Goal: Information Seeking & Learning: Learn about a topic

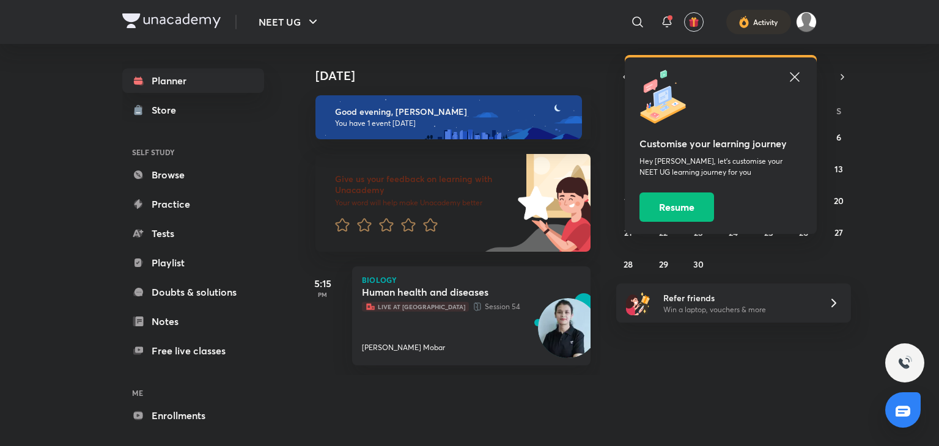
click at [790, 70] on icon at bounding box center [794, 77] width 15 height 15
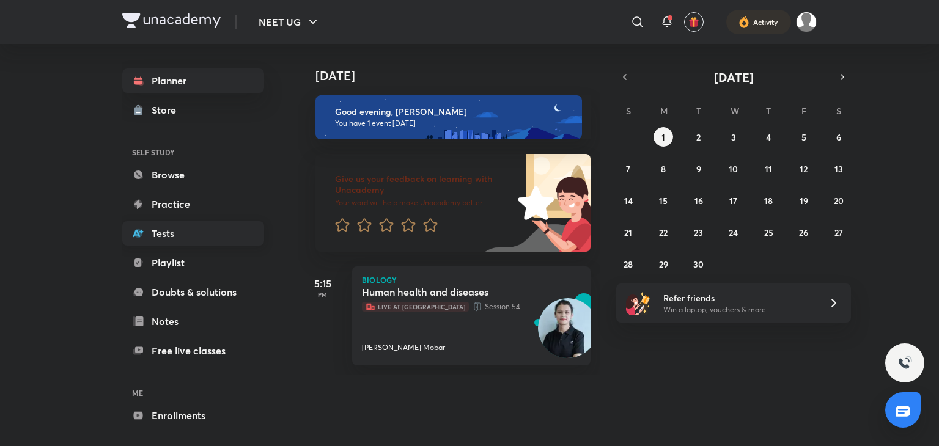
click at [178, 230] on link "Tests" at bounding box center [193, 233] width 142 height 24
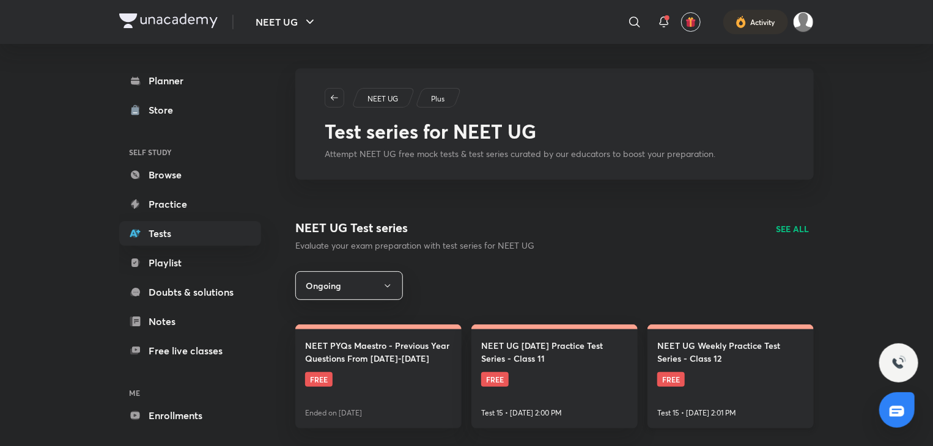
click at [669, 378] on span "FREE" at bounding box center [671, 379] width 28 height 15
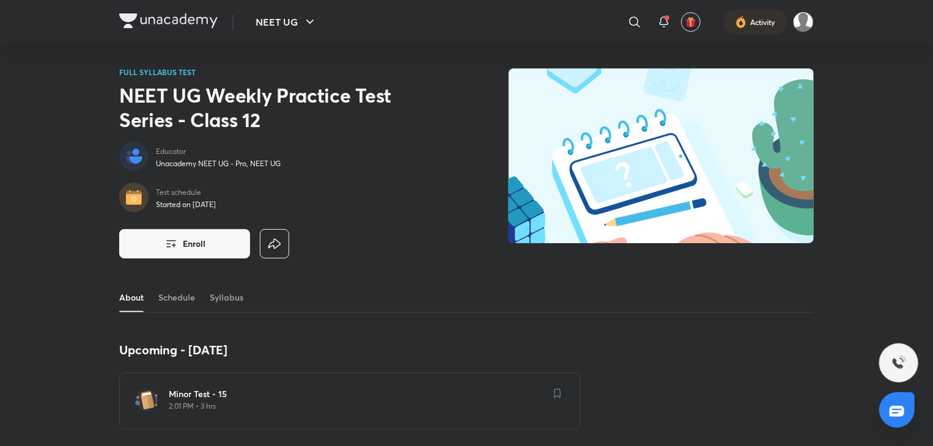
click at [267, 402] on p "2:01 PM • 3 hrs" at bounding box center [357, 407] width 376 height 10
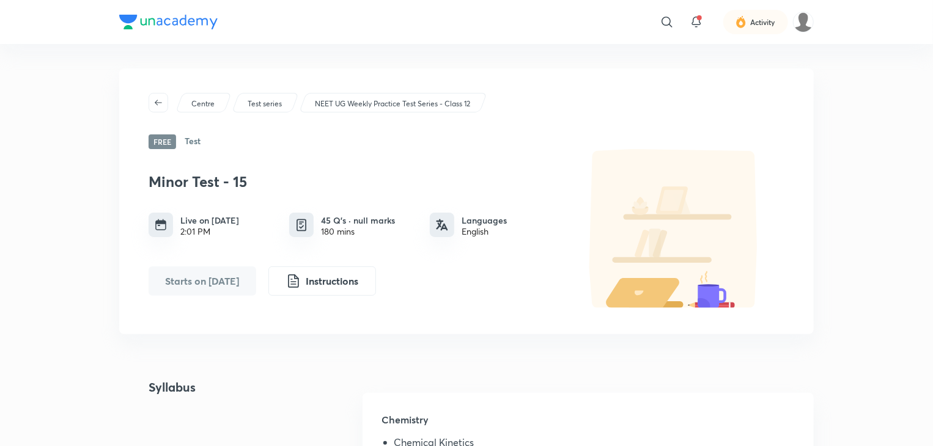
click at [191, 402] on h4 "Syllabus" at bounding box center [157, 438] width 76 height 120
click at [310, 235] on div at bounding box center [301, 225] width 24 height 24
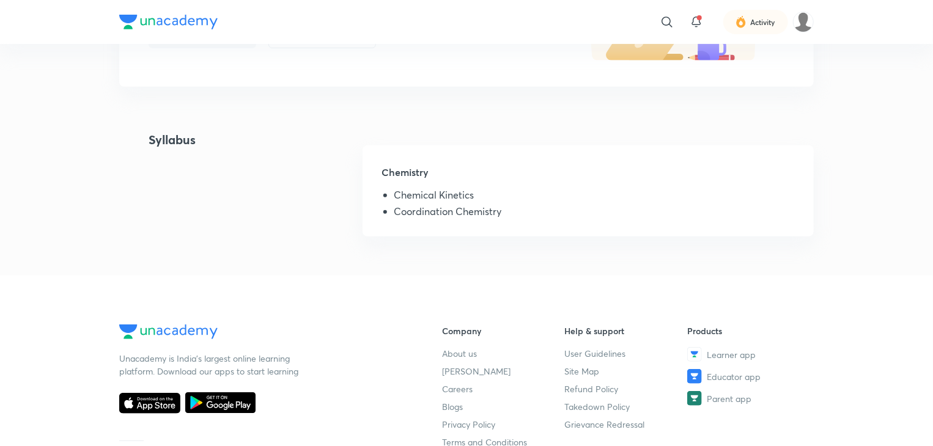
click at [461, 189] on li "Chemical Kinetics" at bounding box center [594, 197] width 400 height 16
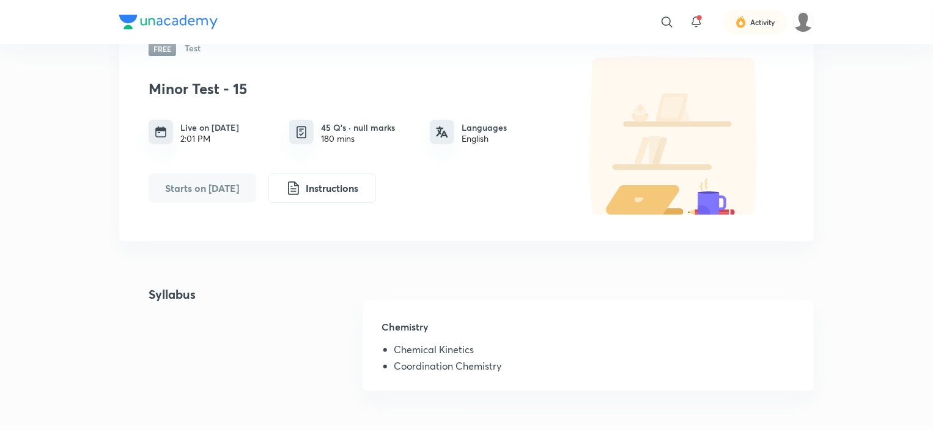
scroll to position [90, 0]
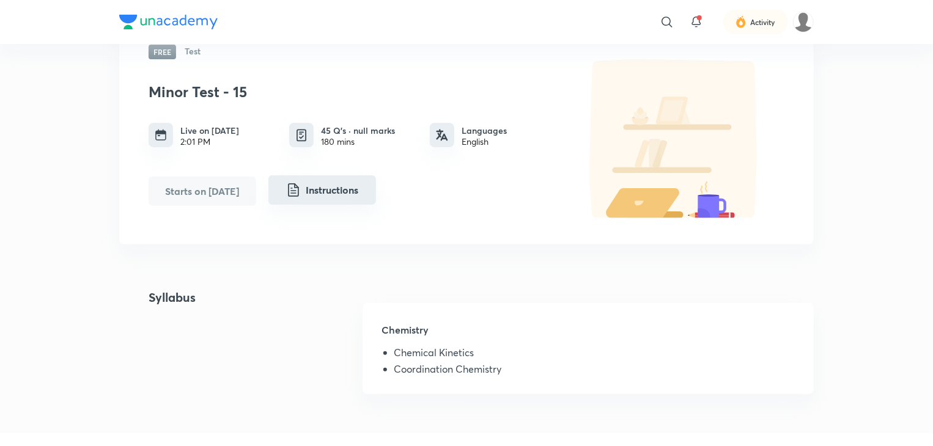
click at [337, 188] on button "Instructions" at bounding box center [322, 189] width 108 height 29
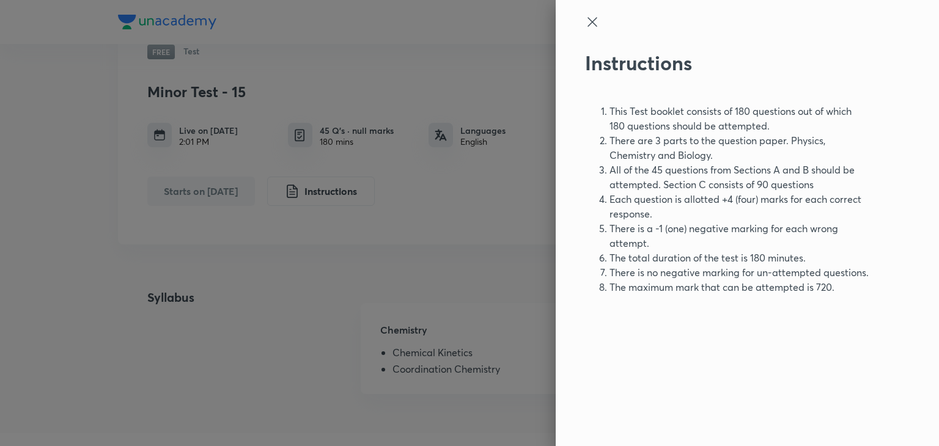
click at [595, 26] on icon at bounding box center [592, 22] width 15 height 15
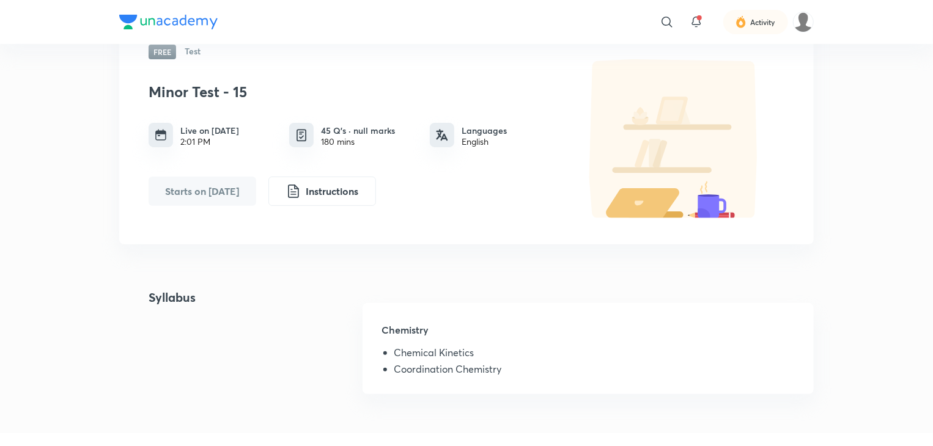
click at [197, 186] on button "Starts on [DATE]" at bounding box center [203, 191] width 108 height 29
click at [232, 189] on button "Starts on [DATE]" at bounding box center [203, 191] width 108 height 29
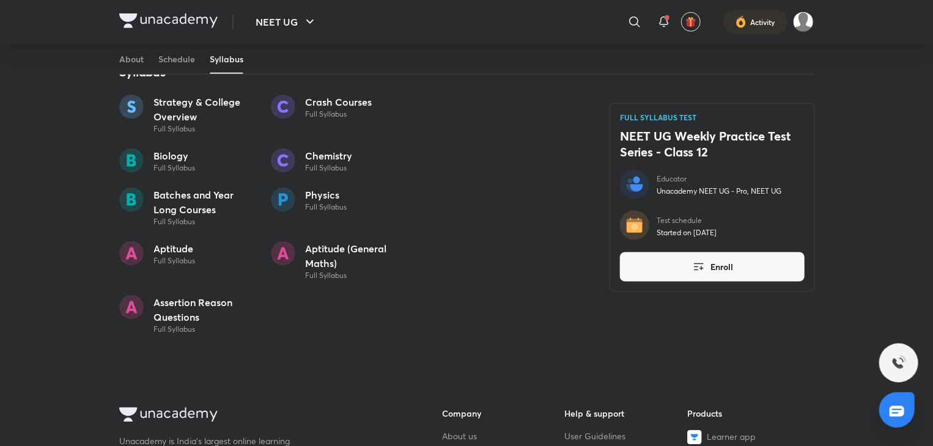
scroll to position [730, 0]
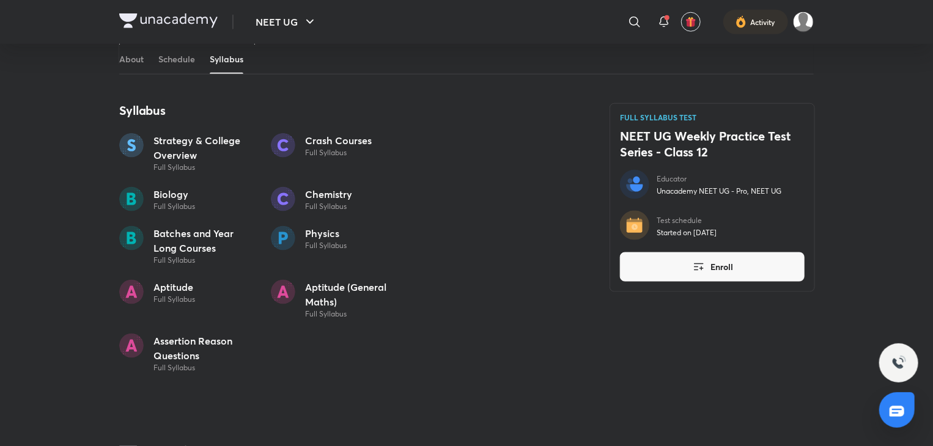
click at [207, 200] on div "Biology Full Syllabus" at bounding box center [187, 199] width 137 height 24
click at [179, 187] on p "Biology" at bounding box center [174, 194] width 42 height 15
click at [180, 190] on p "Biology" at bounding box center [174, 194] width 42 height 15
click at [163, 208] on p "Full Syllabus" at bounding box center [174, 207] width 42 height 10
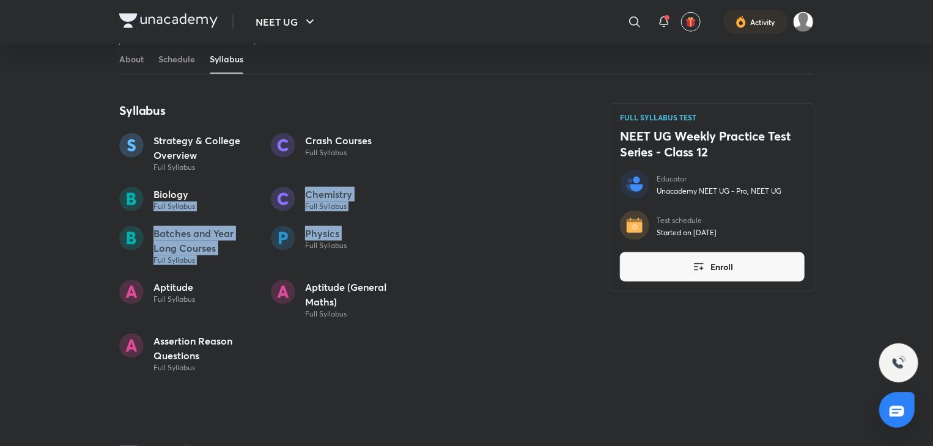
drag, startPoint x: 163, startPoint y: 208, endPoint x: 603, endPoint y: 230, distance: 440.5
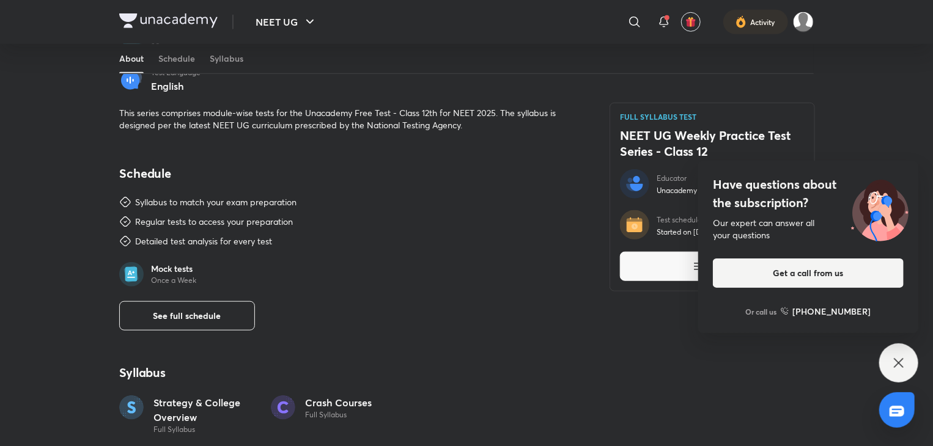
scroll to position [463, 0]
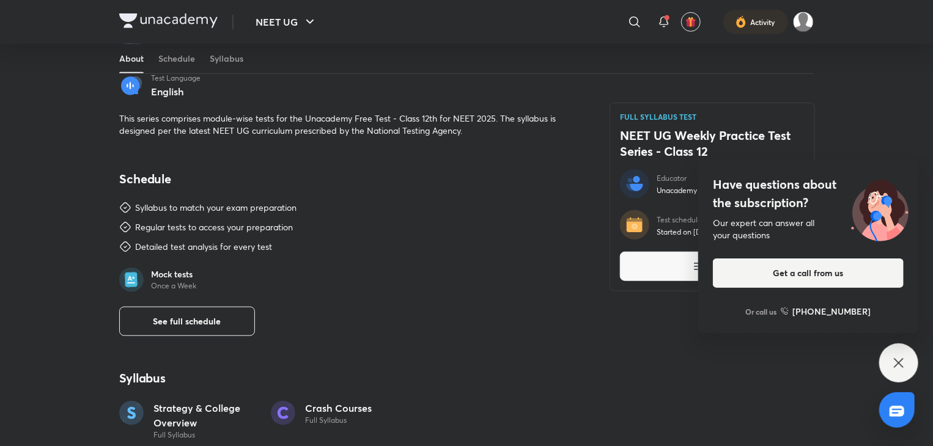
click at [172, 274] on p "Mock tests" at bounding box center [173, 274] width 45 height 11
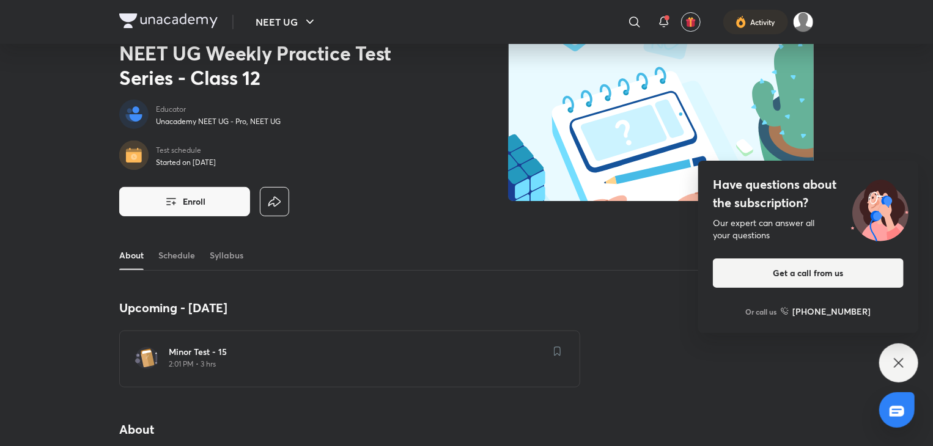
scroll to position [0, 0]
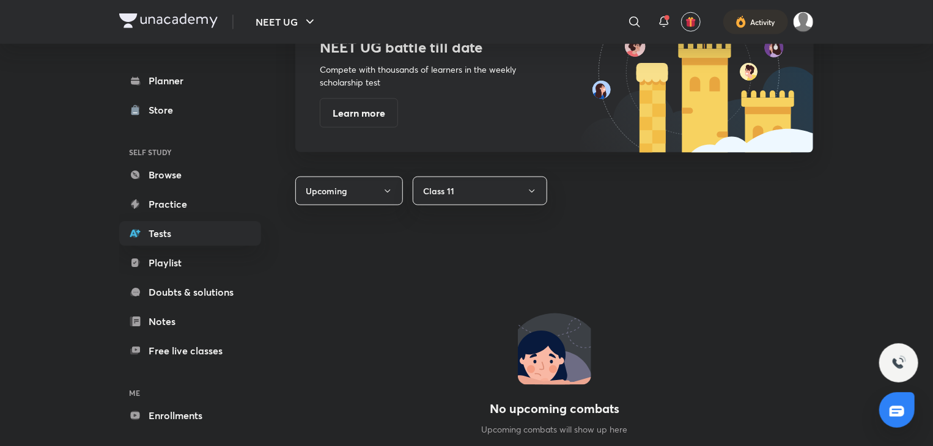
scroll to position [675, 0]
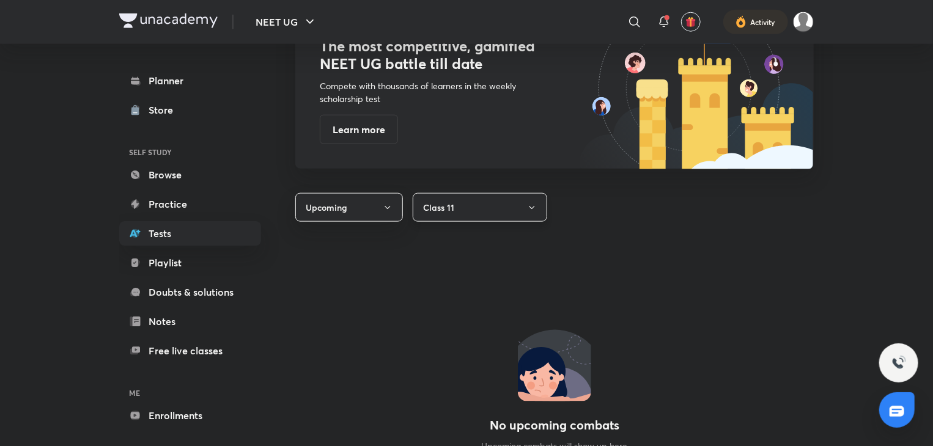
click at [526, 202] on button "Class 11" at bounding box center [480, 207] width 134 height 29
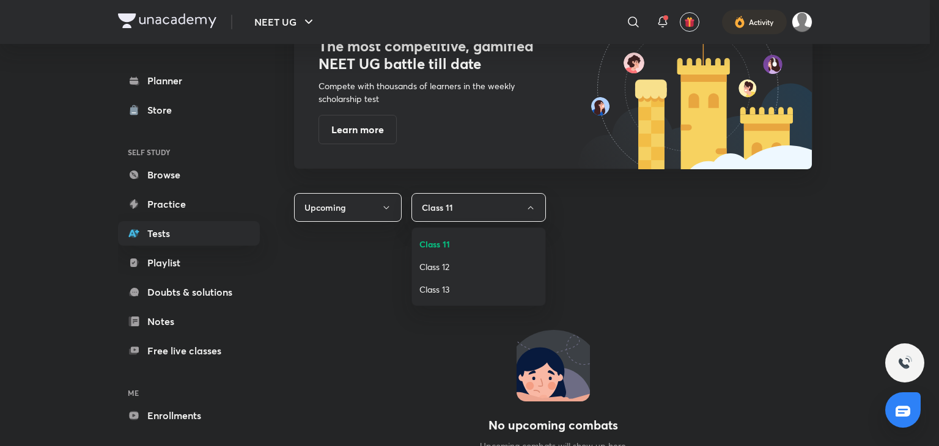
click at [451, 261] on span "Class 12" at bounding box center [478, 266] width 119 height 13
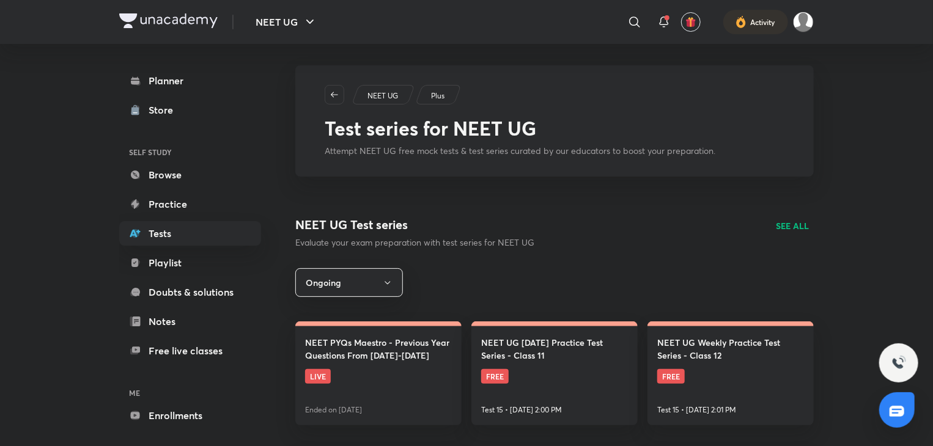
scroll to position [0, 0]
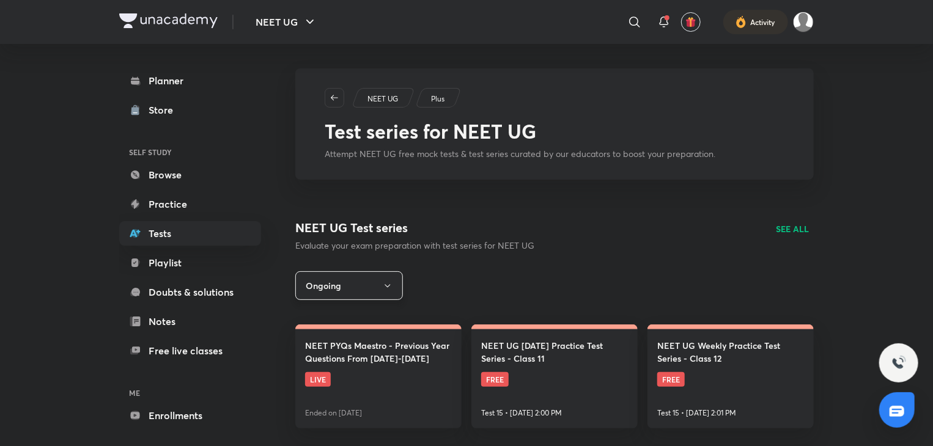
click at [378, 281] on button "Ongoing" at bounding box center [349, 285] width 108 height 29
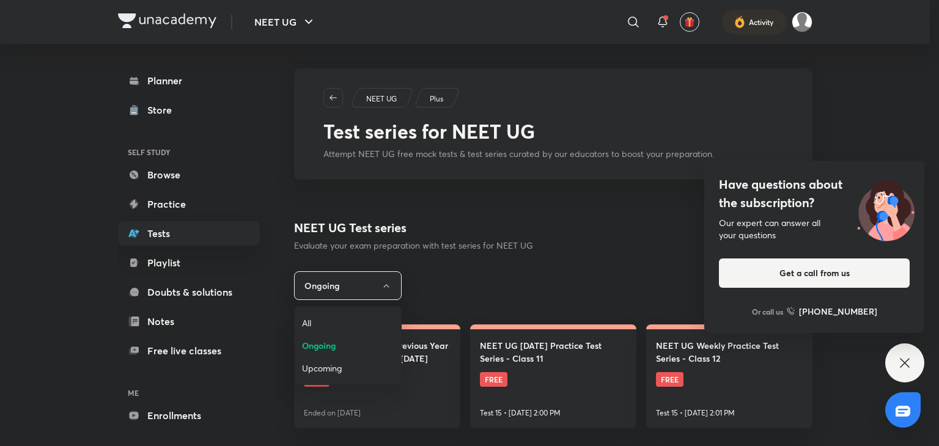
click at [326, 318] on span "All" at bounding box center [348, 323] width 92 height 13
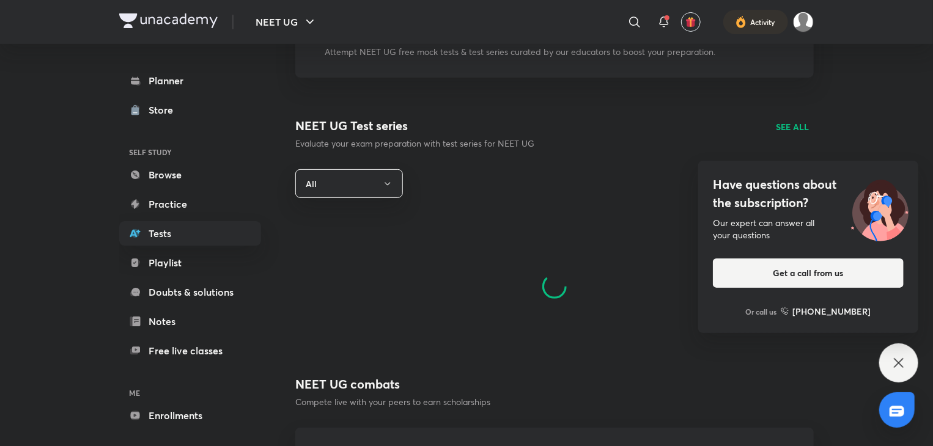
scroll to position [122, 0]
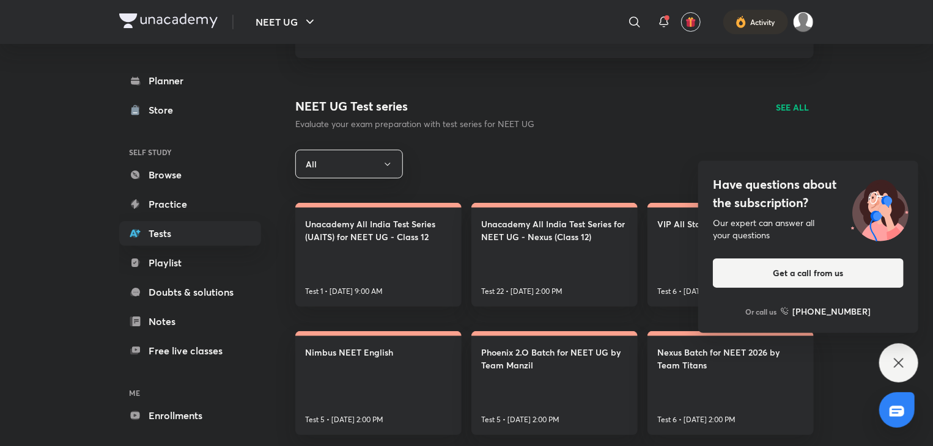
click at [907, 369] on div "Have questions about the subscription? Our expert can answer all your questions…" at bounding box center [898, 362] width 39 height 39
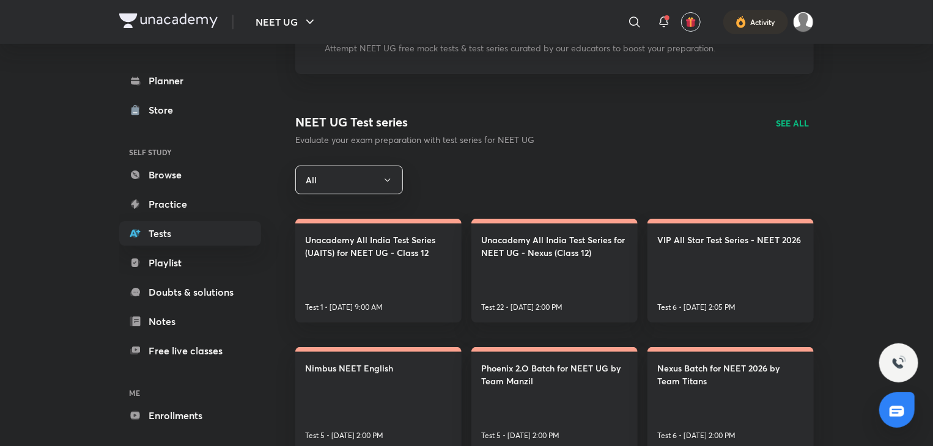
scroll to position [0, 0]
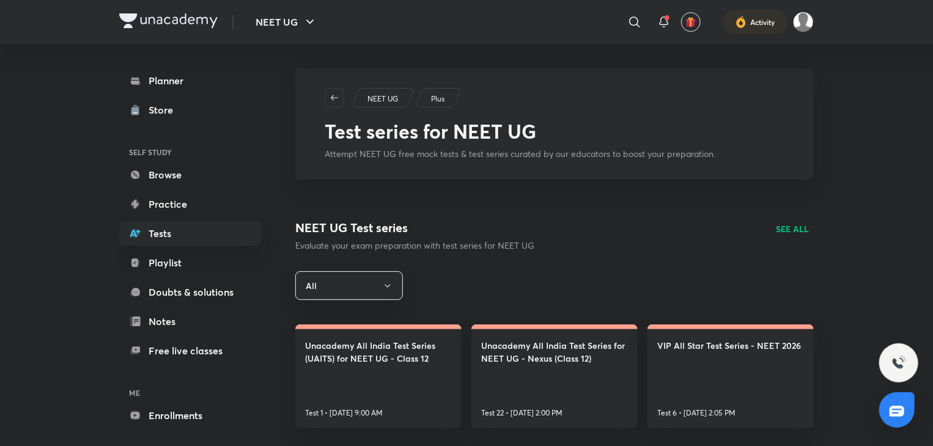
click at [801, 227] on p "SEE ALL" at bounding box center [792, 228] width 33 height 13
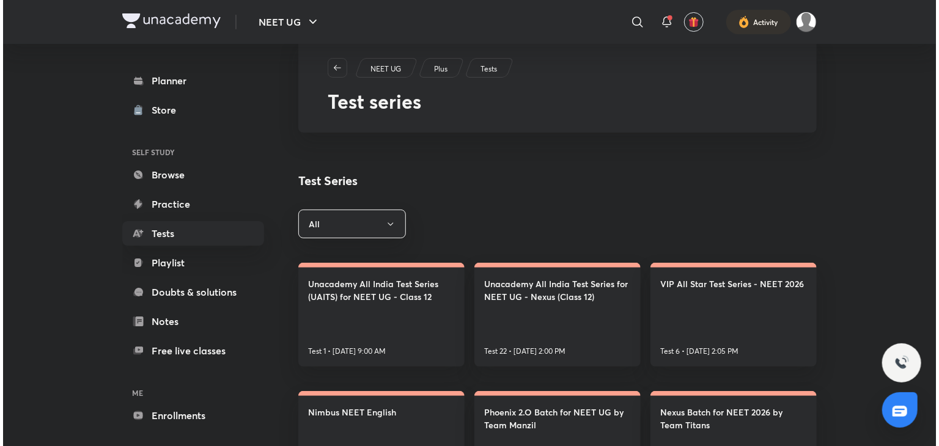
scroll to position [39, 0]
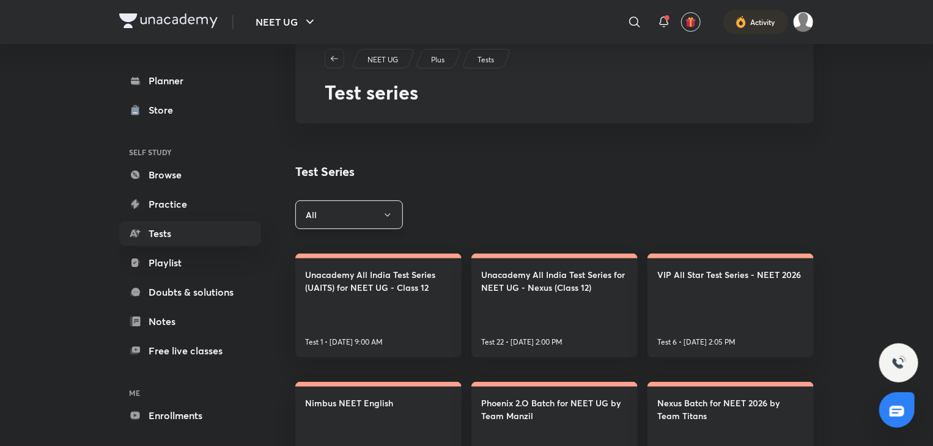
click at [373, 220] on button "All" at bounding box center [349, 214] width 108 height 29
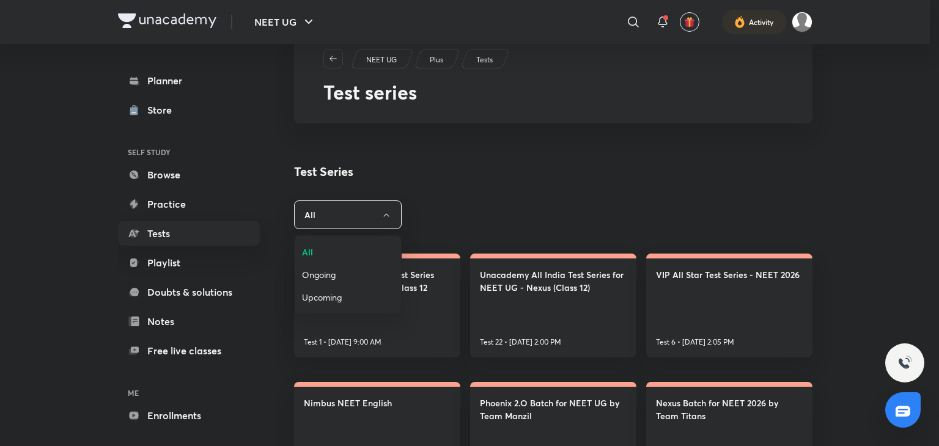
click at [312, 271] on span "Ongoing" at bounding box center [348, 274] width 92 height 13
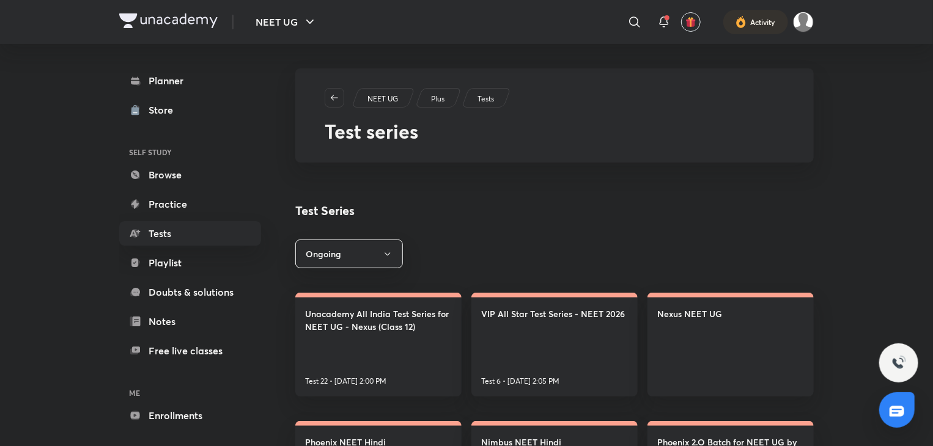
click at [493, 97] on p "Tests" at bounding box center [485, 99] width 17 height 11
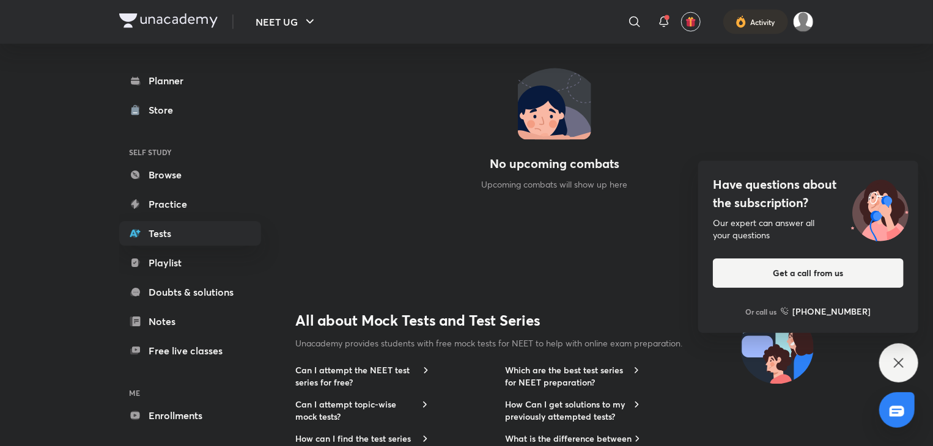
scroll to position [915, 0]
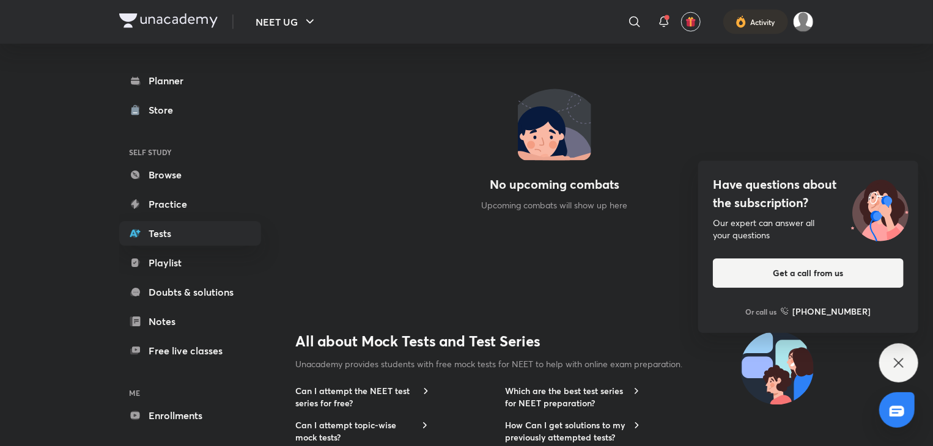
click at [905, 376] on div "Have questions about the subscription? Our expert can answer all your questions…" at bounding box center [898, 362] width 39 height 39
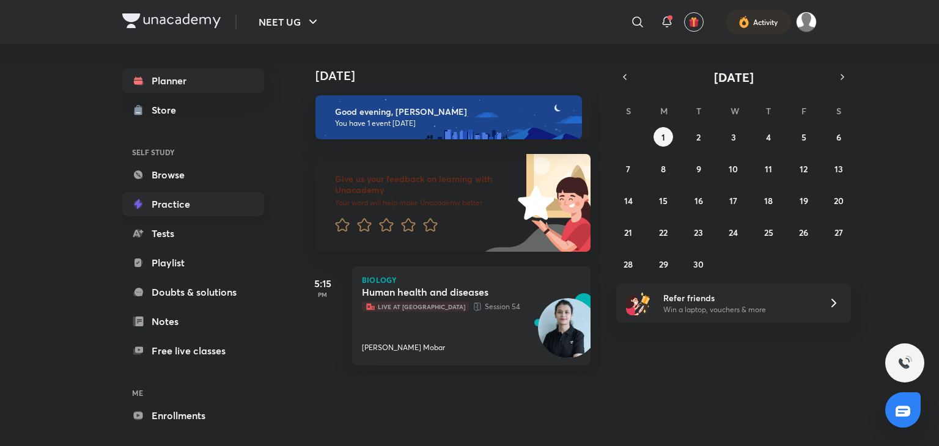
click at [169, 205] on link "Practice" at bounding box center [193, 204] width 142 height 24
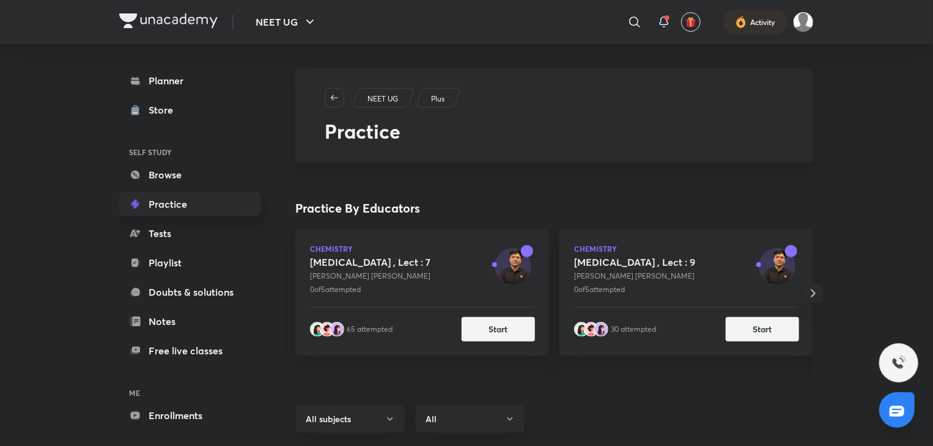
click at [175, 196] on link "Practice" at bounding box center [190, 204] width 142 height 24
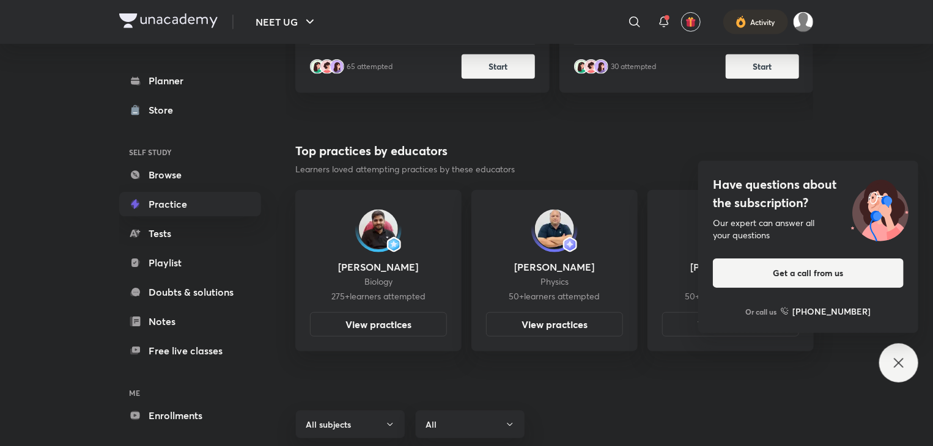
scroll to position [359, 0]
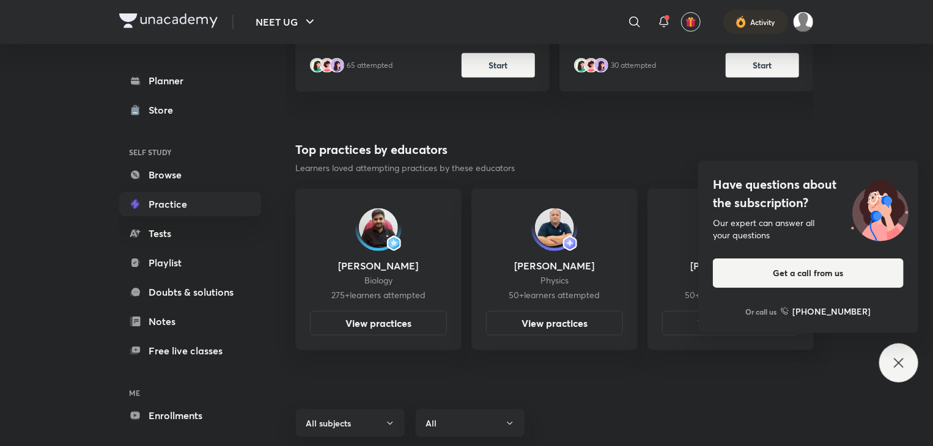
click at [892, 356] on icon at bounding box center [898, 363] width 15 height 15
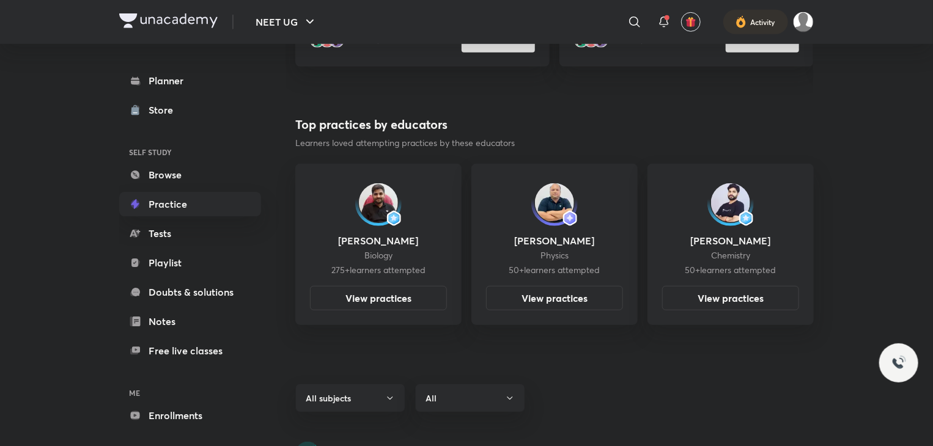
scroll to position [395, 0]
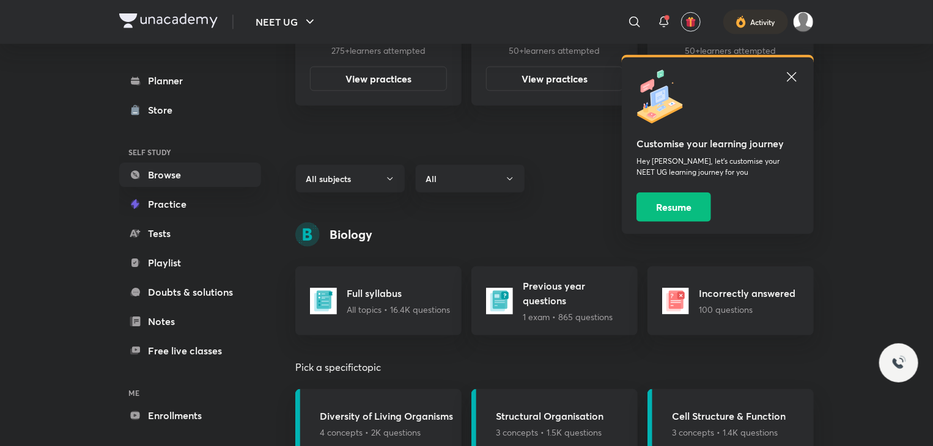
scroll to position [612, 0]
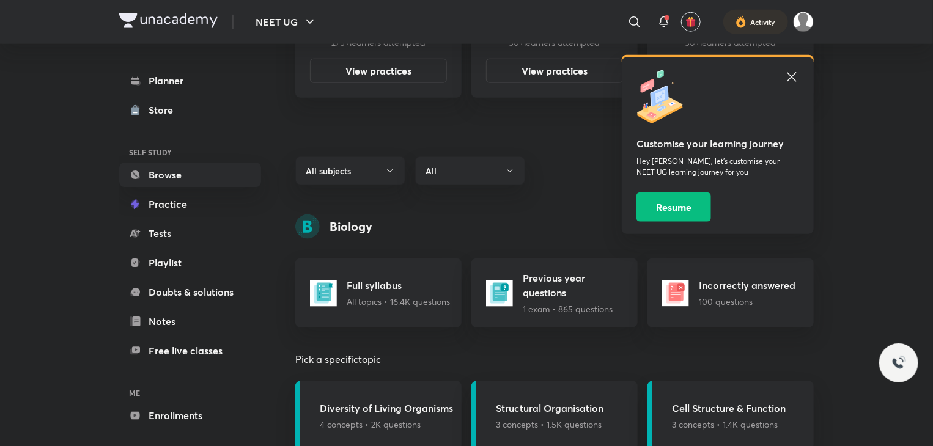
click at [795, 82] on icon at bounding box center [791, 77] width 15 height 15
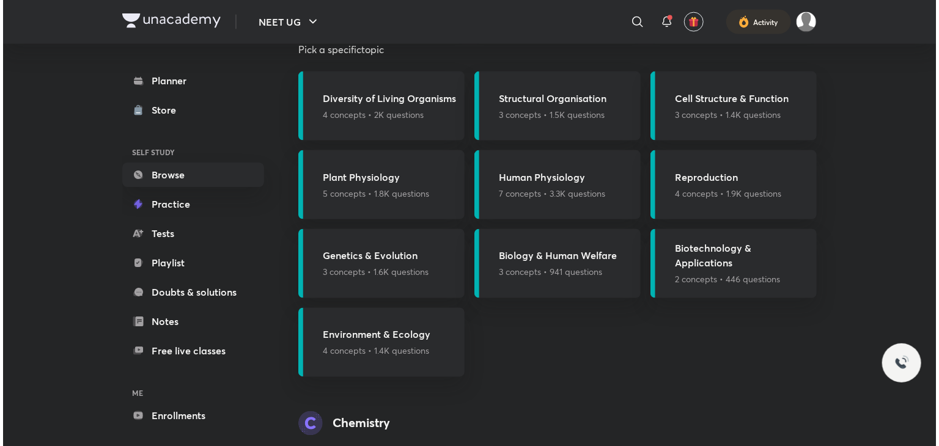
scroll to position [928, 0]
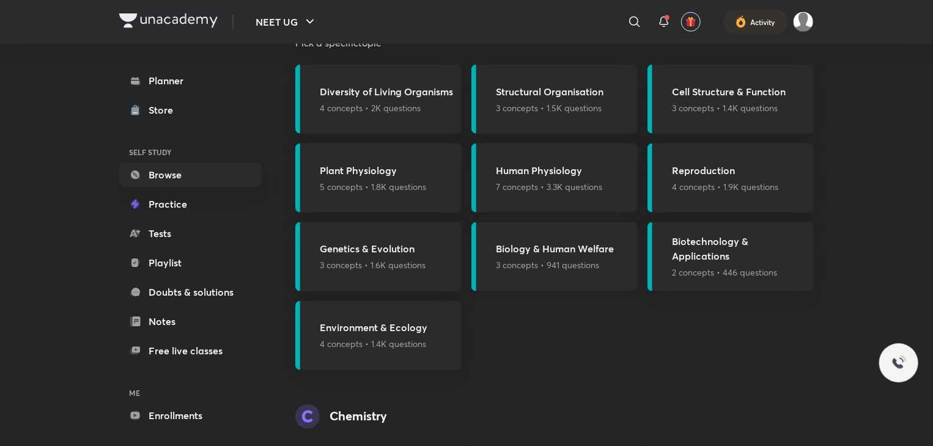
click at [581, 267] on p "3 concepts • 941 questions" at bounding box center [555, 265] width 118 height 13
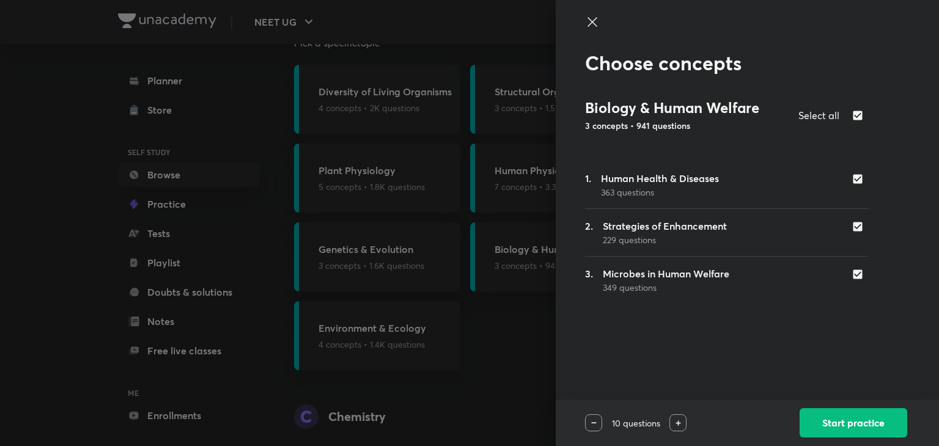
click at [526, 371] on div at bounding box center [469, 223] width 939 height 446
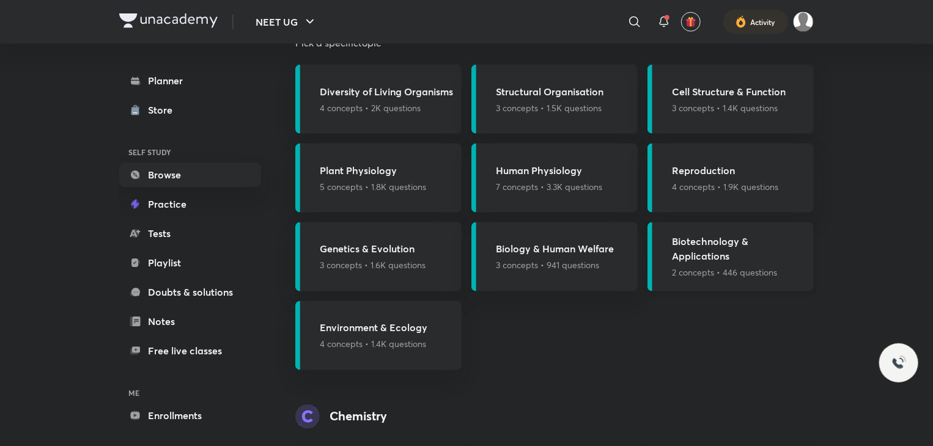
click at [750, 253] on h5 "Biotechnology & Applications" at bounding box center [739, 249] width 134 height 29
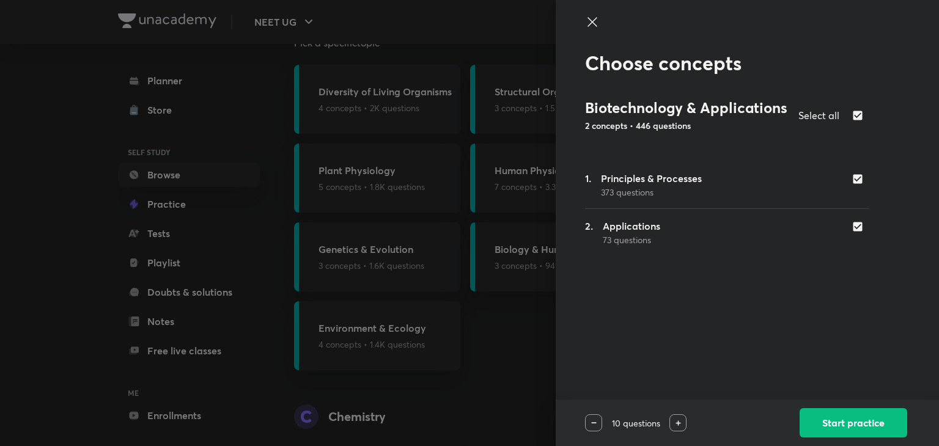
click at [597, 18] on icon at bounding box center [592, 22] width 15 height 15
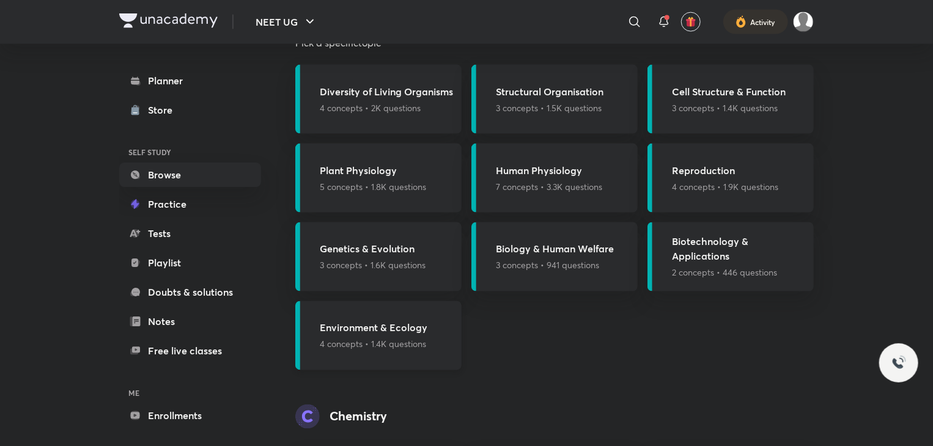
click at [405, 347] on p "4 concepts • 1.4K questions" at bounding box center [374, 344] width 108 height 13
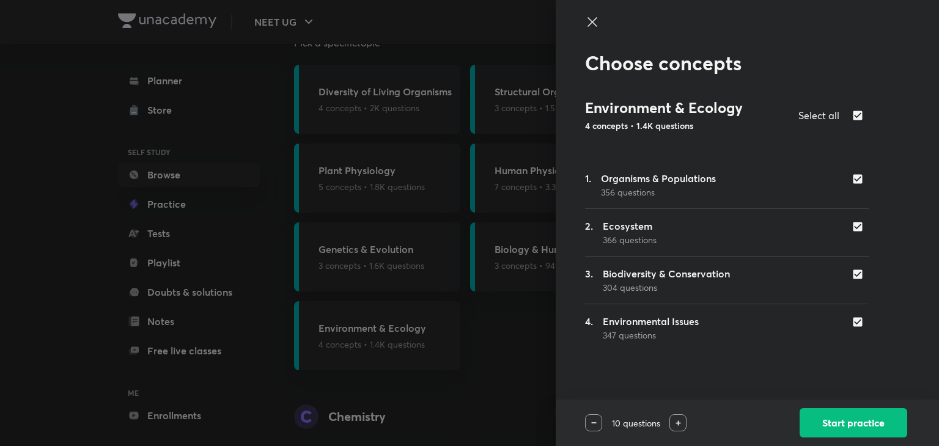
click at [598, 28] on icon at bounding box center [592, 22] width 15 height 15
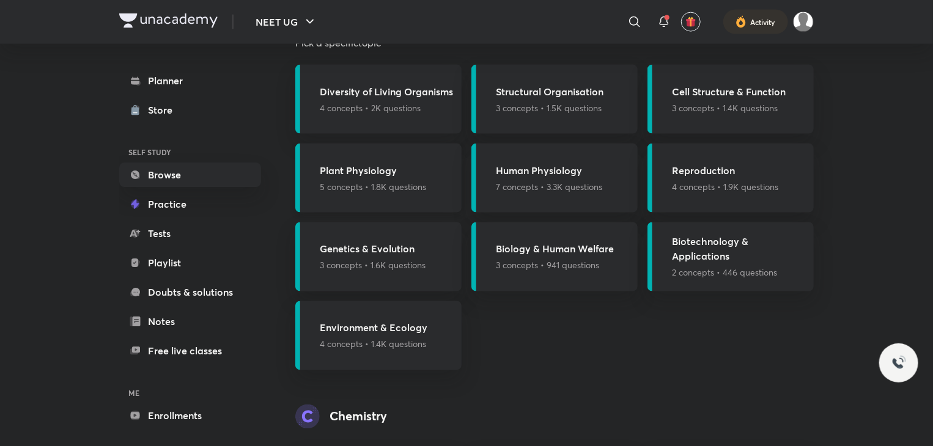
click at [396, 181] on p "5 concepts • 1.8K questions" at bounding box center [373, 186] width 106 height 13
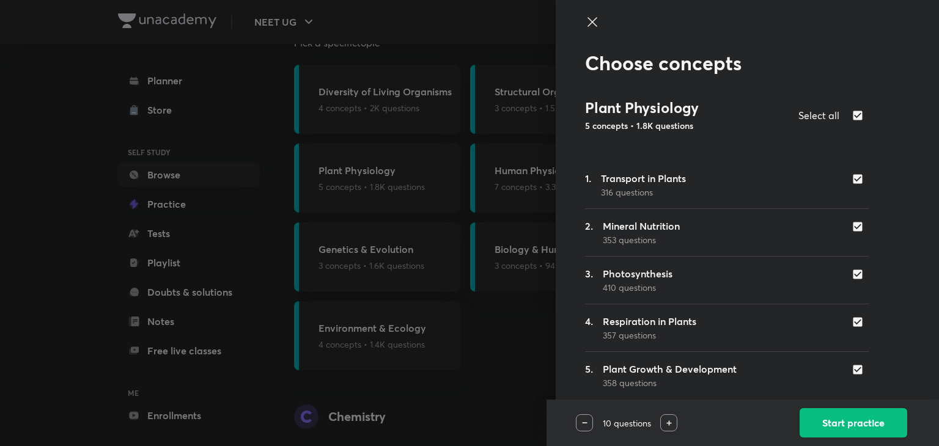
click at [585, 24] on icon at bounding box center [592, 22] width 15 height 15
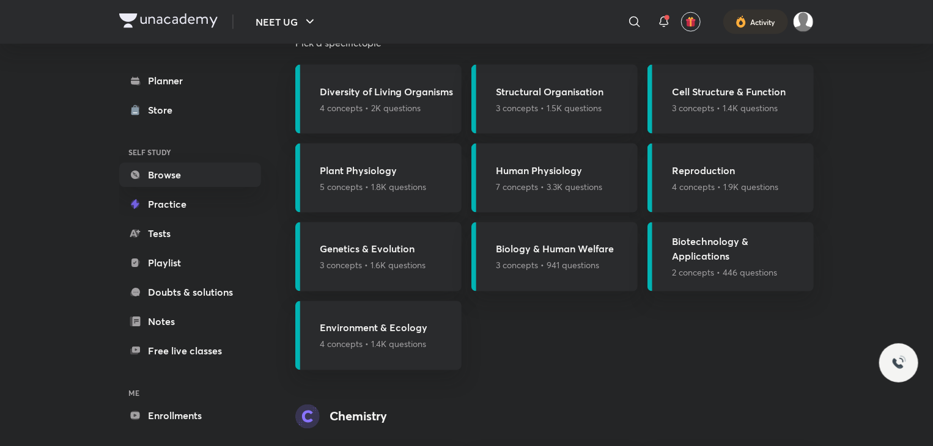
click at [577, 173] on h5 "Human Physiology" at bounding box center [549, 170] width 106 height 15
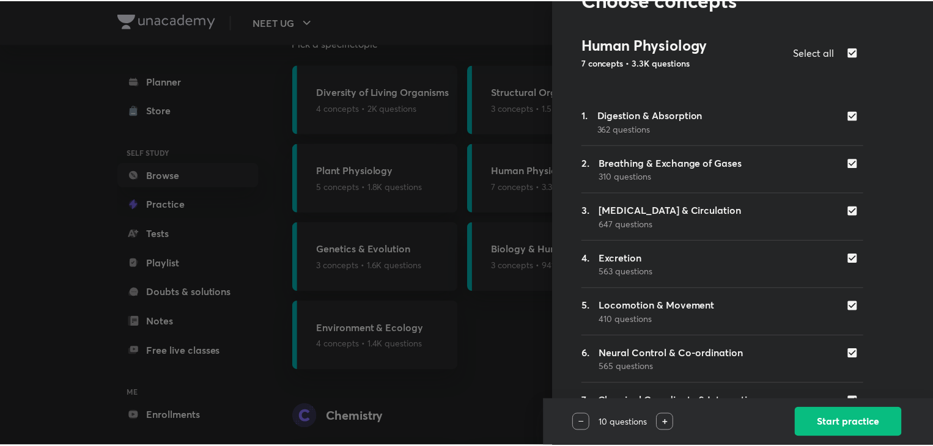
scroll to position [98, 0]
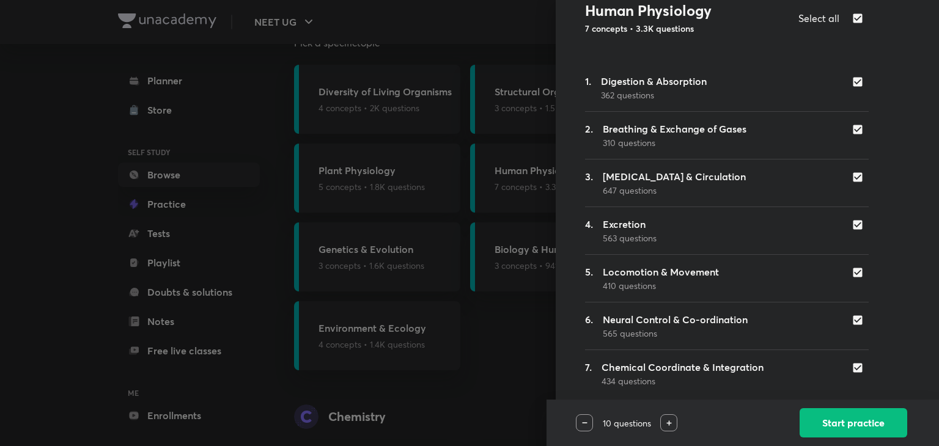
click at [492, 34] on div at bounding box center [469, 223] width 939 height 446
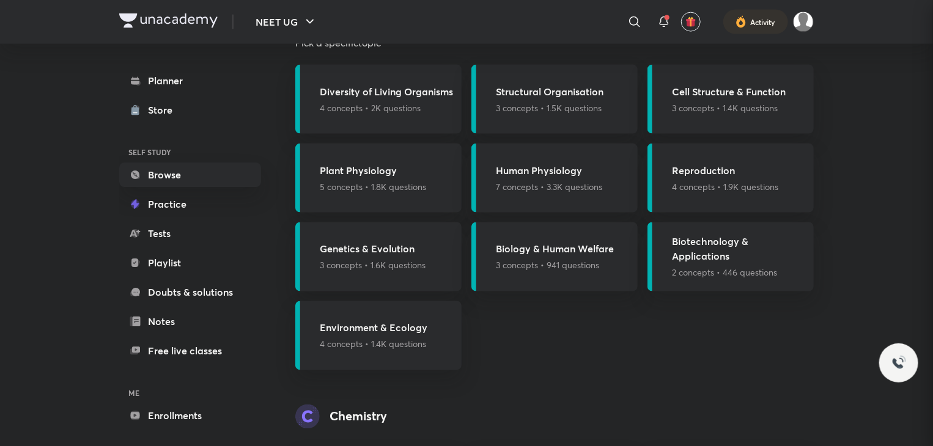
scroll to position [0, 0]
click at [769, 103] on p "3 concepts • 1.4K questions" at bounding box center [729, 107] width 114 height 13
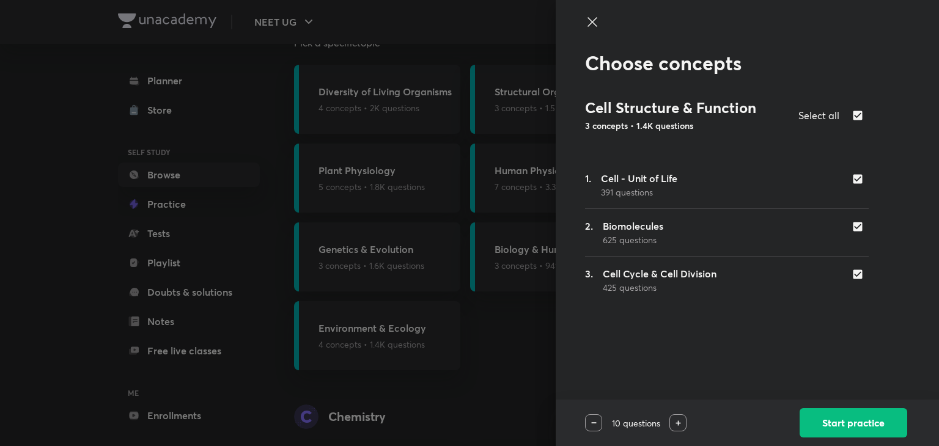
click at [590, 26] on icon at bounding box center [592, 22] width 15 height 15
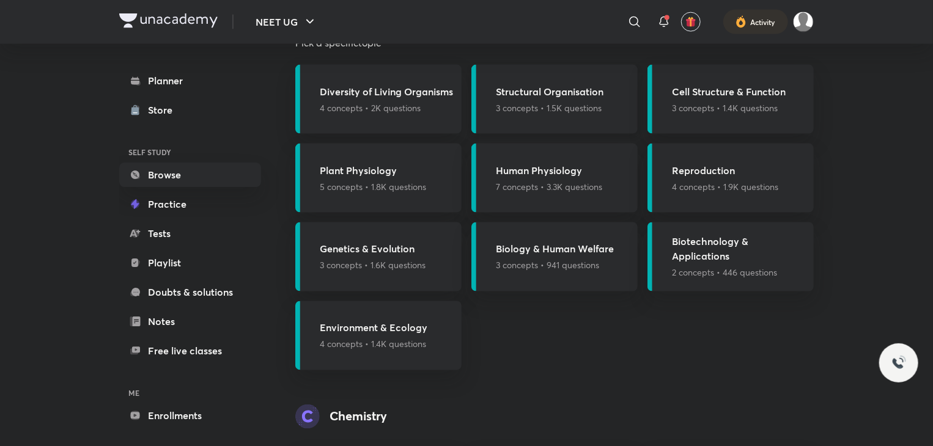
click at [552, 96] on h5 "Structural Organisation" at bounding box center [550, 91] width 108 height 15
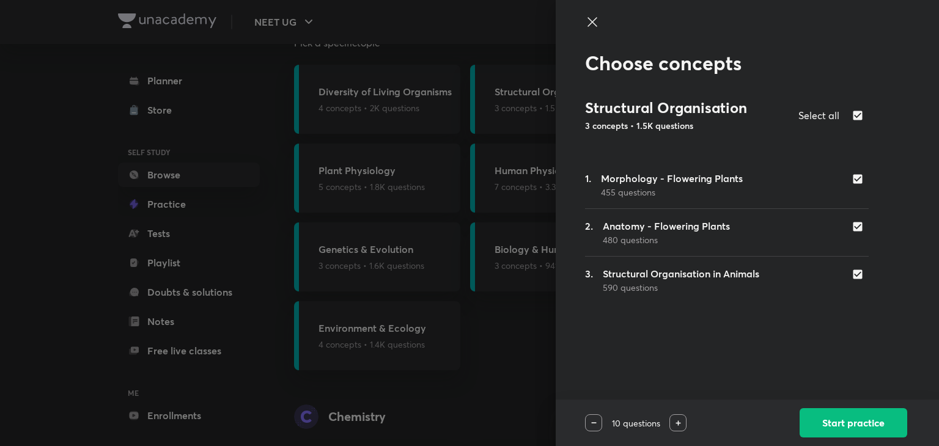
click at [585, 24] on icon at bounding box center [592, 22] width 15 height 15
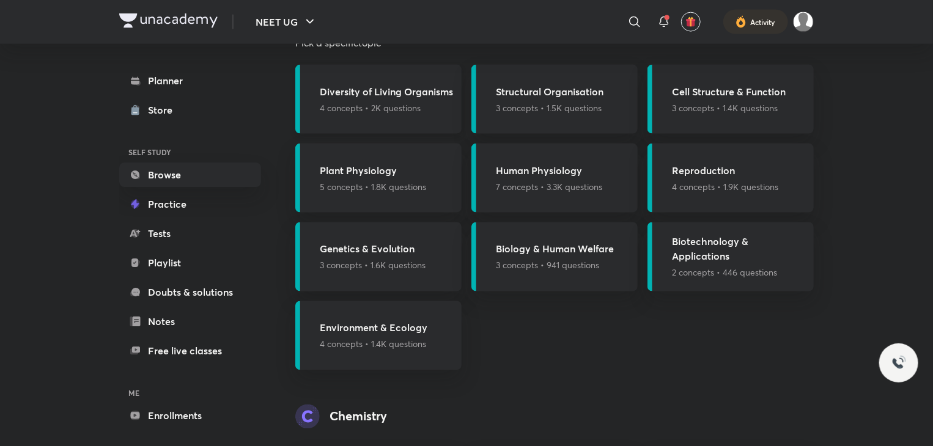
click at [416, 101] on p "4 concepts • 2K questions" at bounding box center [386, 107] width 133 height 13
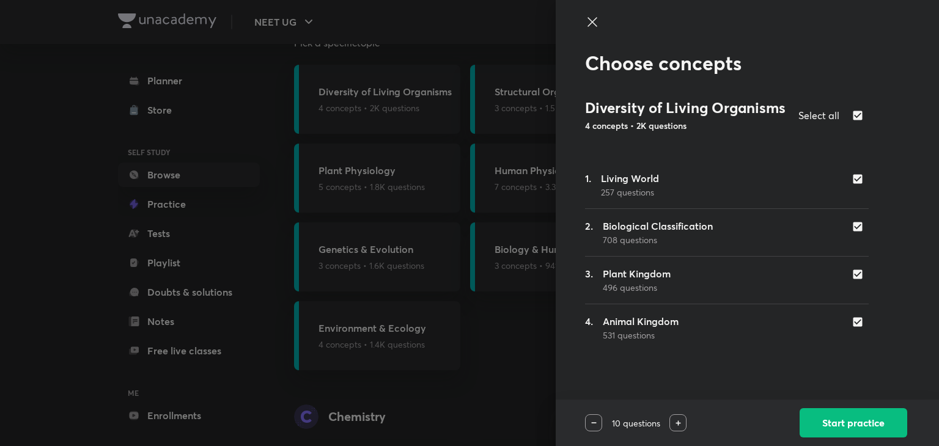
click at [589, 27] on icon at bounding box center [592, 22] width 15 height 15
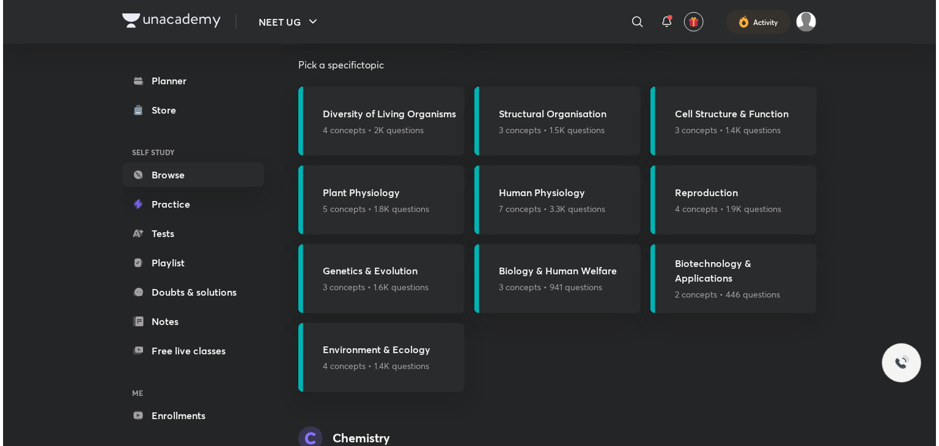
scroll to position [904, 0]
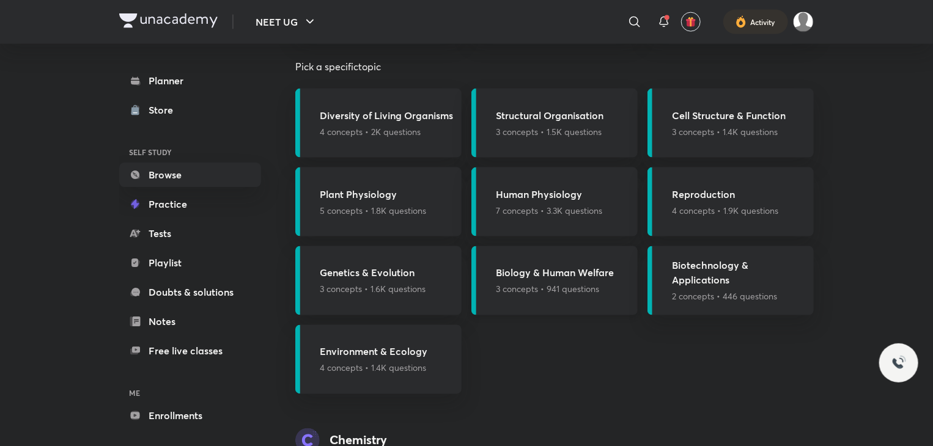
click at [579, 276] on h5 "Biology & Human Welfare" at bounding box center [555, 273] width 118 height 15
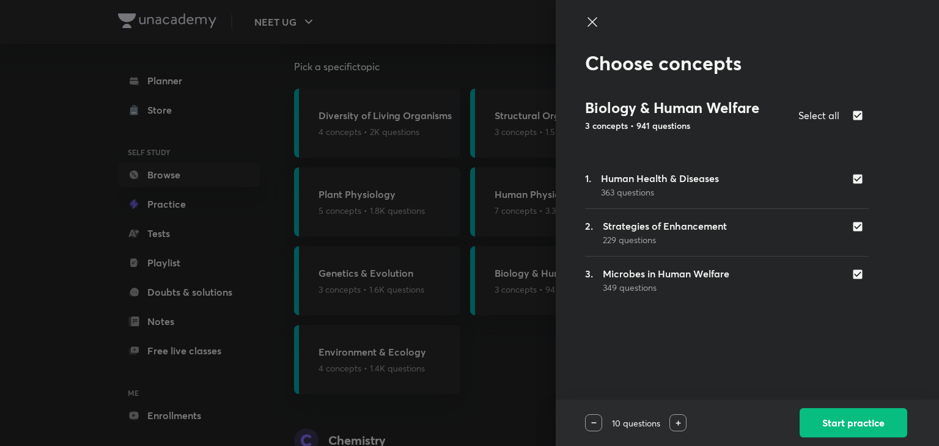
click at [592, 24] on icon at bounding box center [592, 22] width 15 height 15
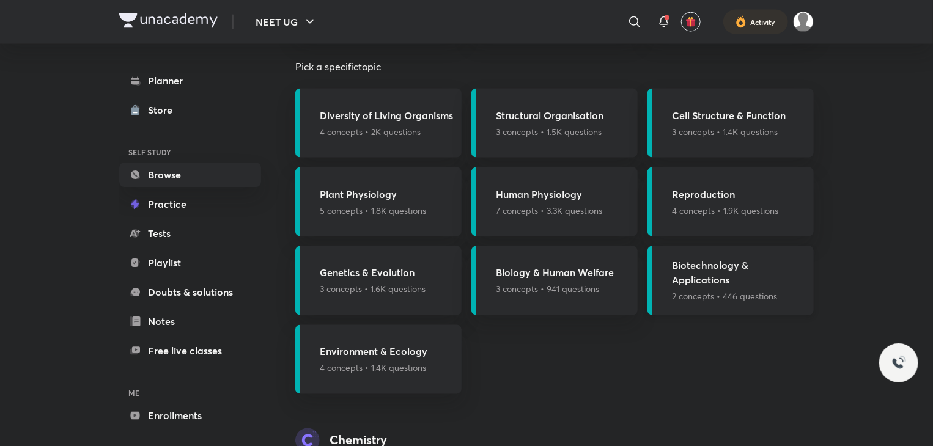
click at [764, 279] on h5 "Biotechnology & Applications" at bounding box center [739, 273] width 134 height 29
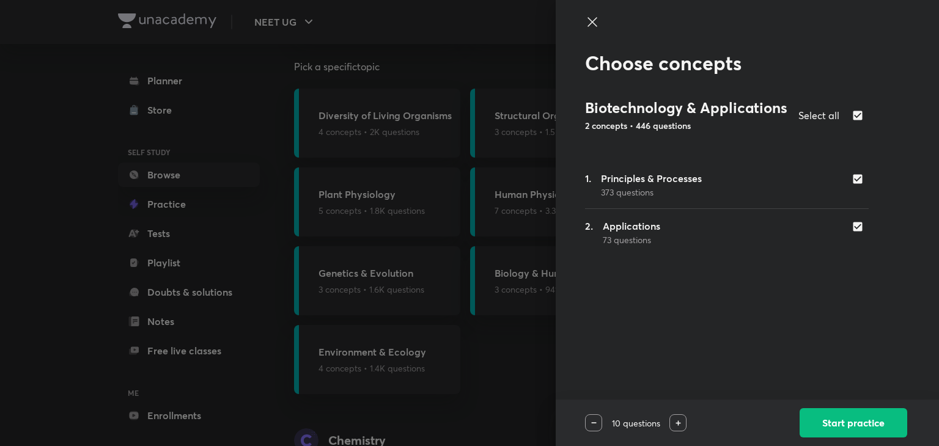
click at [587, 24] on icon at bounding box center [592, 22] width 15 height 15
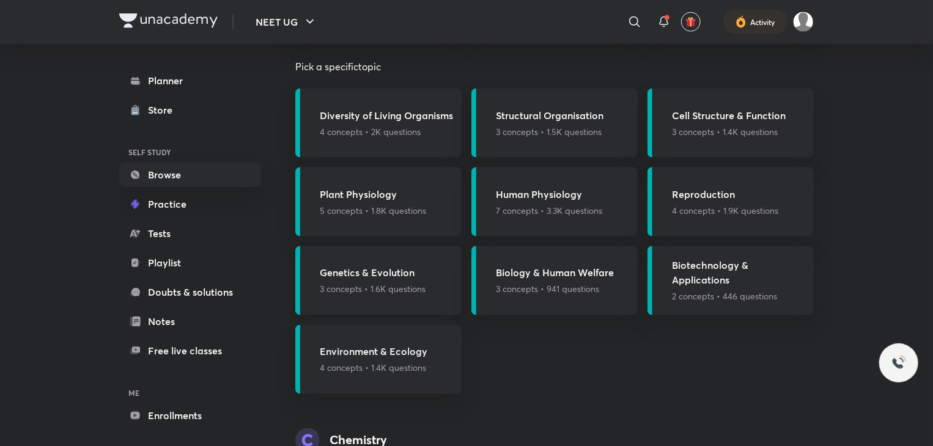
click at [436, 293] on div "Genetics & Evolution 3 concepts • 1.6K questions" at bounding box center [378, 280] width 166 height 69
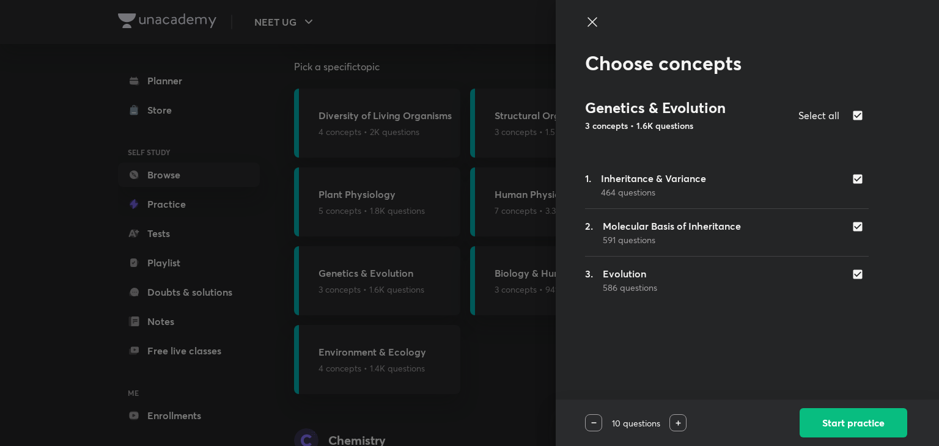
click at [590, 27] on icon at bounding box center [592, 22] width 15 height 15
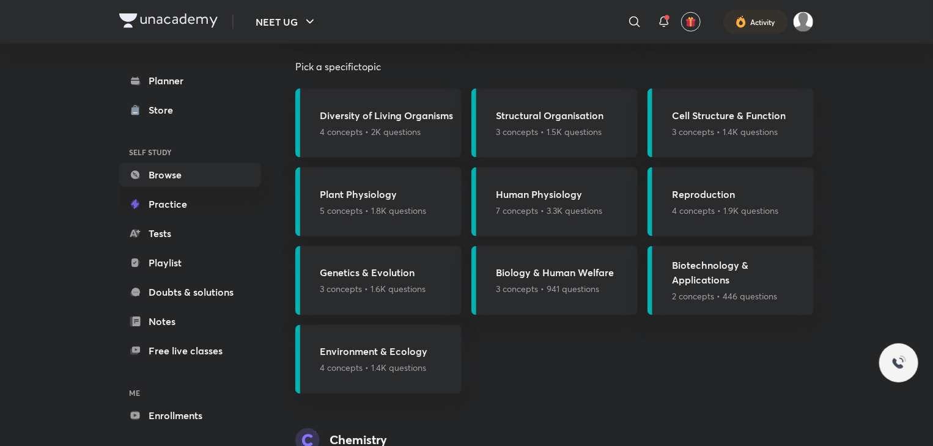
click at [614, 218] on div "Human Physiology 7 concepts • 3.3K questions" at bounding box center [554, 201] width 166 height 69
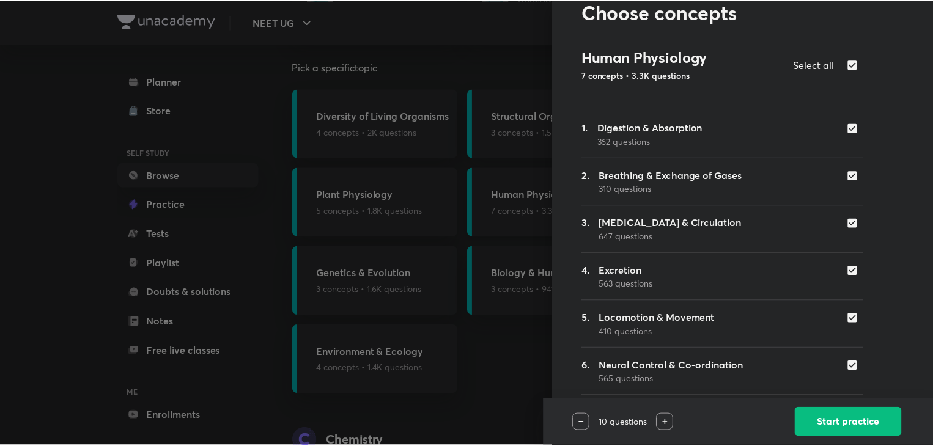
scroll to position [98, 0]
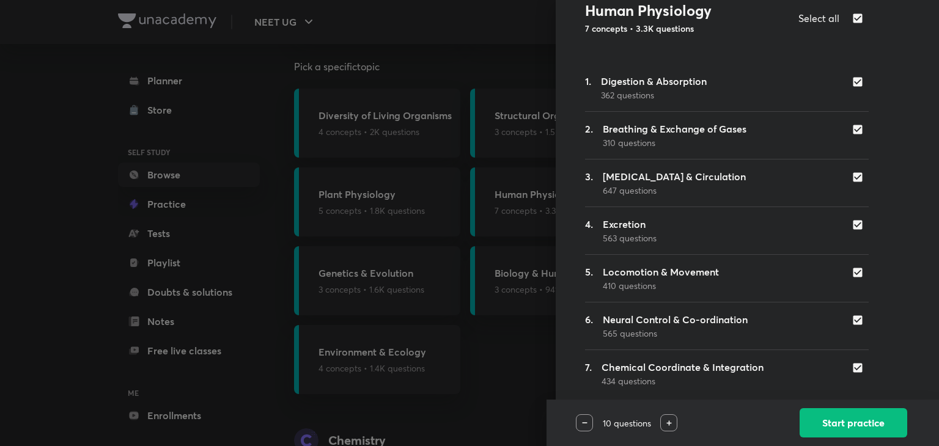
click at [572, 20] on div "Choose concepts Human Physiology 7 concepts • 3.3K questions Select all 1. Dige…" at bounding box center [747, 223] width 383 height 446
click at [500, 59] on div at bounding box center [469, 223] width 939 height 446
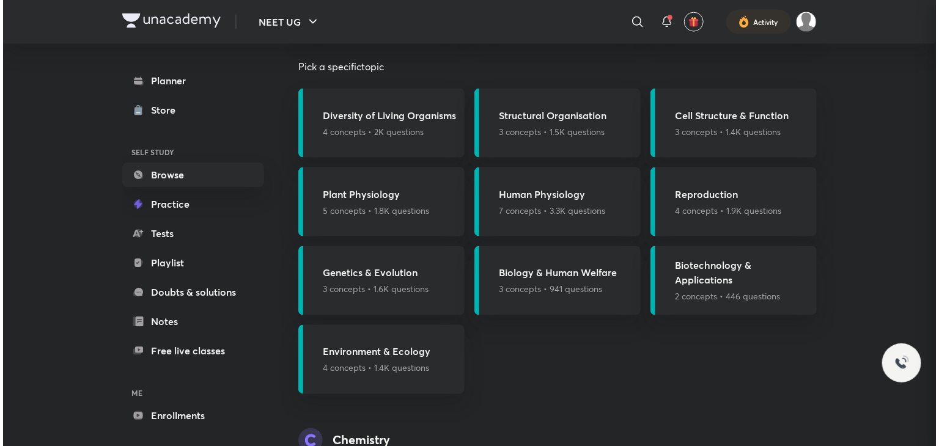
scroll to position [0, 0]
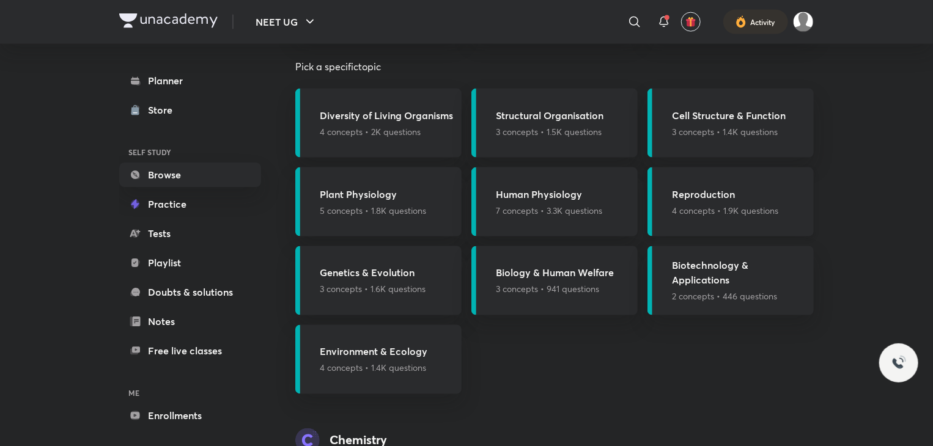
click at [732, 210] on p "4 concepts • 1.9K questions" at bounding box center [725, 210] width 106 height 13
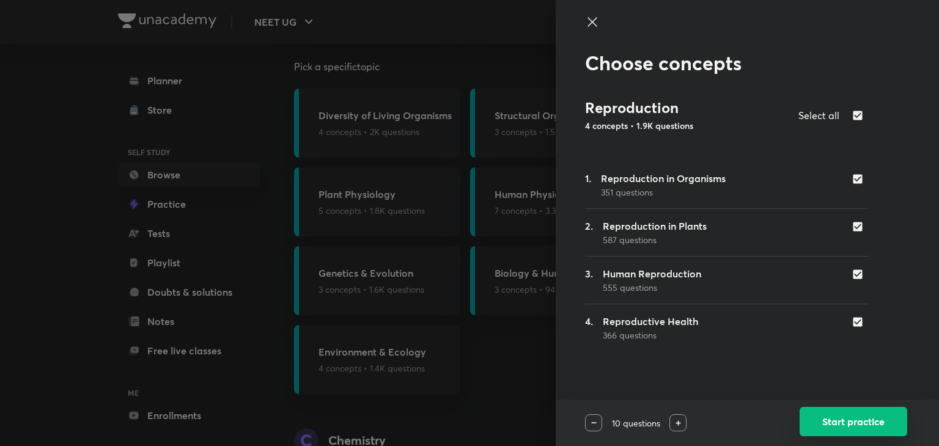
click at [868, 433] on button "Start practice" at bounding box center [853, 421] width 108 height 29
click at [587, 24] on icon at bounding box center [592, 22] width 15 height 15
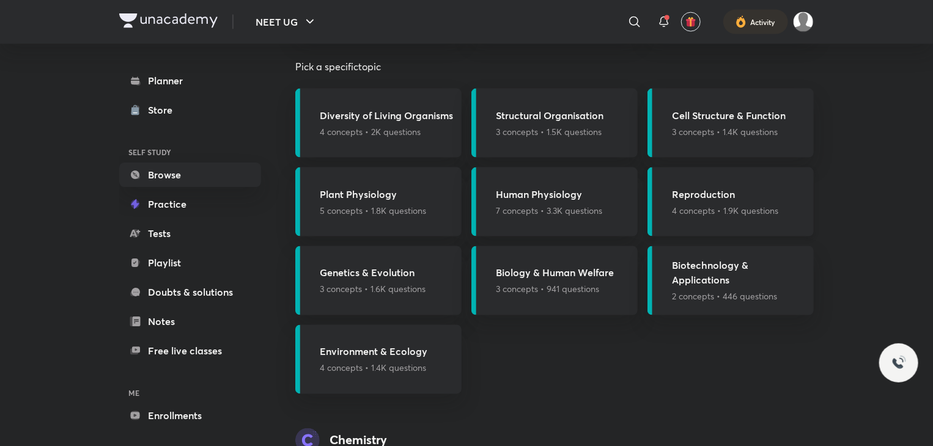
click at [719, 199] on h5 "Reproduction" at bounding box center [725, 194] width 106 height 15
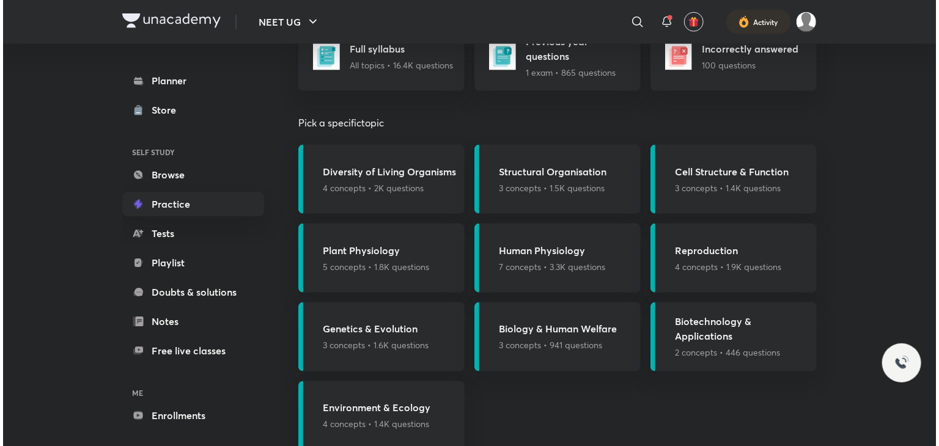
scroll to position [853, 0]
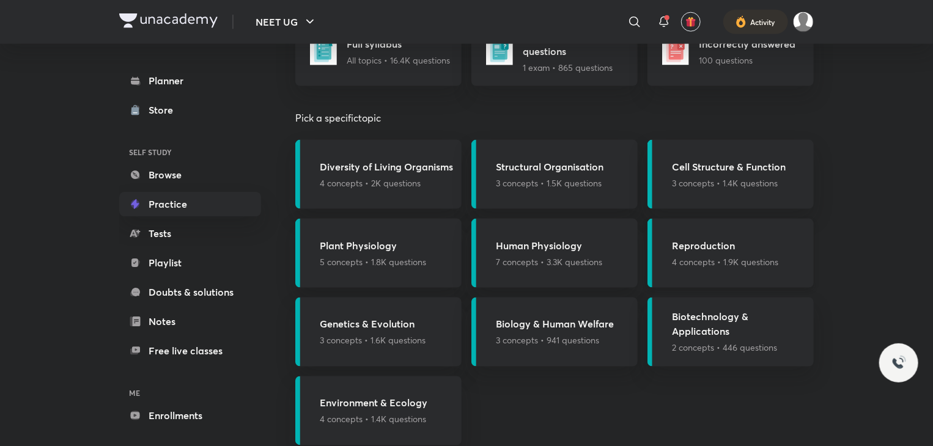
click at [774, 256] on p "4 concepts • 1.9K questions" at bounding box center [725, 261] width 106 height 13
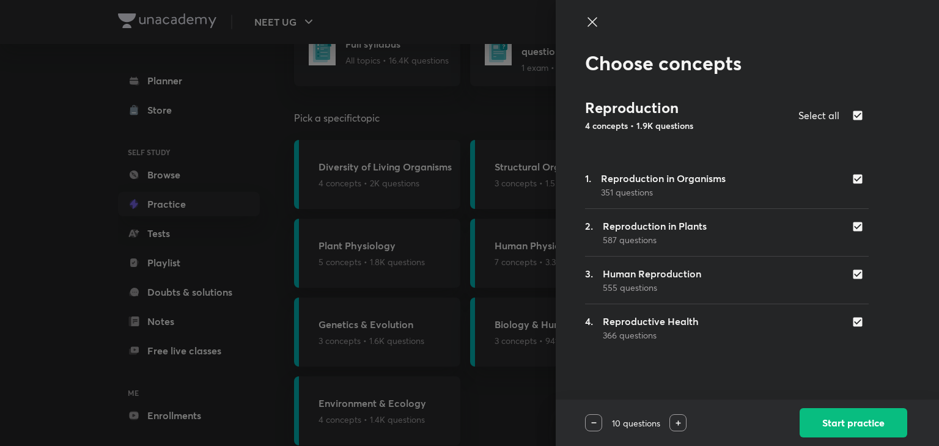
click at [854, 180] on input "checkbox" at bounding box center [859, 179] width 17 height 12
checkbox input "false"
click at [851, 232] on input "checkbox" at bounding box center [859, 227] width 17 height 12
checkbox input "false"
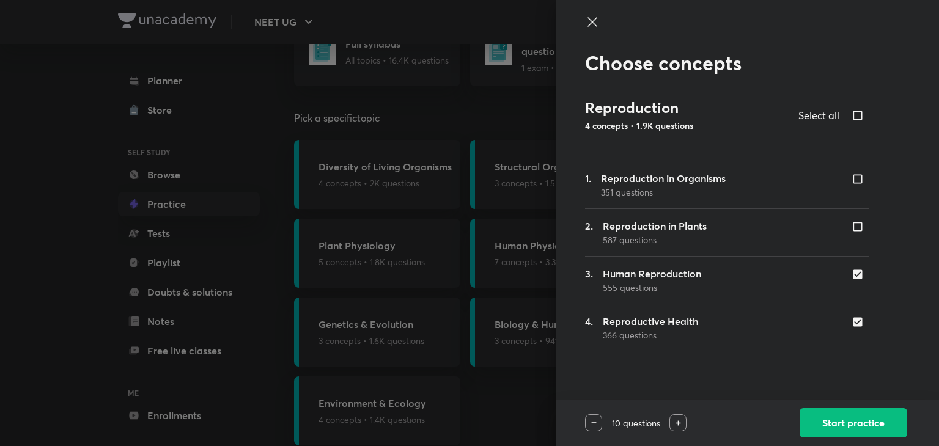
click at [842, 332] on div "4. Reproductive Health 366 questions" at bounding box center [727, 328] width 284 height 28
click at [853, 326] on input "checkbox" at bounding box center [859, 322] width 17 height 12
checkbox input "false"
click at [872, 426] on button "Start practice" at bounding box center [853, 421] width 108 height 29
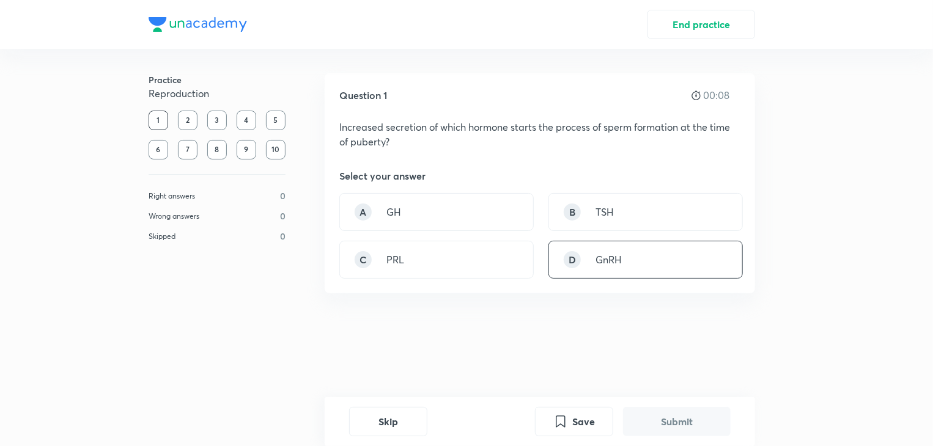
click at [571, 266] on div "D" at bounding box center [571, 259] width 17 height 17
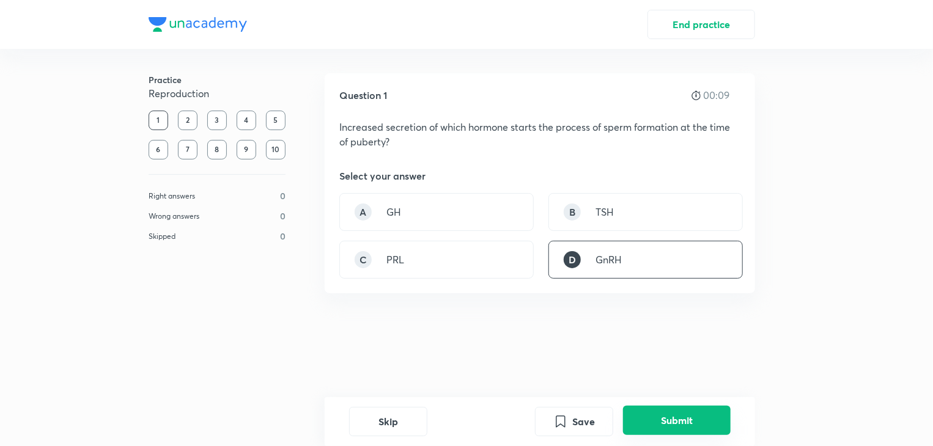
click at [684, 420] on button "Submit" at bounding box center [677, 420] width 108 height 29
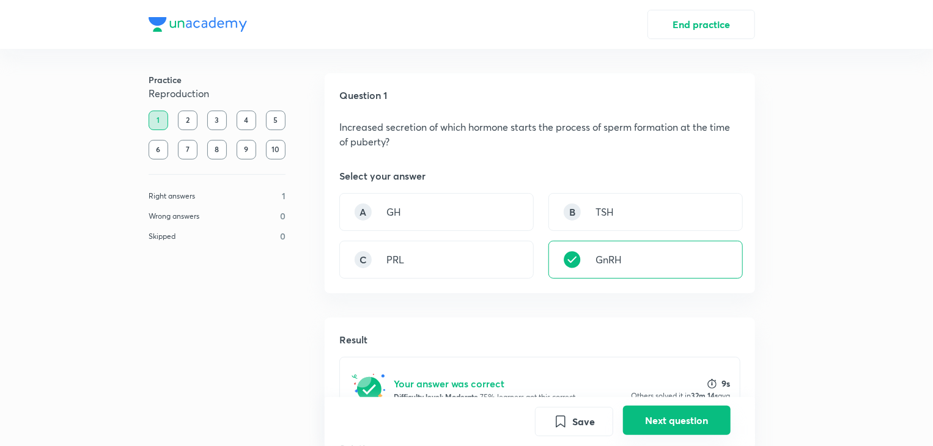
scroll to position [262, 0]
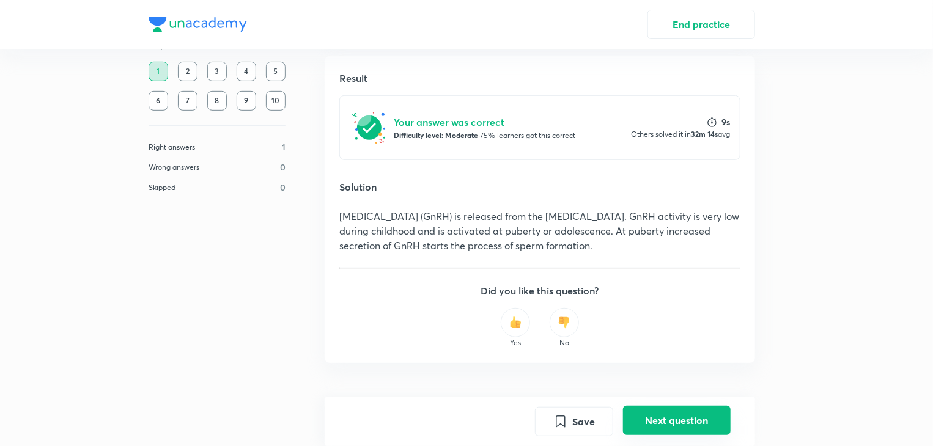
click at [676, 419] on button "Next question" at bounding box center [677, 420] width 108 height 29
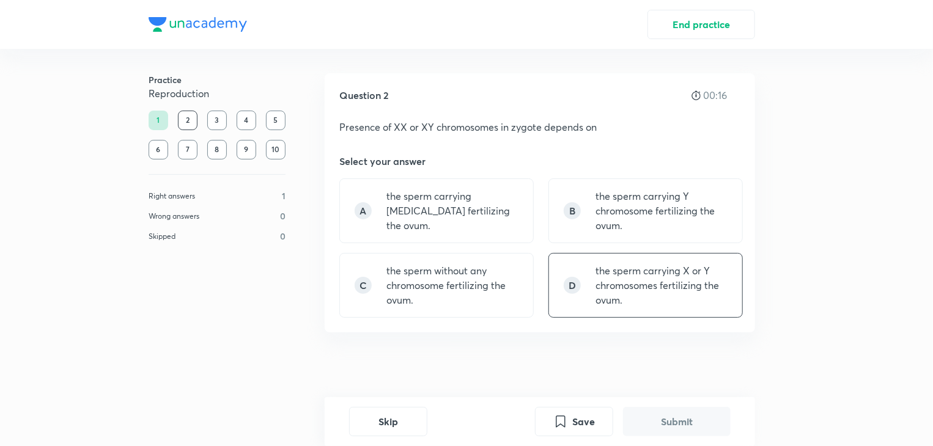
click at [642, 296] on p "the sperm carrying X or Y chromosomes fertilizing the ovum." at bounding box center [661, 285] width 132 height 44
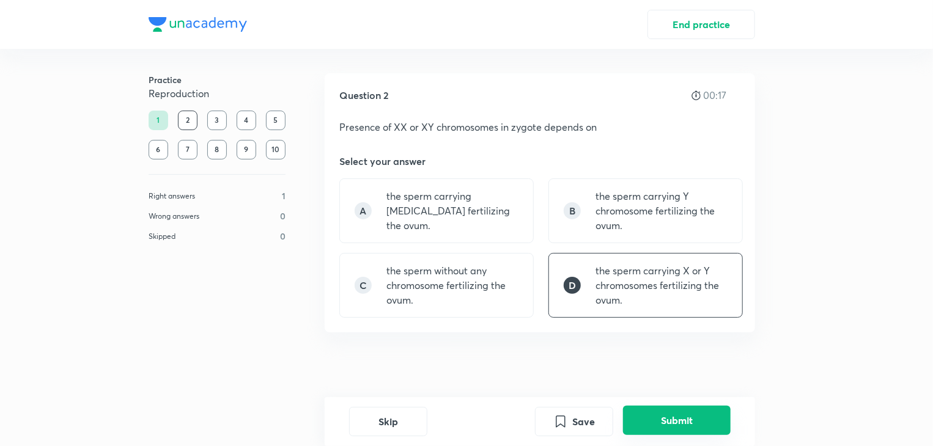
click at [691, 423] on button "Submit" at bounding box center [677, 420] width 108 height 29
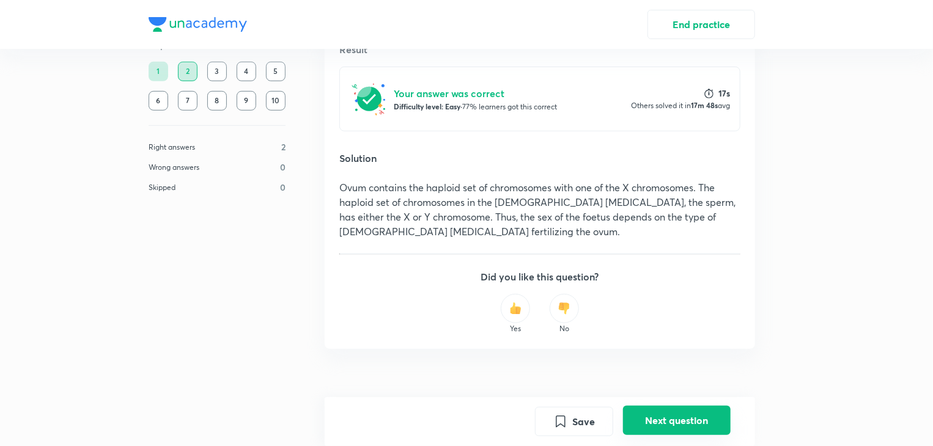
click at [689, 417] on button "Next question" at bounding box center [677, 420] width 108 height 29
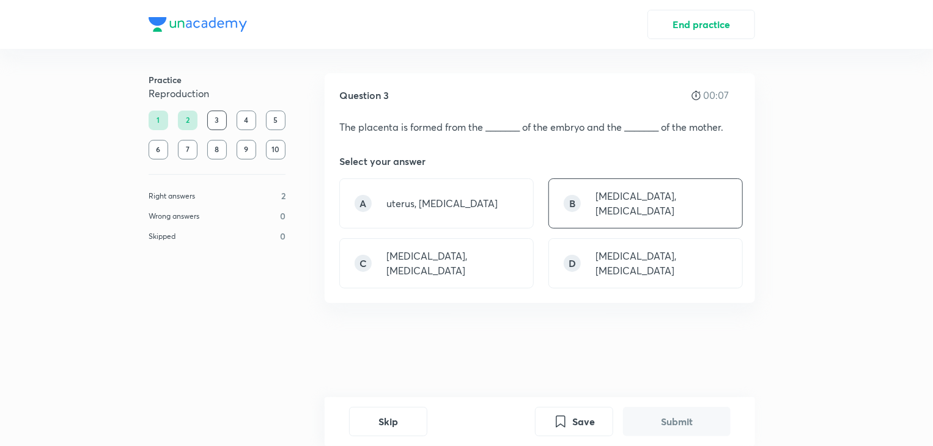
click at [600, 203] on p "chorion, endometrium" at bounding box center [661, 203] width 132 height 29
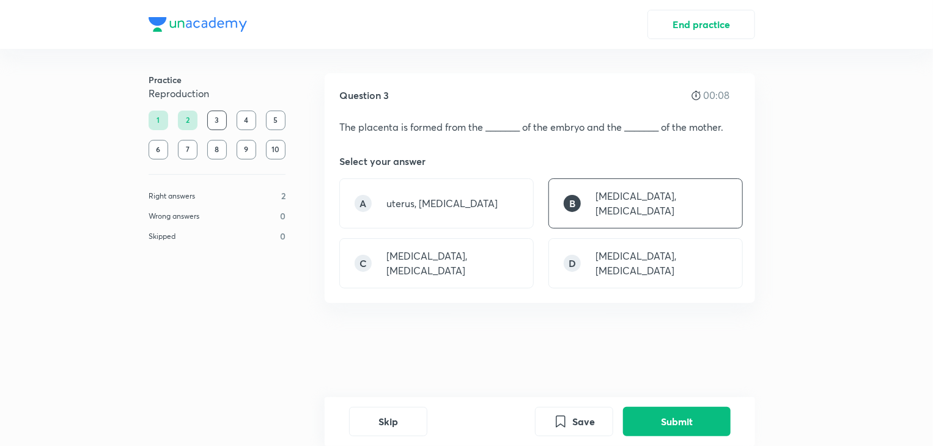
click at [687, 428] on button "Submit" at bounding box center [677, 421] width 108 height 29
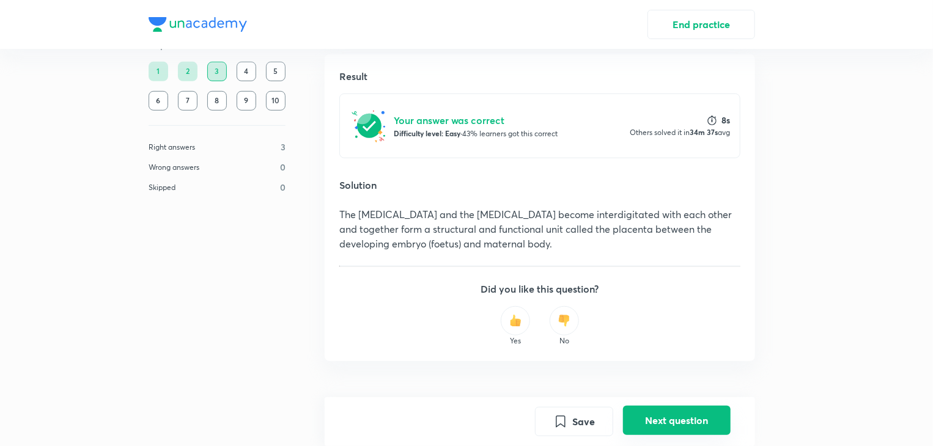
click at [691, 427] on button "Next question" at bounding box center [677, 420] width 108 height 29
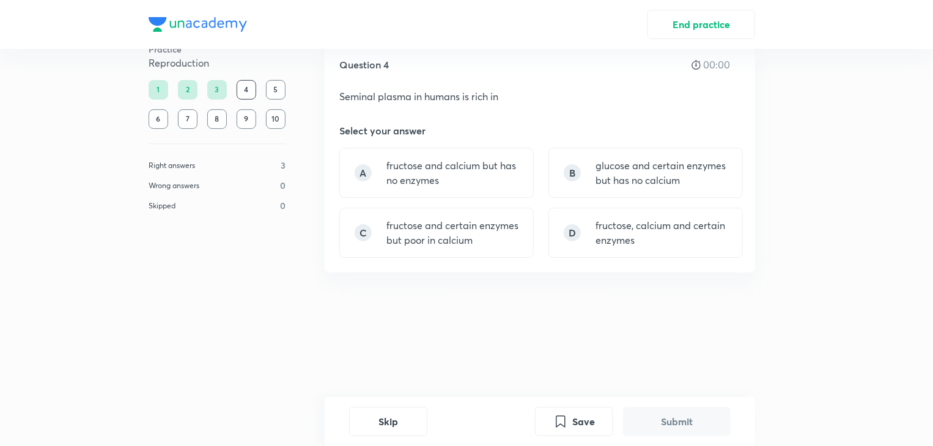
scroll to position [0, 0]
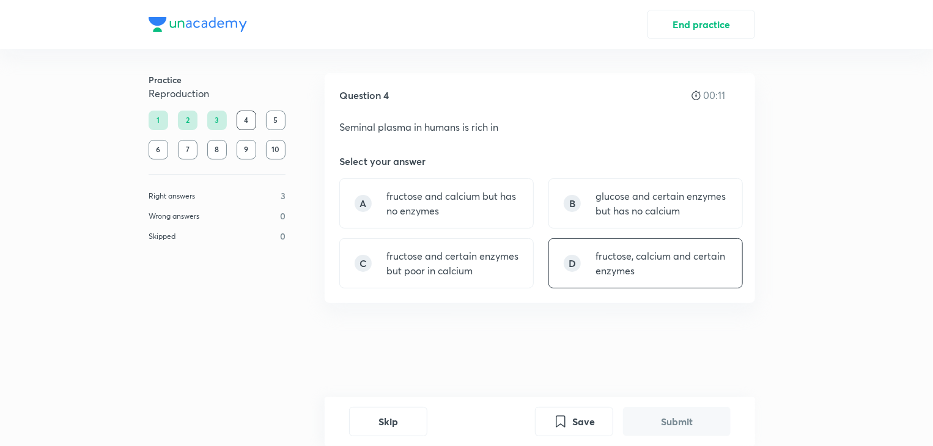
click at [608, 266] on p "fructose, calcium and certain enzymes" at bounding box center [661, 263] width 132 height 29
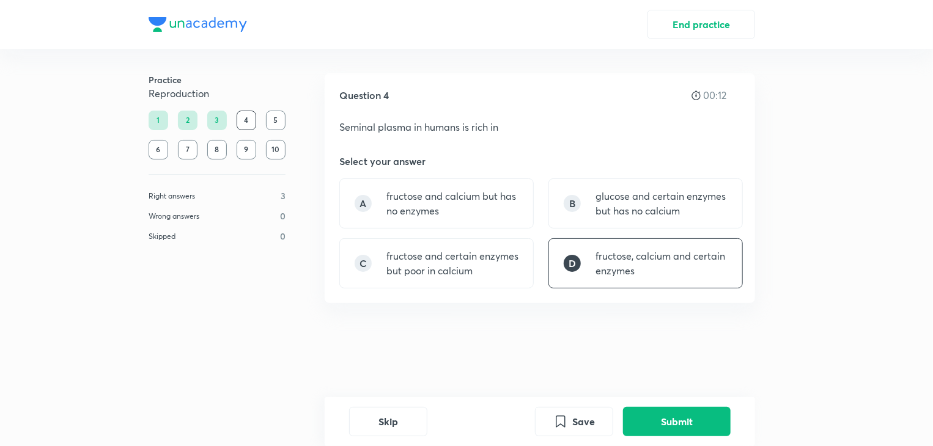
click at [626, 262] on p "fructose, calcium and certain enzymes" at bounding box center [661, 263] width 132 height 29
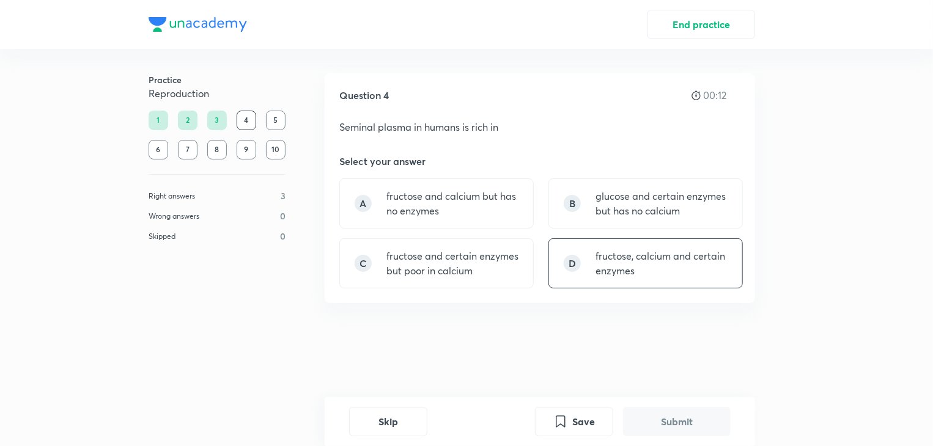
click at [477, 202] on p "fructose and calcium but has no enzymes" at bounding box center [452, 203] width 132 height 29
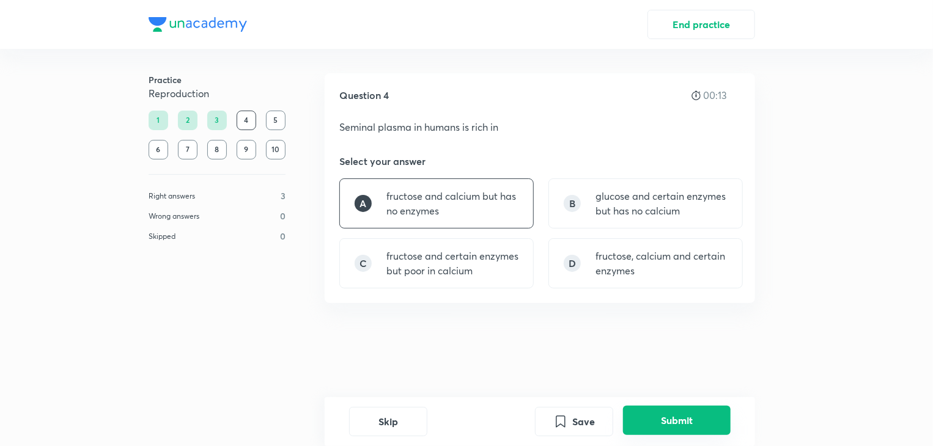
click at [687, 430] on button "Submit" at bounding box center [677, 420] width 108 height 29
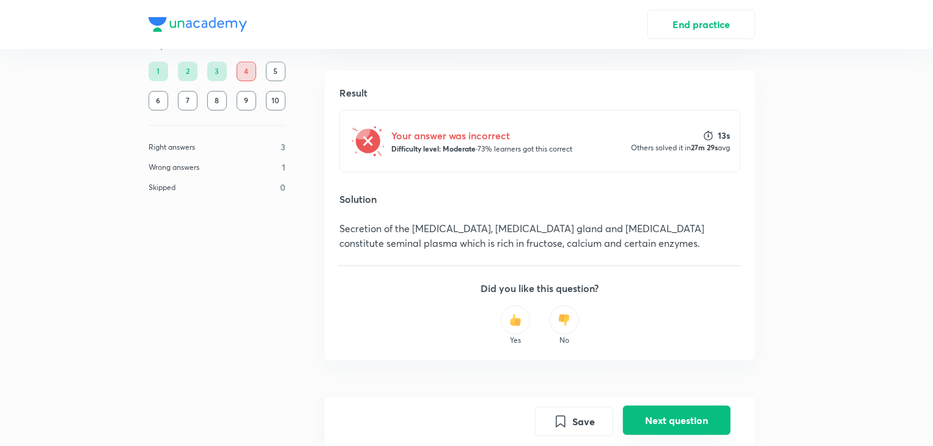
click at [692, 420] on button "Next question" at bounding box center [677, 420] width 108 height 29
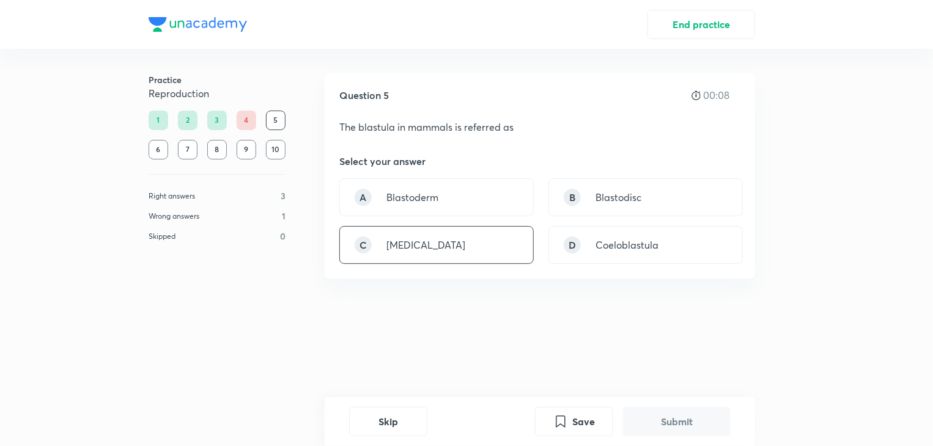
click at [480, 246] on div "C Blastocyst" at bounding box center [436, 245] width 194 height 38
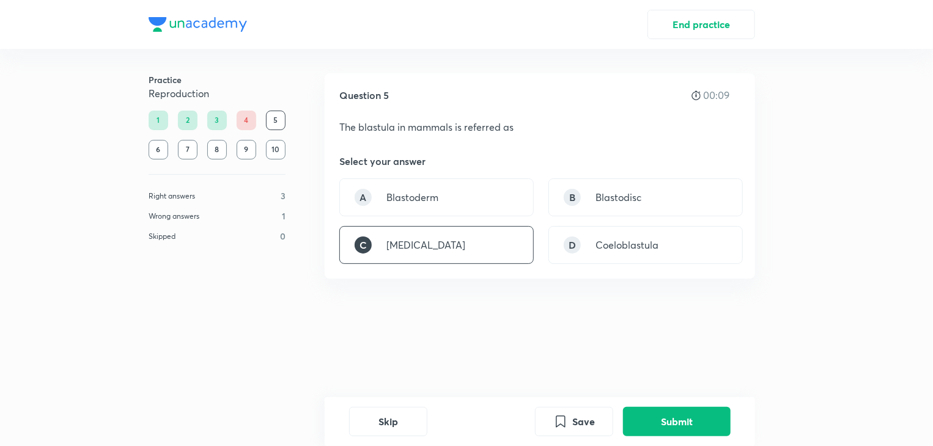
click at [675, 419] on button "Submit" at bounding box center [677, 421] width 108 height 29
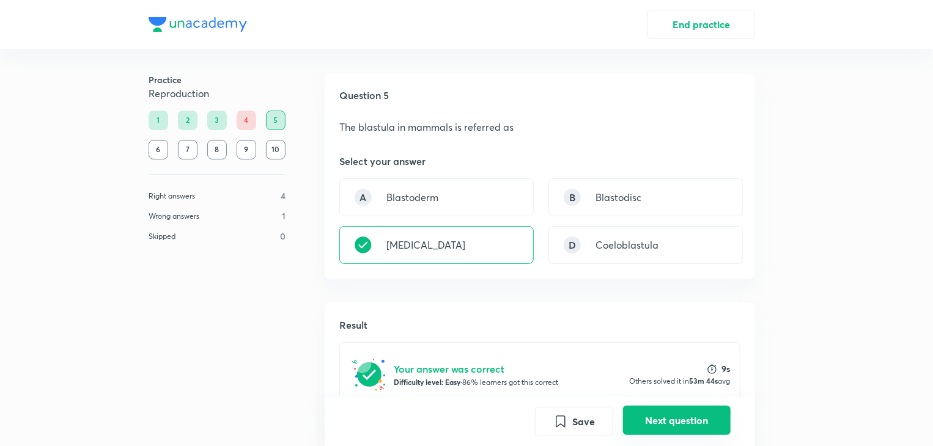
scroll to position [262, 0]
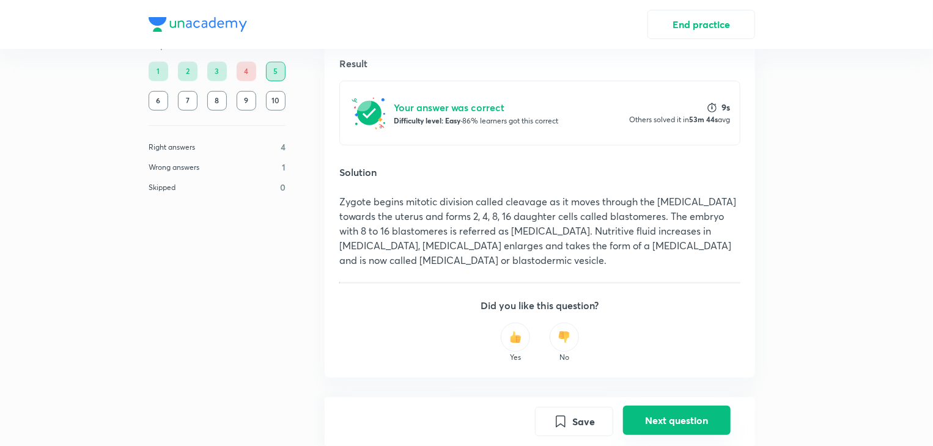
click at [680, 419] on button "Next question" at bounding box center [677, 420] width 108 height 29
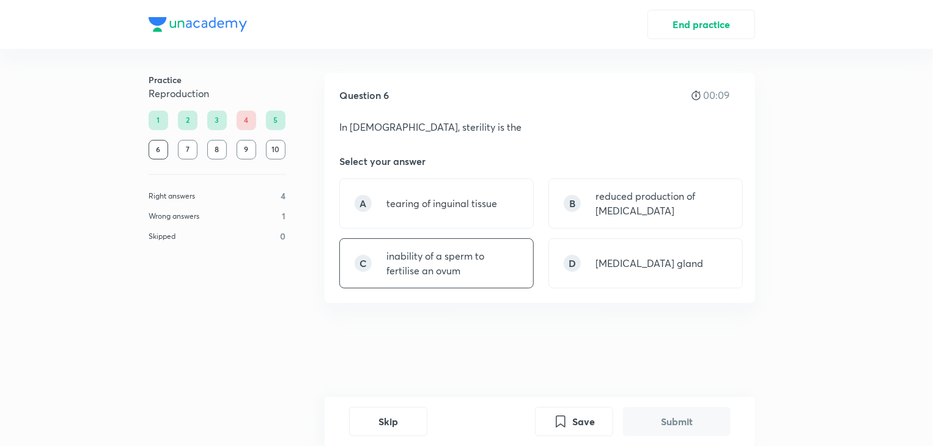
click at [472, 273] on p "inability of a sperm to fertilise an ovum" at bounding box center [452, 263] width 132 height 29
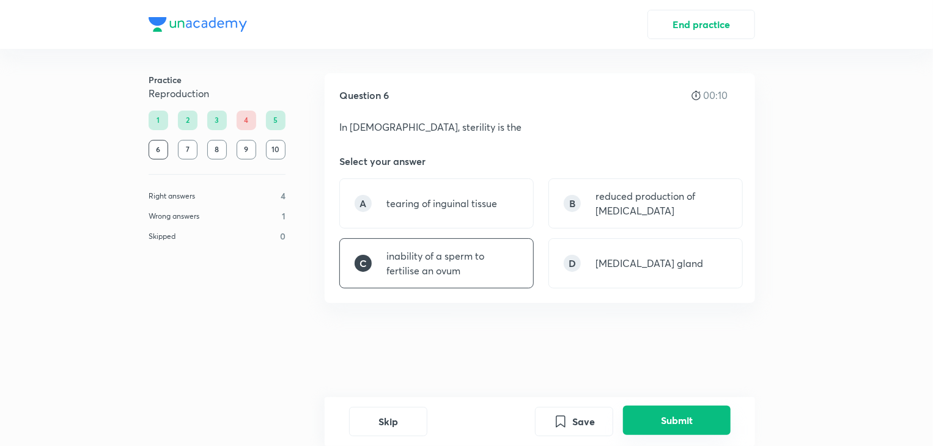
click at [665, 429] on button "Submit" at bounding box center [677, 420] width 108 height 29
click at [427, 269] on p "inability of a sperm to fertilise an ovum" at bounding box center [452, 263] width 132 height 29
click at [426, 274] on p "inability of a sperm to fertilise an ovum" at bounding box center [452, 263] width 132 height 29
click at [677, 423] on button "Submit" at bounding box center [677, 421] width 108 height 29
click at [680, 428] on button "Submit" at bounding box center [677, 421] width 108 height 29
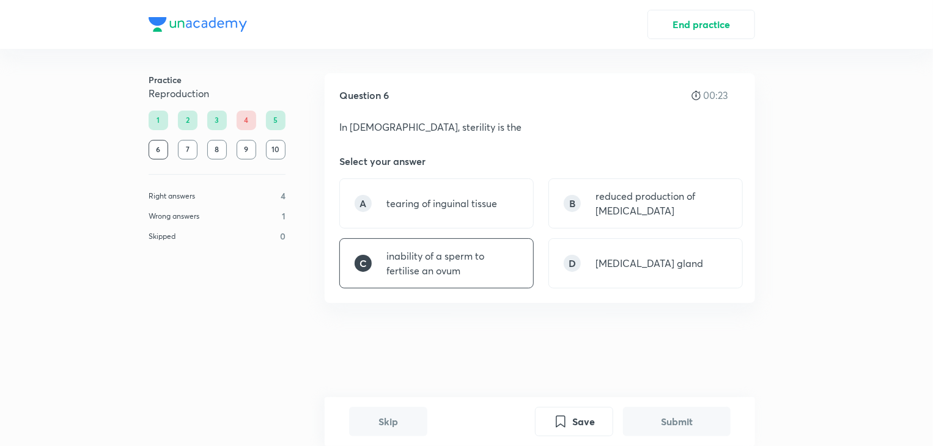
click at [680, 423] on button "Submit" at bounding box center [677, 421] width 108 height 29
click at [456, 265] on p "inability of a sperm to fertilise an ovum" at bounding box center [452, 263] width 132 height 29
click at [696, 422] on button "Submit" at bounding box center [677, 421] width 108 height 29
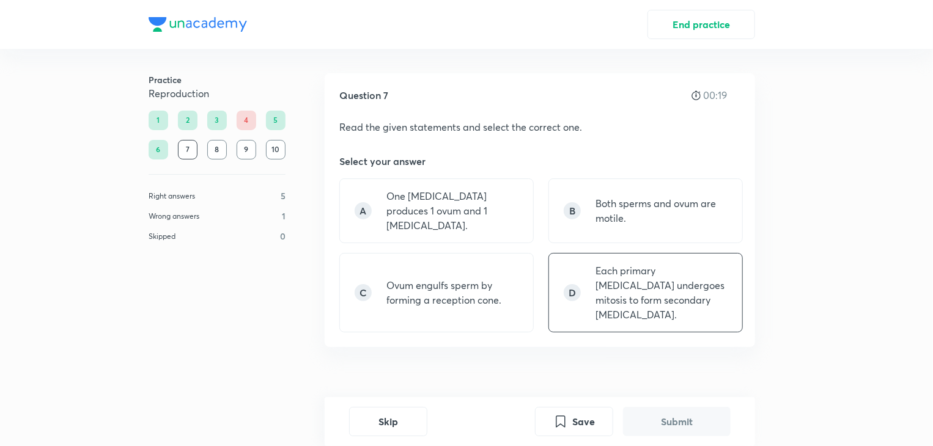
click at [685, 274] on p "Each primary spermatocyte undergoes mitosis to form secondary spermatocyte." at bounding box center [661, 292] width 132 height 59
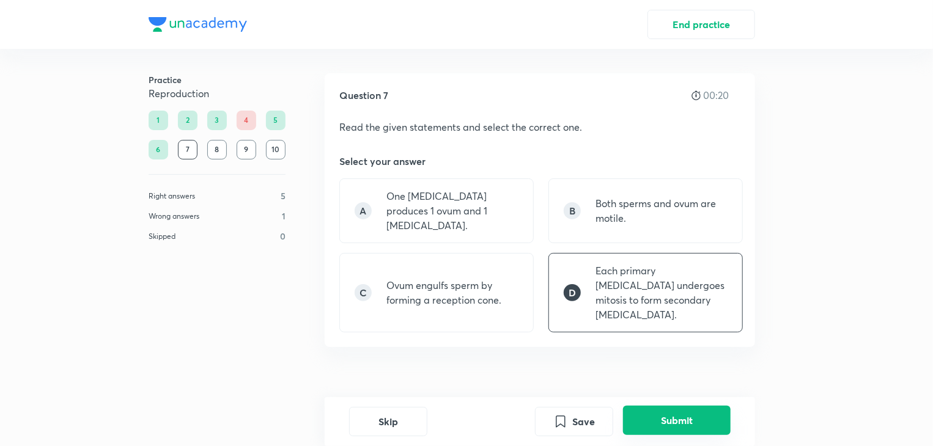
click at [694, 423] on button "Submit" at bounding box center [677, 420] width 108 height 29
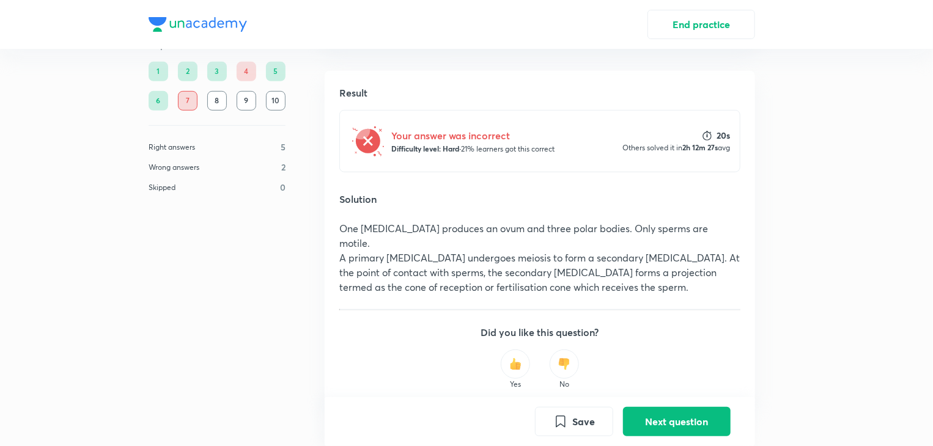
click at [410, 393] on div "Question 7 00:00 Read the given statements and select the correct one. Select y…" at bounding box center [540, 113] width 430 height 681
click at [692, 418] on button "Next question" at bounding box center [677, 420] width 108 height 29
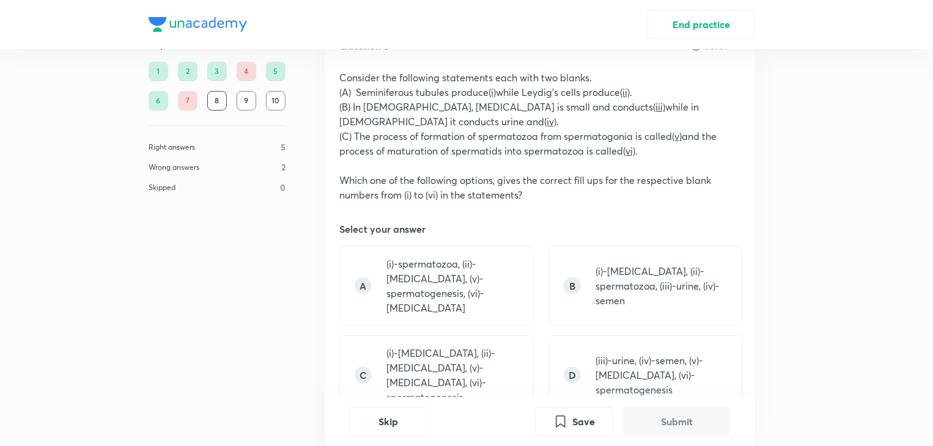
scroll to position [50, 0]
click at [615, 359] on p "(iii)-urine, (iv)-semen, (v)-spermiogenesis, (vi)-spermatogenesis" at bounding box center [661, 375] width 132 height 44
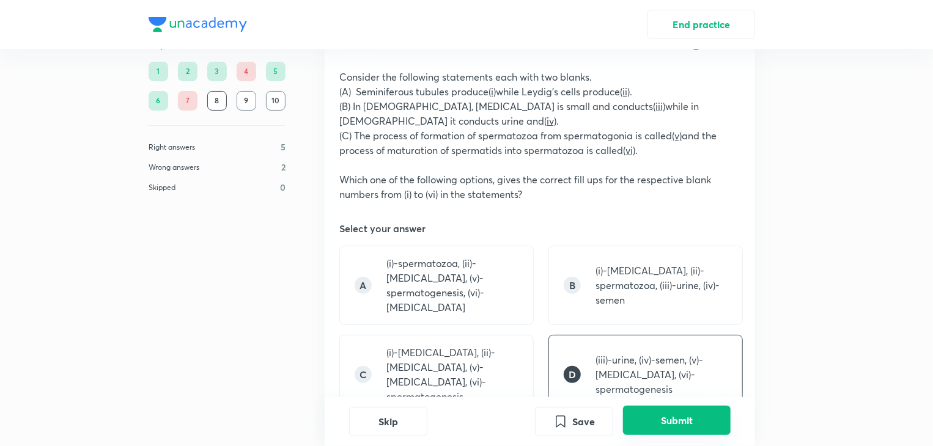
click at [696, 430] on button "Submit" at bounding box center [677, 420] width 108 height 29
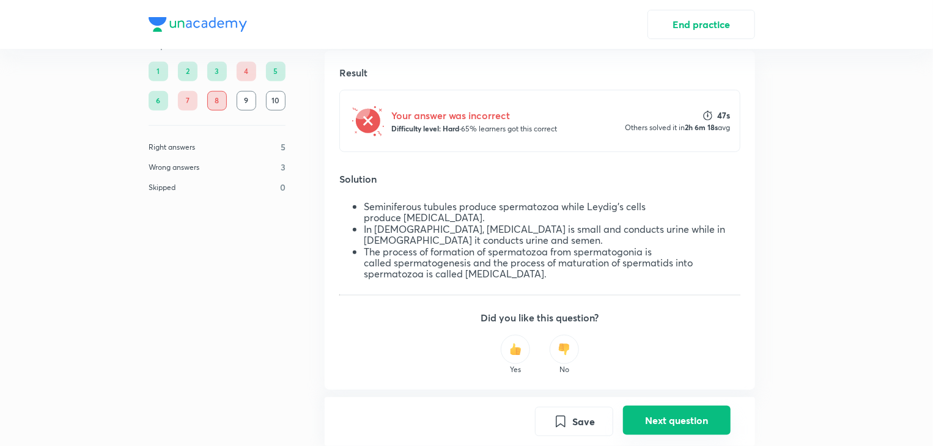
click at [685, 425] on button "Next question" at bounding box center [677, 420] width 108 height 29
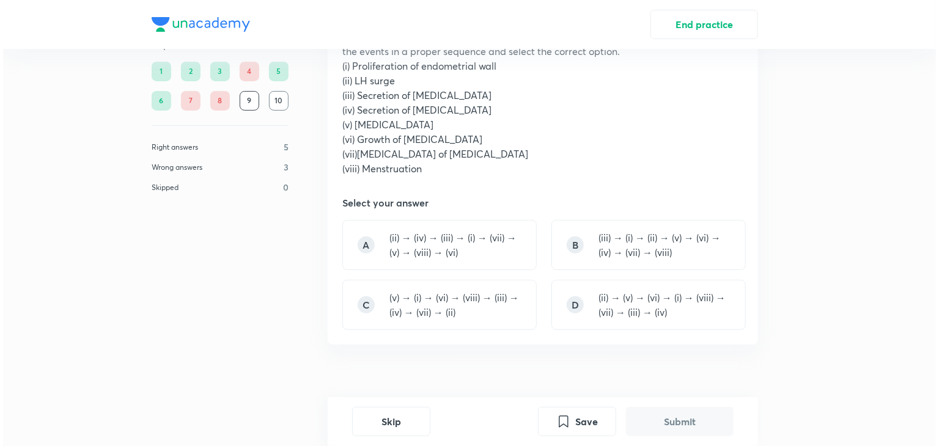
scroll to position [111, 0]
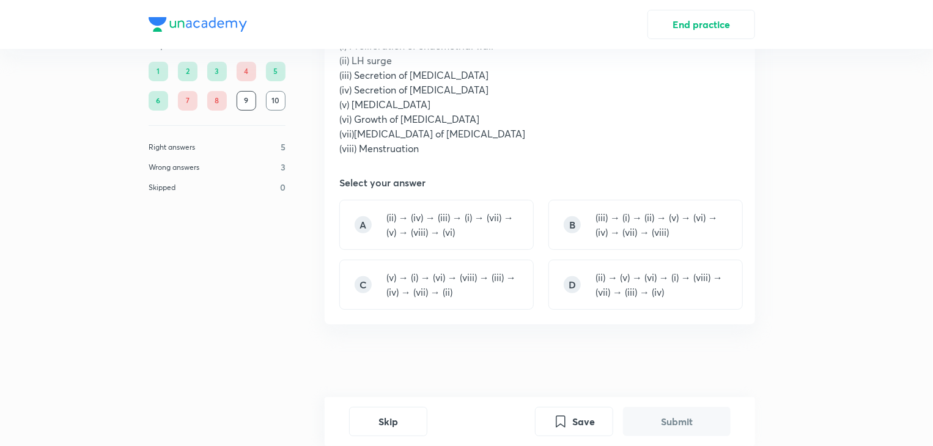
click at [709, 15] on button "End practice" at bounding box center [701, 24] width 108 height 29
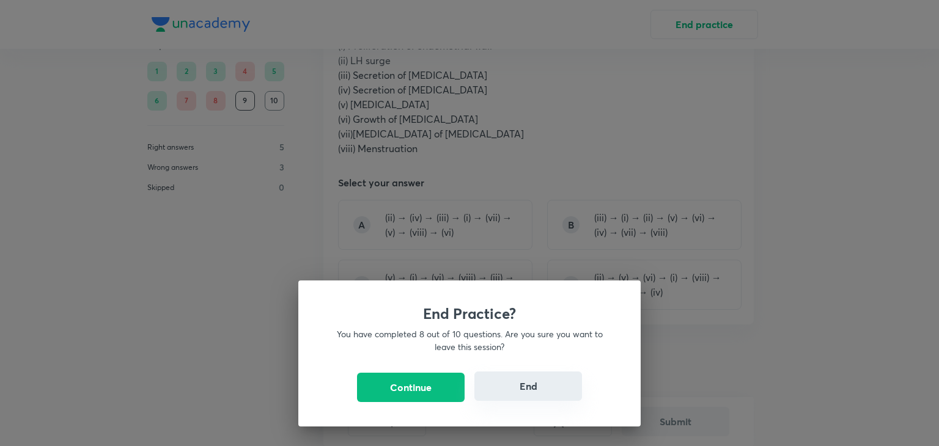
click at [540, 390] on button "End" at bounding box center [528, 386] width 108 height 29
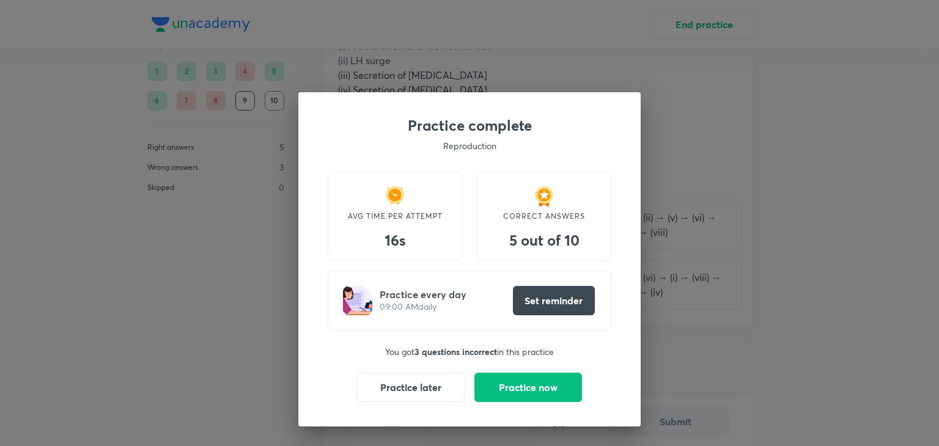
click at [417, 315] on div "Practice every day 09:00 AM daily Set reminder" at bounding box center [470, 301] width 284 height 60
click at [562, 305] on button "Set reminder" at bounding box center [554, 299] width 82 height 29
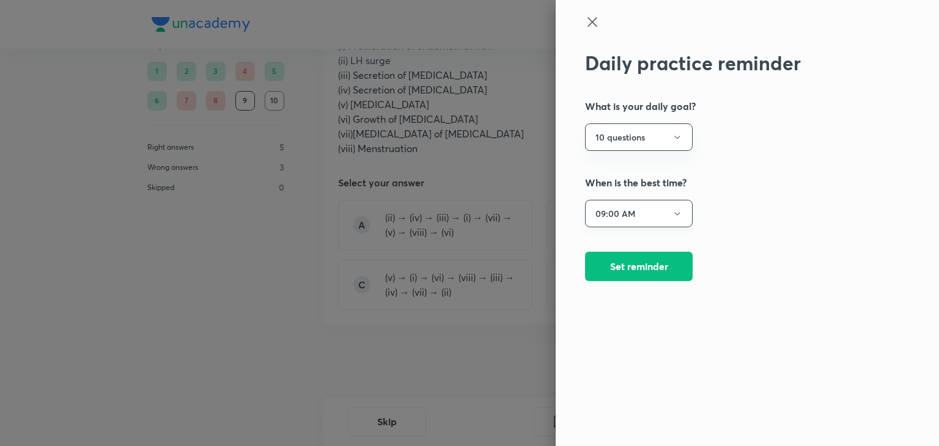
click at [655, 222] on button "09:00 AM" at bounding box center [639, 214] width 108 height 28
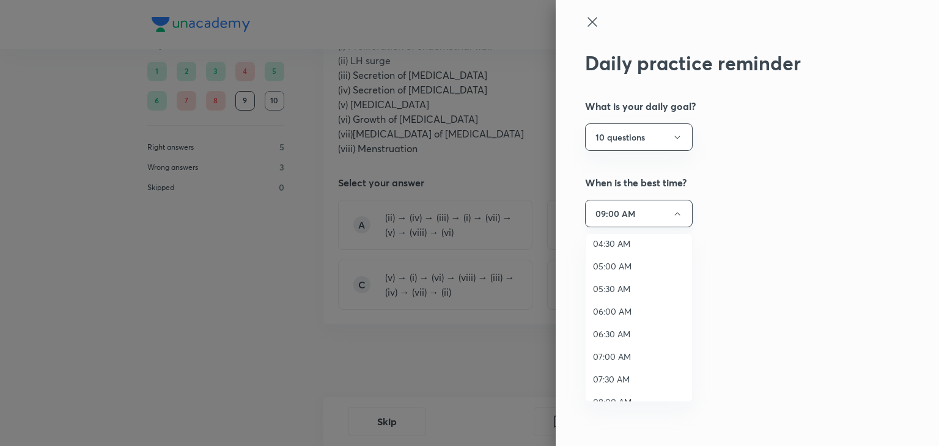
scroll to position [213, 0]
click at [626, 260] on span "05:00 AM" at bounding box center [639, 263] width 92 height 13
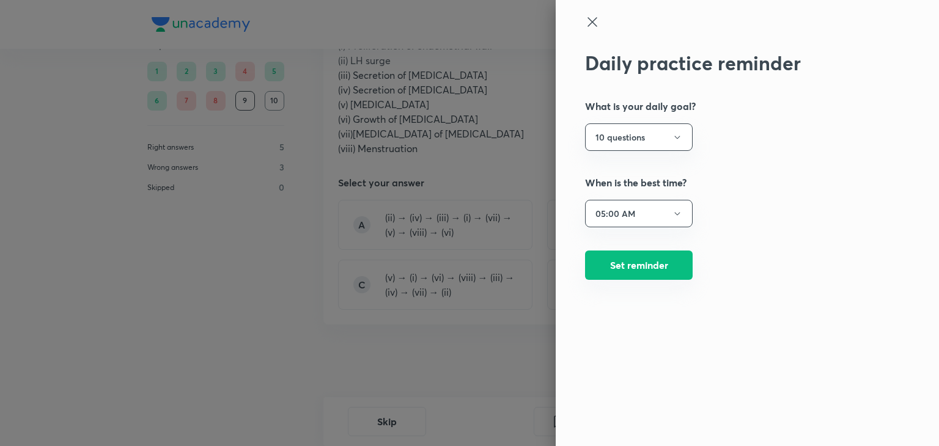
click at [653, 266] on button "Set reminder" at bounding box center [639, 265] width 108 height 29
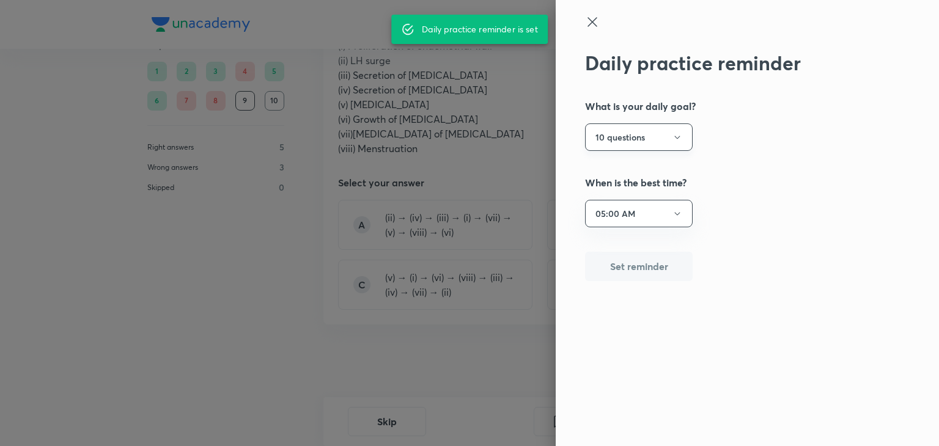
click at [665, 140] on button "10 questions" at bounding box center [639, 137] width 108 height 28
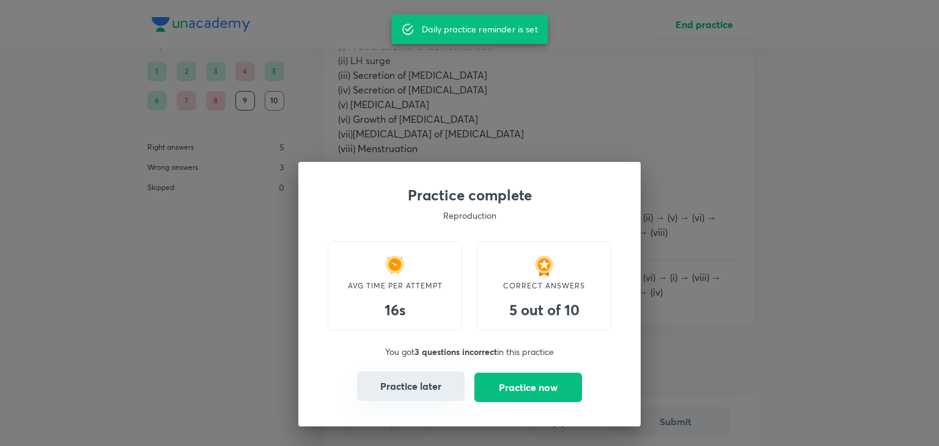
click at [428, 391] on button "Practice later" at bounding box center [411, 386] width 108 height 29
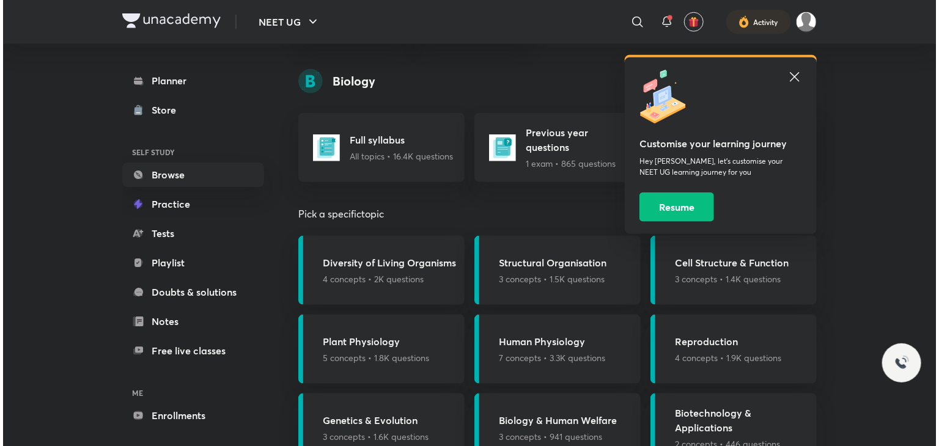
scroll to position [647, 0]
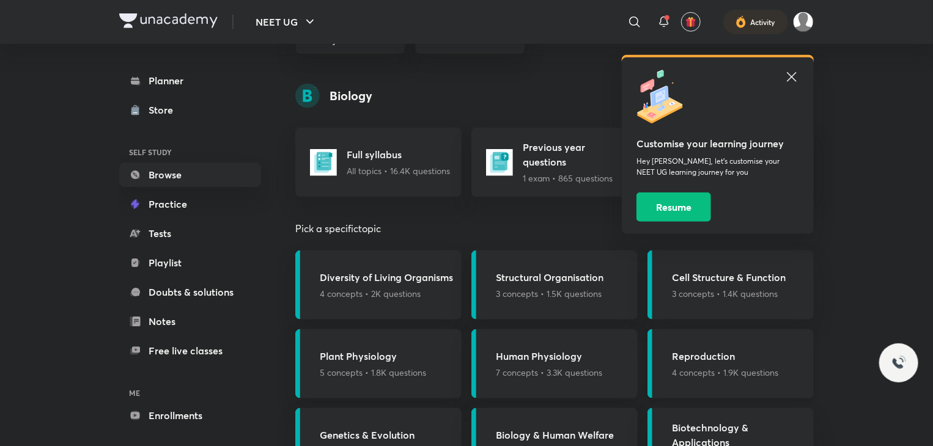
click at [732, 364] on div "Reproduction 4 concepts • 1.9K questions" at bounding box center [725, 364] width 106 height 30
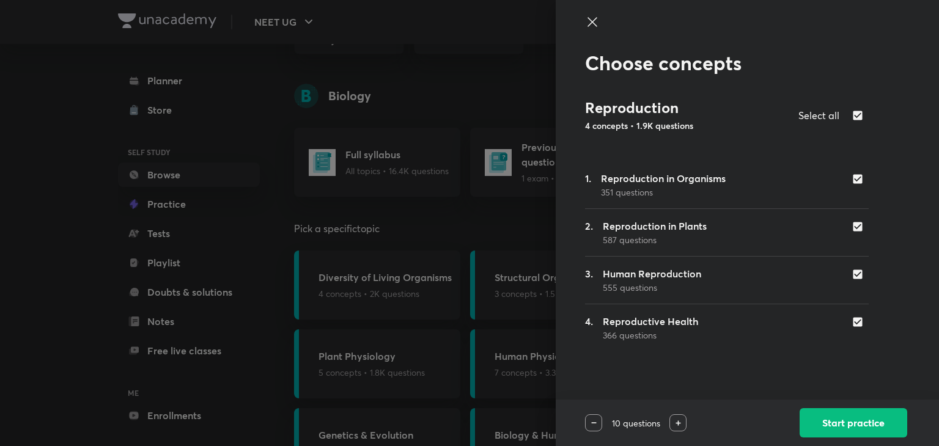
click at [839, 285] on div "3. Human Reproduction 555 questions" at bounding box center [727, 280] width 284 height 28
click at [856, 232] on input "checkbox" at bounding box center [859, 227] width 17 height 12
checkbox input "false"
click at [840, 174] on div "1. Reproduction in Organisms 351 questions" at bounding box center [727, 185] width 284 height 28
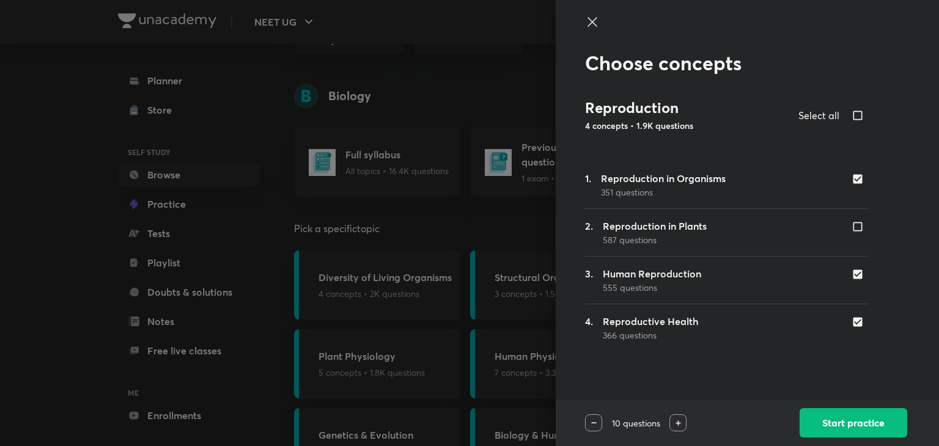
click at [854, 289] on div "3. Human Reproduction 555 questions" at bounding box center [727, 280] width 284 height 28
click at [856, 273] on input "checkbox" at bounding box center [859, 274] width 17 height 12
checkbox input "false"
click at [857, 178] on input "checkbox" at bounding box center [859, 179] width 17 height 12
checkbox input "false"
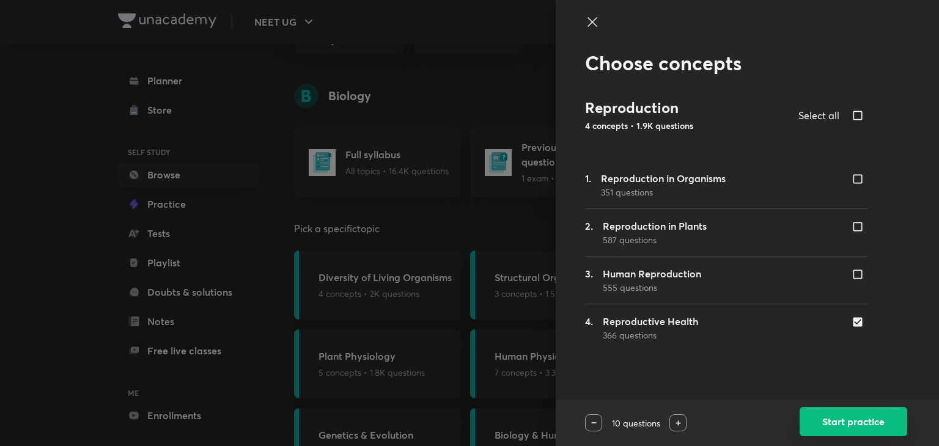
click at [858, 426] on button "Start practice" at bounding box center [853, 421] width 108 height 29
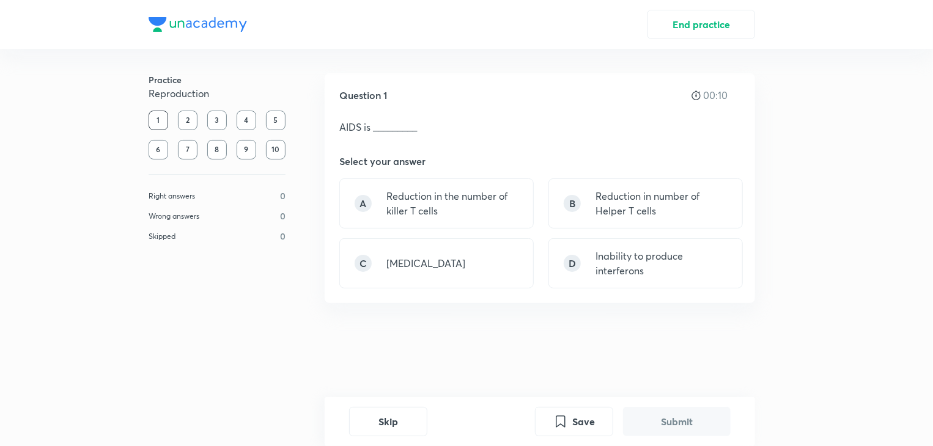
click at [499, 208] on p "Reduction in the number of killer T cells" at bounding box center [452, 203] width 132 height 29
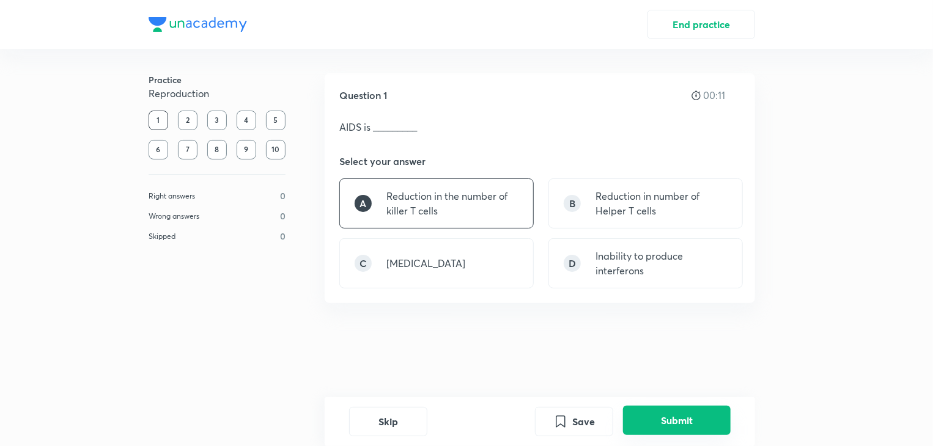
click at [687, 417] on button "Submit" at bounding box center [677, 420] width 108 height 29
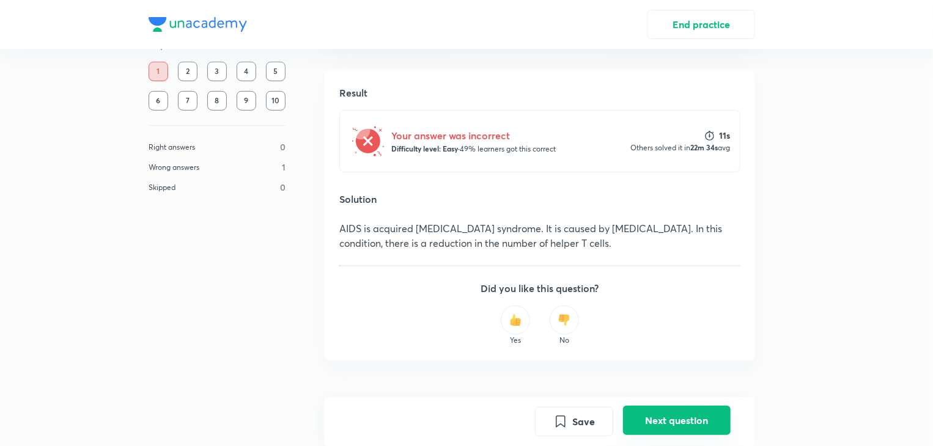
click at [675, 418] on button "Next question" at bounding box center [677, 420] width 108 height 29
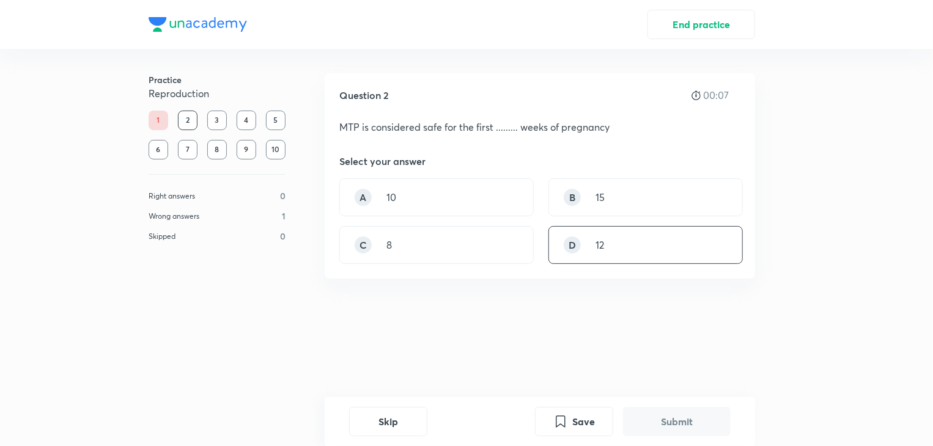
click at [612, 232] on div "D 12" at bounding box center [645, 245] width 194 height 38
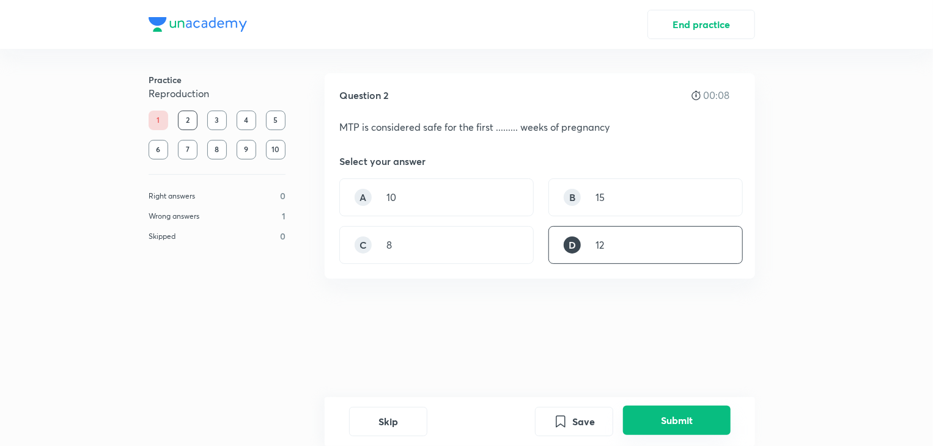
click at [678, 411] on button "Submit" at bounding box center [677, 420] width 108 height 29
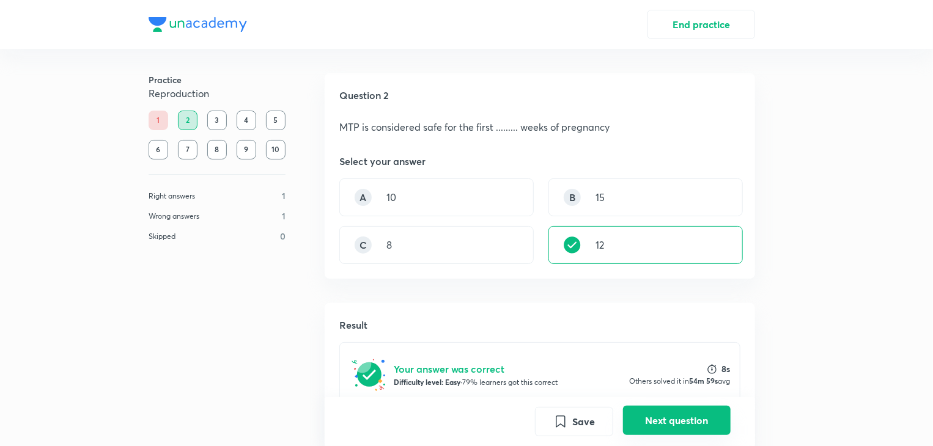
scroll to position [218, 0]
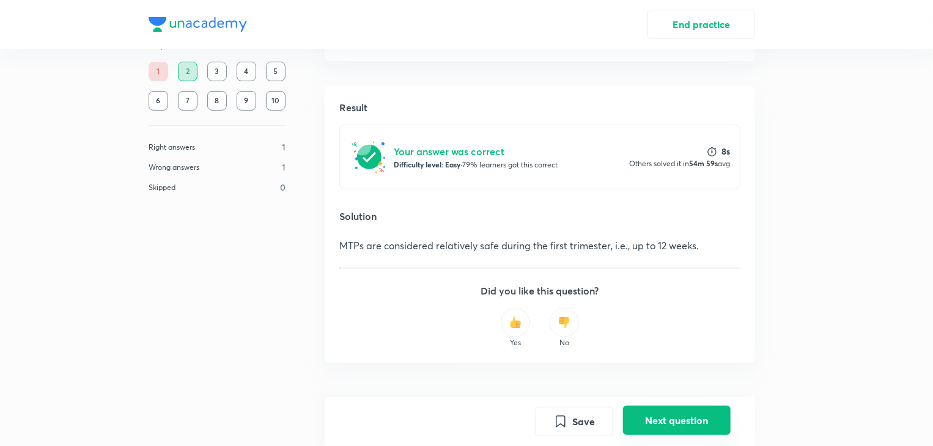
click at [678, 414] on button "Next question" at bounding box center [677, 420] width 108 height 29
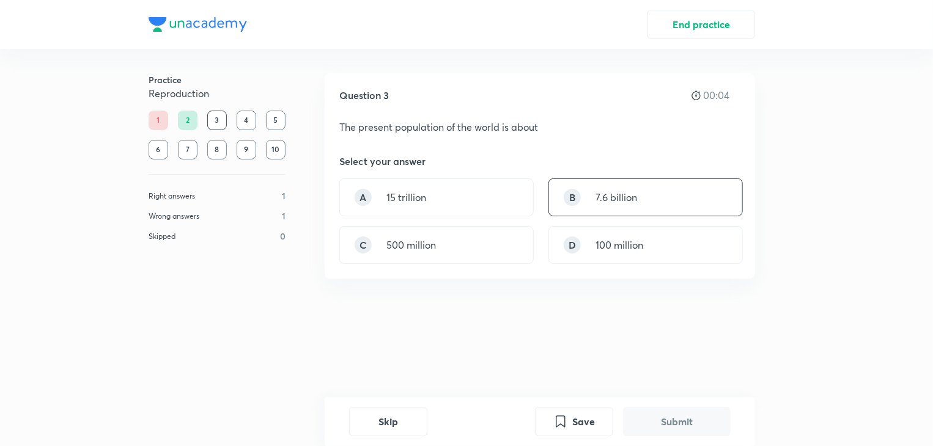
click at [636, 201] on p "7.6 billion" at bounding box center [616, 197] width 42 height 15
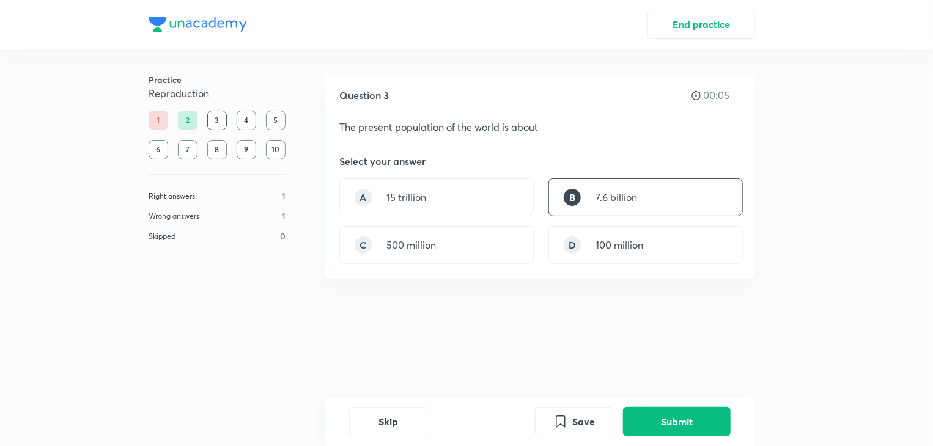
click at [667, 417] on button "Submit" at bounding box center [677, 421] width 108 height 29
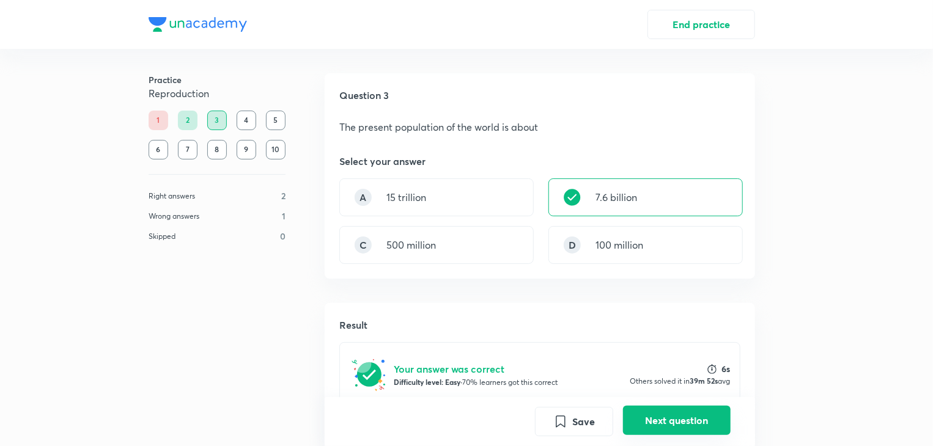
scroll to position [232, 0]
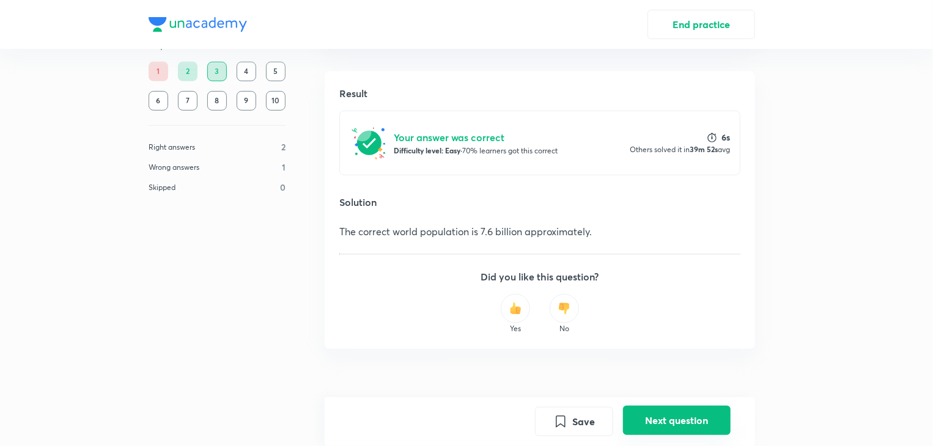
click at [689, 420] on button "Next question" at bounding box center [677, 420] width 108 height 29
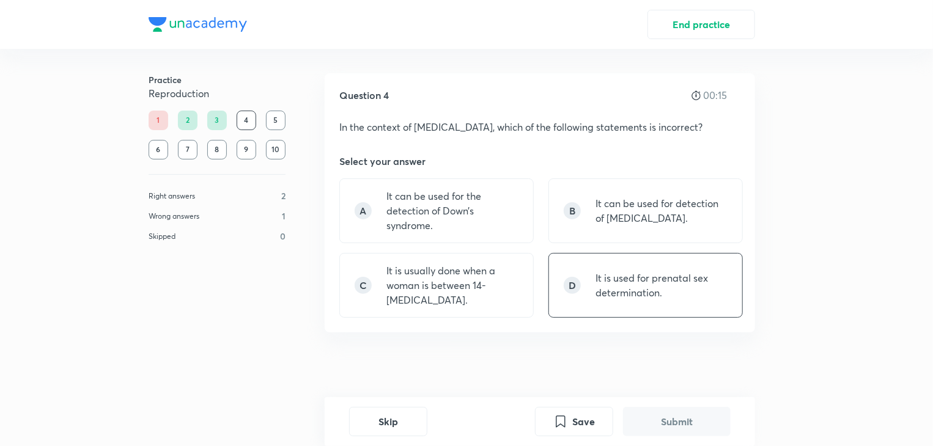
click at [600, 290] on p "It is used for prenatal sex determination." at bounding box center [661, 285] width 132 height 29
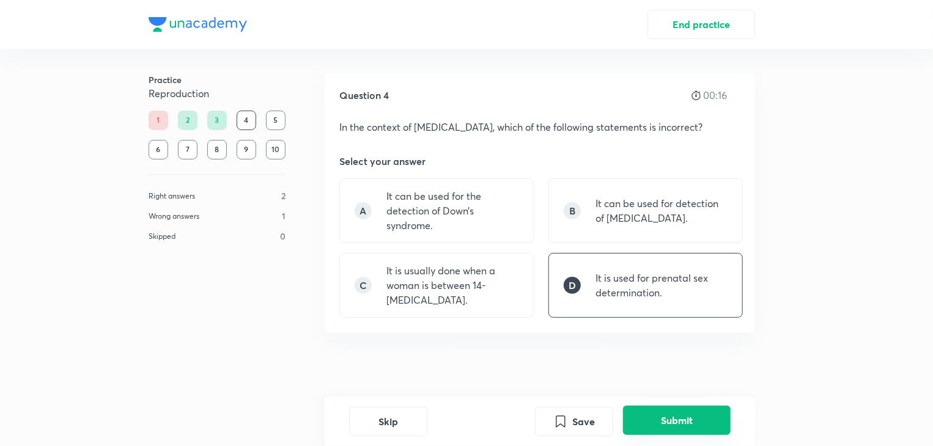
click at [688, 427] on button "Submit" at bounding box center [677, 420] width 108 height 29
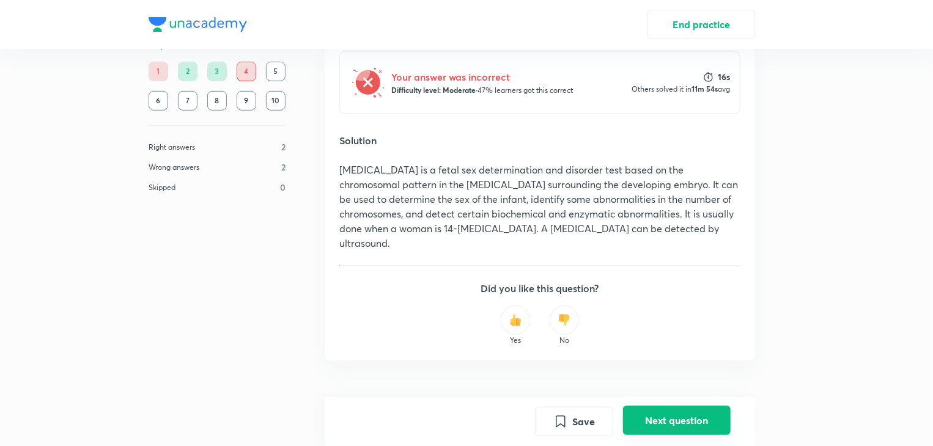
click at [676, 422] on button "Next question" at bounding box center [677, 420] width 108 height 29
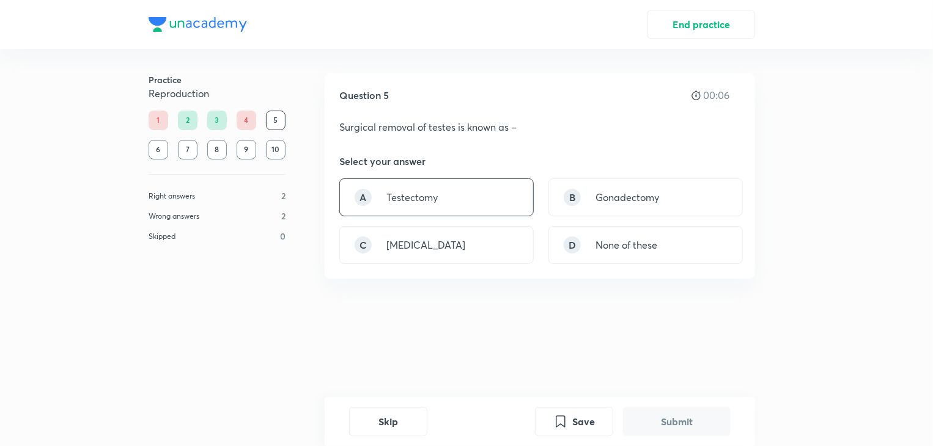
click at [490, 197] on div "A Testectomy" at bounding box center [436, 197] width 194 height 38
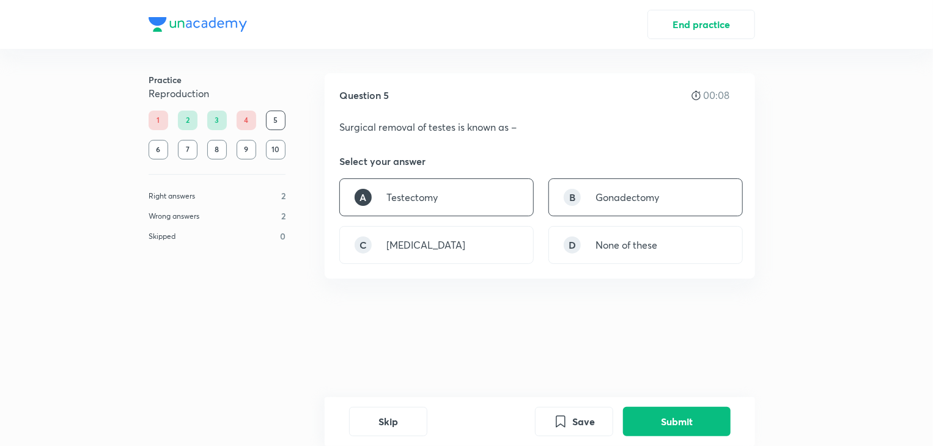
click at [684, 195] on div "B Gonadectomy" at bounding box center [645, 197] width 194 height 38
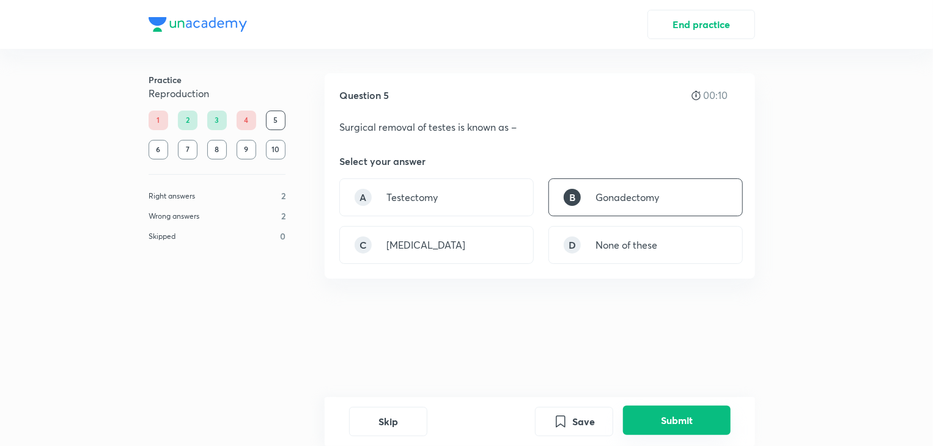
click at [677, 418] on button "Submit" at bounding box center [677, 420] width 108 height 29
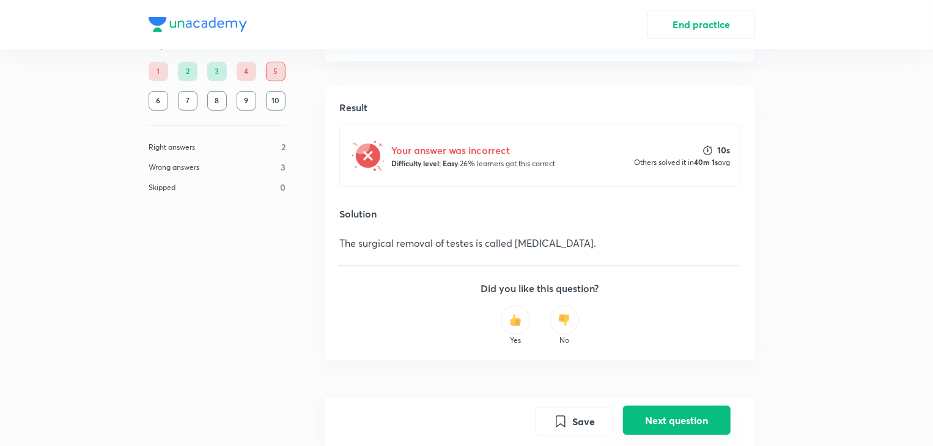
click at [667, 417] on button "Next question" at bounding box center [677, 420] width 108 height 29
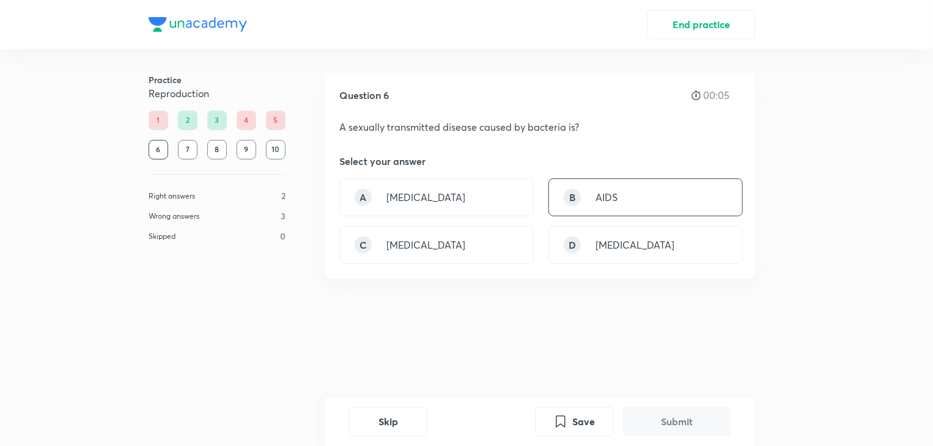
click at [644, 200] on div "B AIDS" at bounding box center [645, 197] width 194 height 38
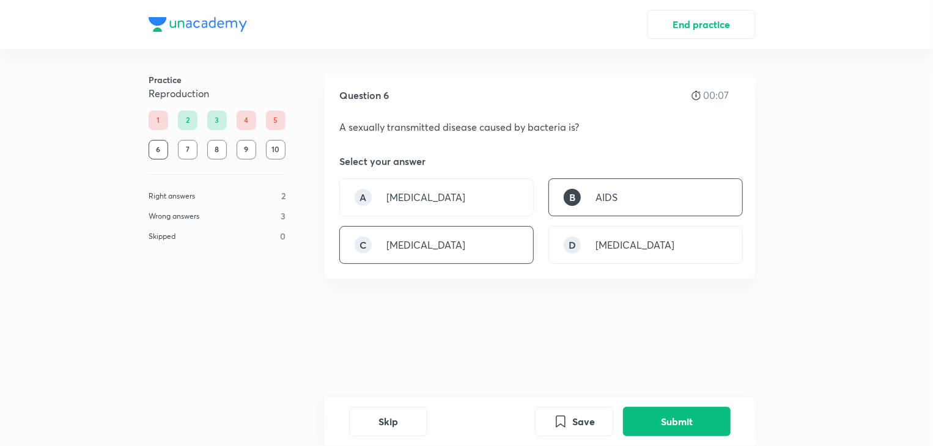
click at [482, 242] on div "C Syphilis" at bounding box center [436, 245] width 194 height 38
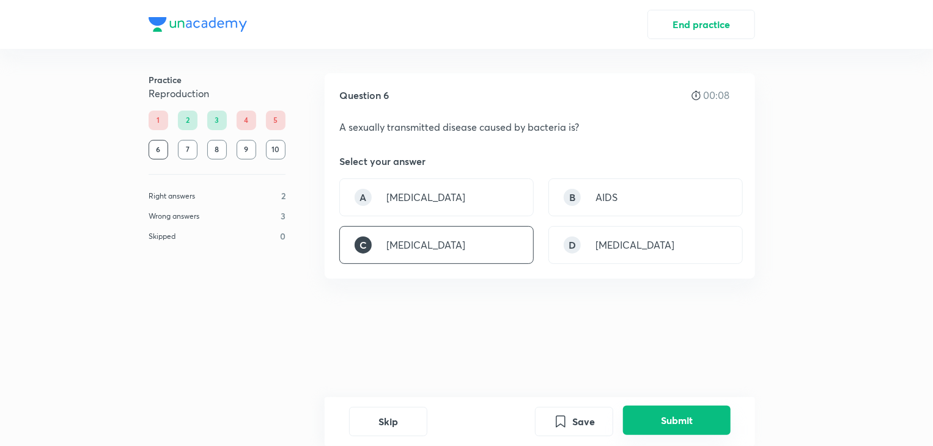
click at [678, 417] on button "Submit" at bounding box center [677, 420] width 108 height 29
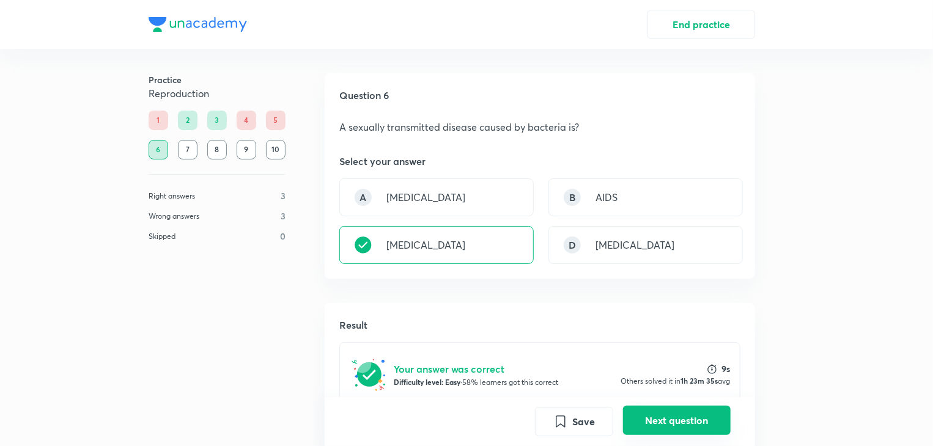
scroll to position [218, 0]
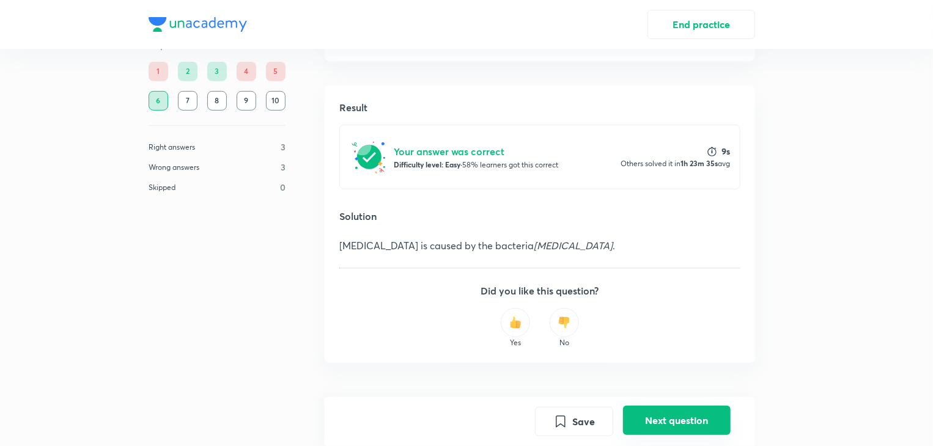
click at [687, 413] on button "Next question" at bounding box center [677, 420] width 108 height 29
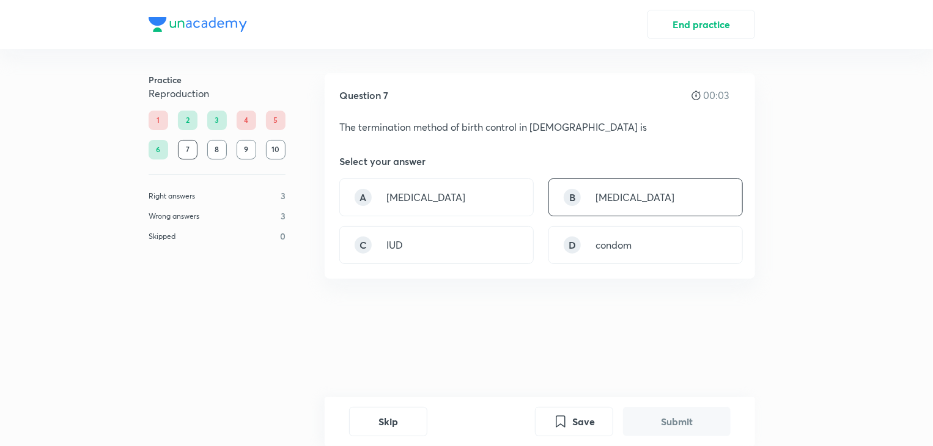
click at [663, 188] on div "B tubectomy" at bounding box center [645, 197] width 194 height 38
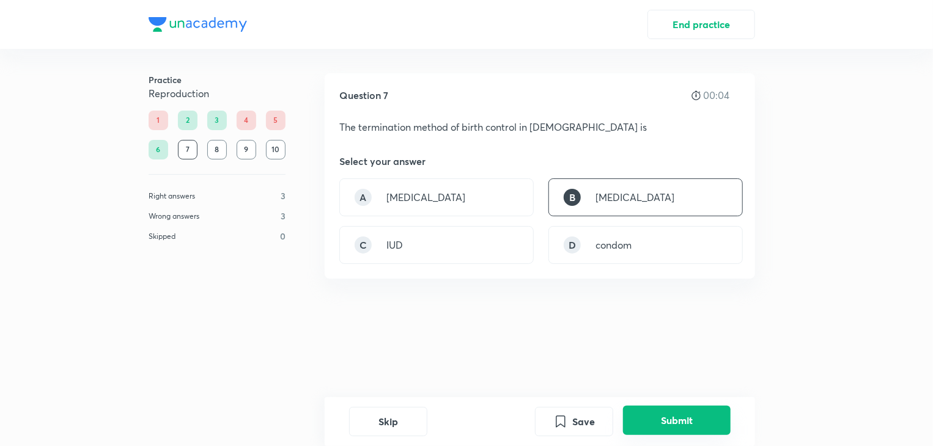
click at [704, 414] on button "Submit" at bounding box center [677, 420] width 108 height 29
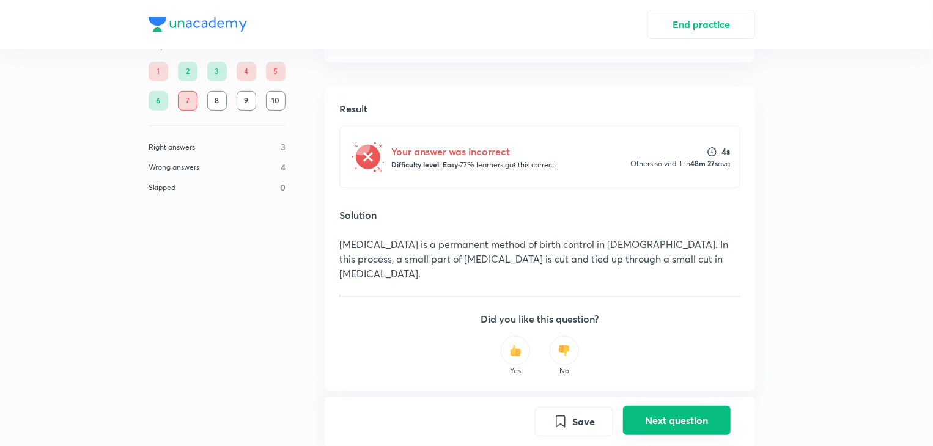
scroll to position [214, 0]
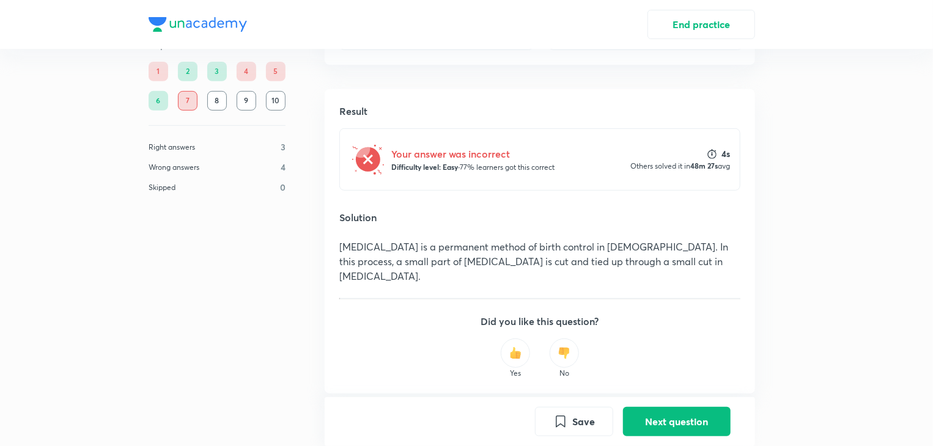
click at [273, 100] on div "10" at bounding box center [276, 101] width 20 height 20
click at [702, 424] on button "Next question" at bounding box center [677, 420] width 108 height 29
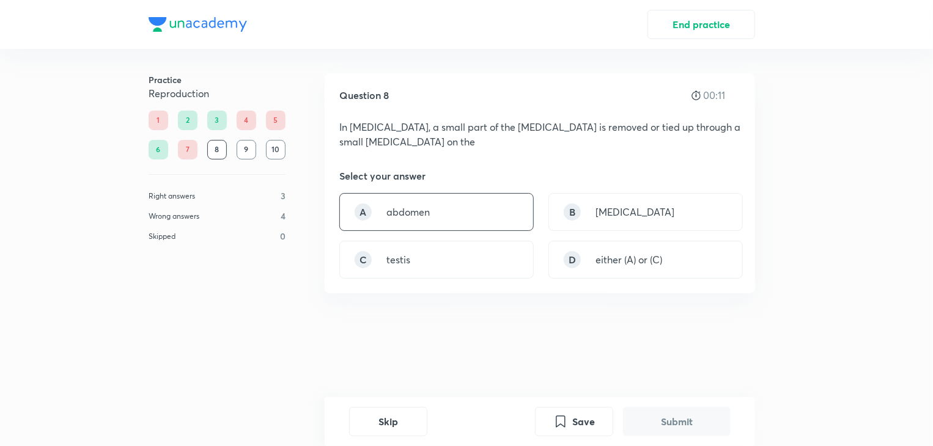
click at [490, 221] on div "A abdomen" at bounding box center [436, 212] width 194 height 38
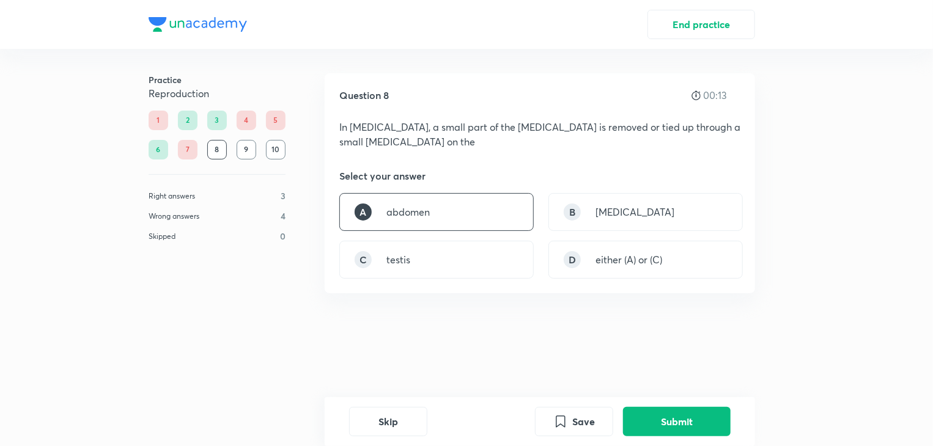
click at [694, 213] on div "B scrotum" at bounding box center [645, 212] width 194 height 38
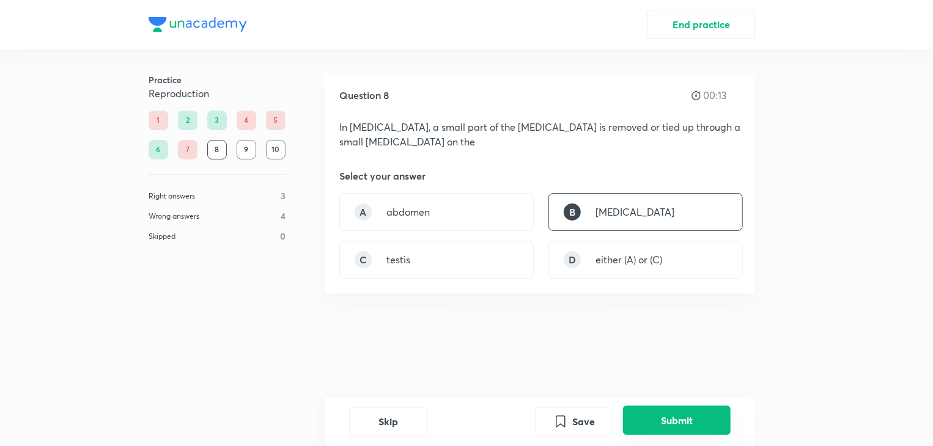
click at [683, 421] on button "Submit" at bounding box center [677, 420] width 108 height 29
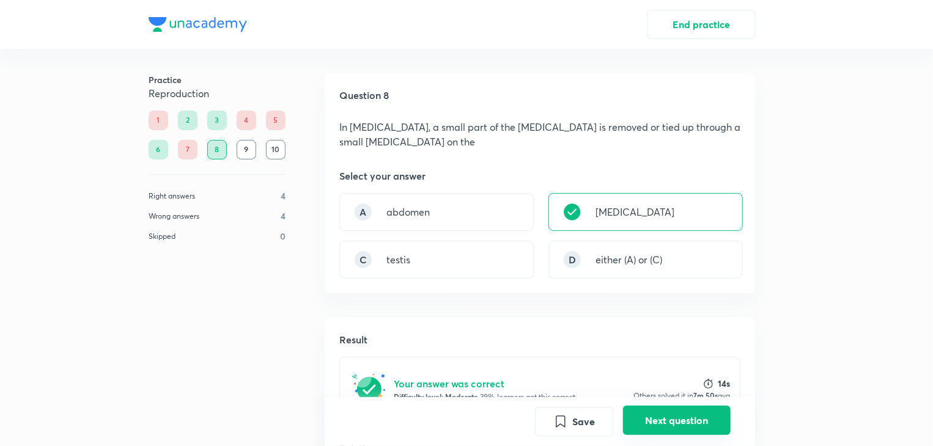
scroll to position [247, 0]
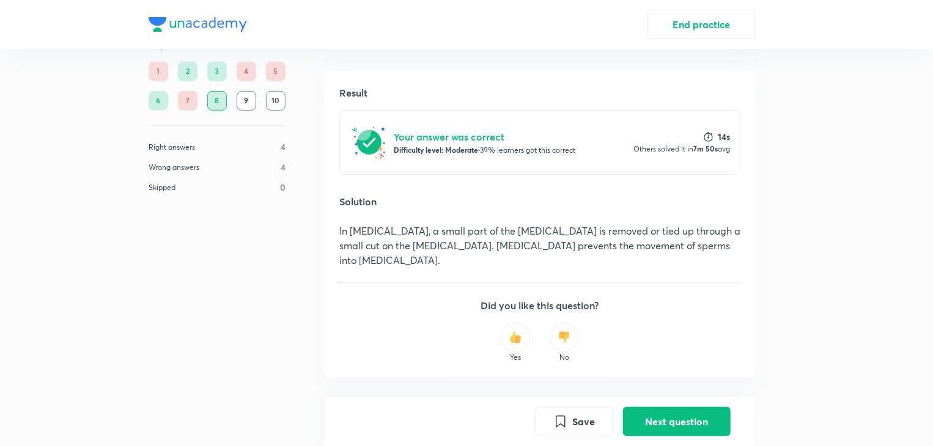
click at [458, 257] on div "Result Your answer was correct Difficulty level: Moderate · 39% learners got th…" at bounding box center [540, 224] width 430 height 307
click at [687, 418] on button "Next question" at bounding box center [677, 421] width 108 height 29
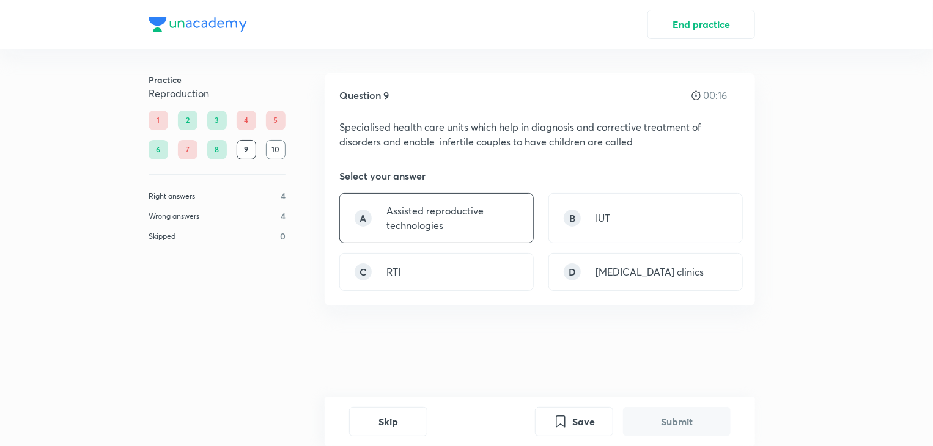
click at [474, 216] on p "Assisted reproductive technologies" at bounding box center [452, 218] width 132 height 29
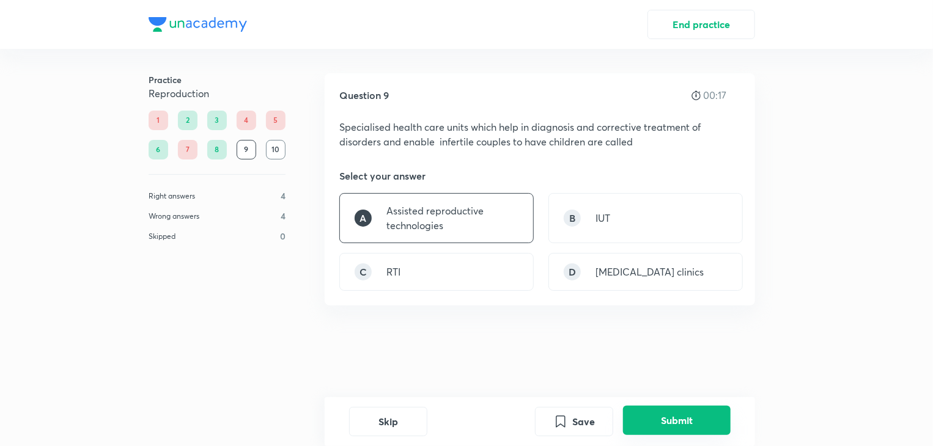
click at [692, 427] on button "Submit" at bounding box center [677, 420] width 108 height 29
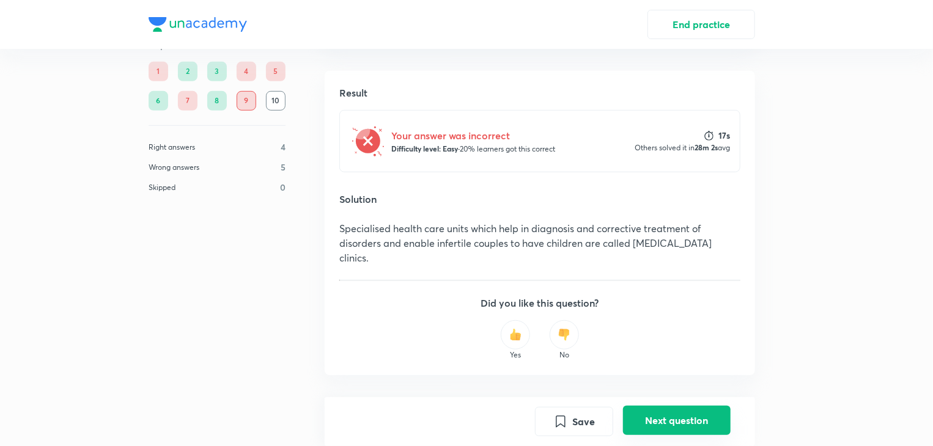
click at [694, 416] on button "Next question" at bounding box center [677, 420] width 108 height 29
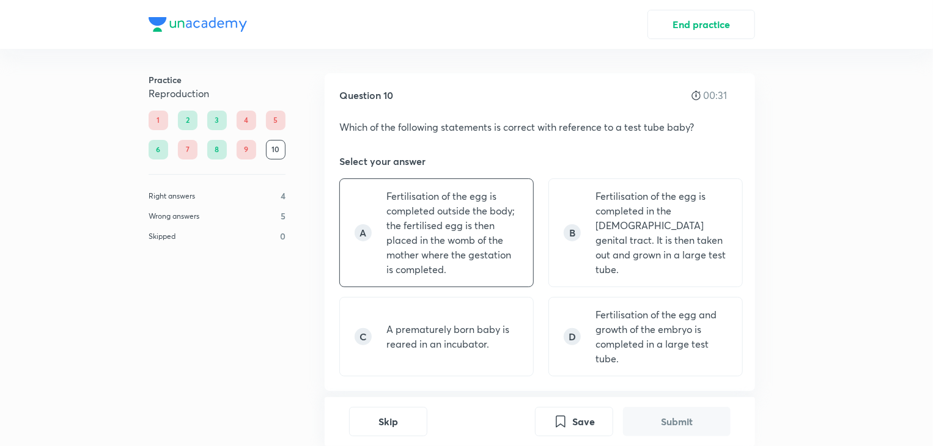
click at [427, 210] on p "Fertilisation of the egg is completed outside the body; the fertilised egg is t…" at bounding box center [452, 233] width 132 height 88
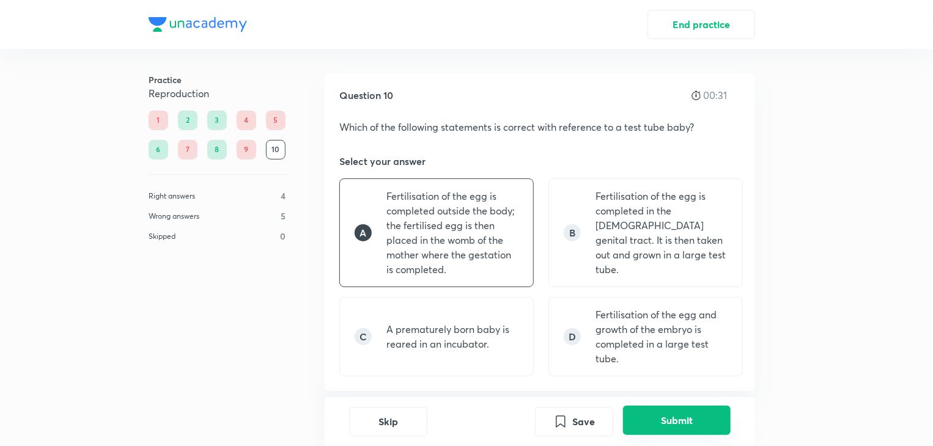
click at [684, 416] on button "Submit" at bounding box center [677, 420] width 108 height 29
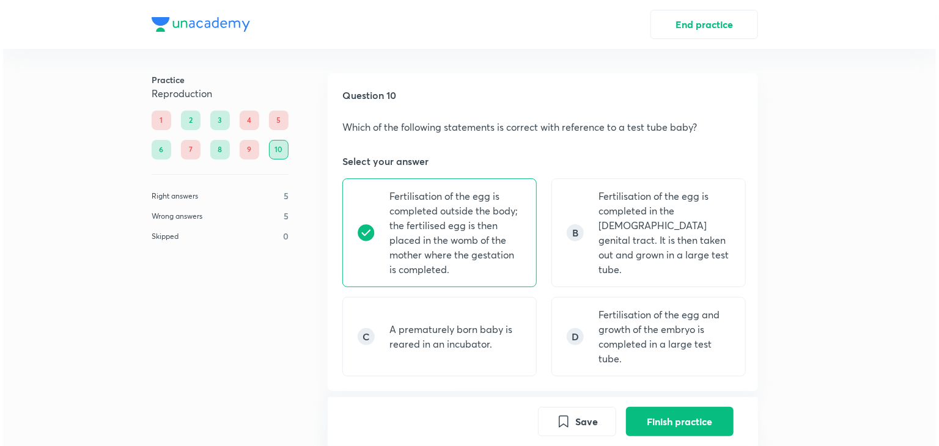
scroll to position [403, 0]
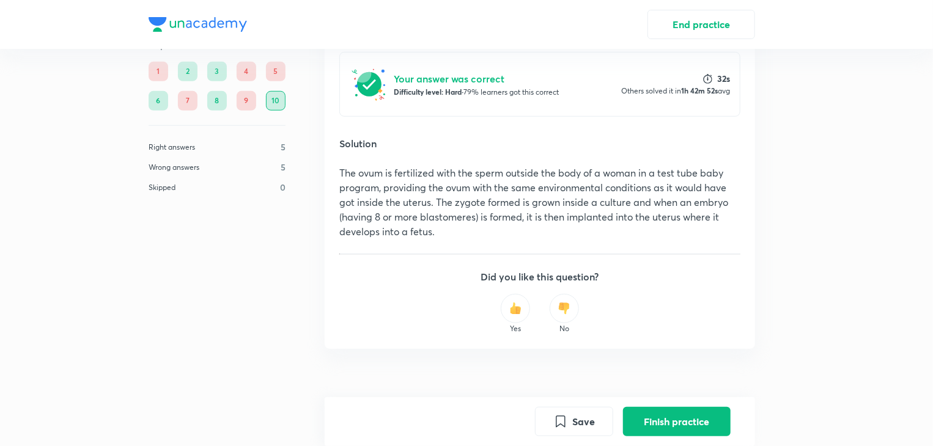
click at [482, 83] on h5 "Your answer was correct" at bounding box center [476, 79] width 165 height 15
click at [482, 90] on p "Difficulty level: Hard · 79% learners got this correct" at bounding box center [476, 92] width 165 height 12
click at [693, 418] on button "Finish practice" at bounding box center [677, 420] width 108 height 29
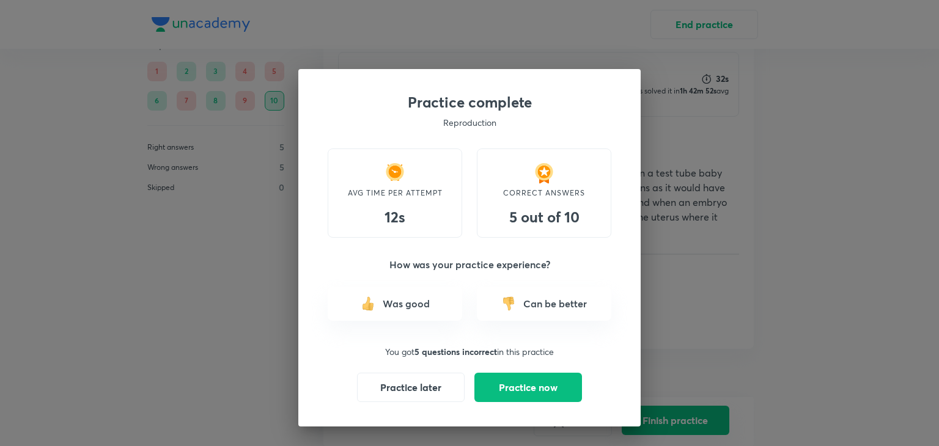
click at [545, 394] on button "Practice now" at bounding box center [528, 387] width 108 height 29
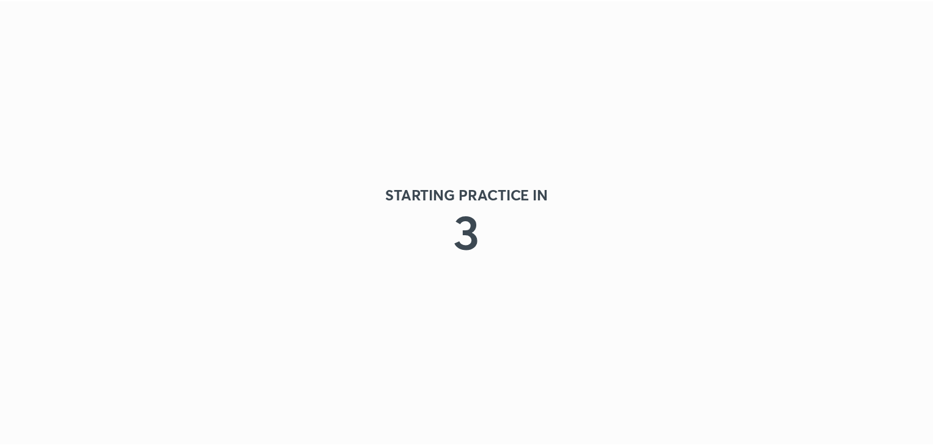
scroll to position [0, 0]
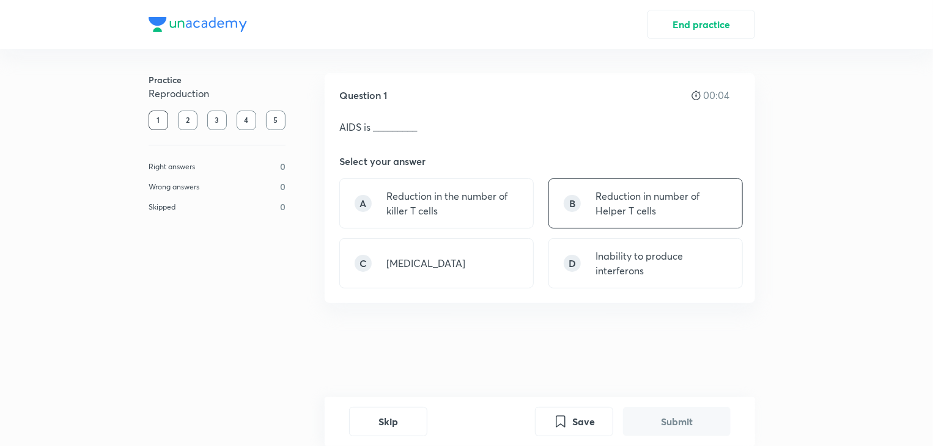
click at [666, 204] on p "Reduction in number of Helper T cells" at bounding box center [661, 203] width 132 height 29
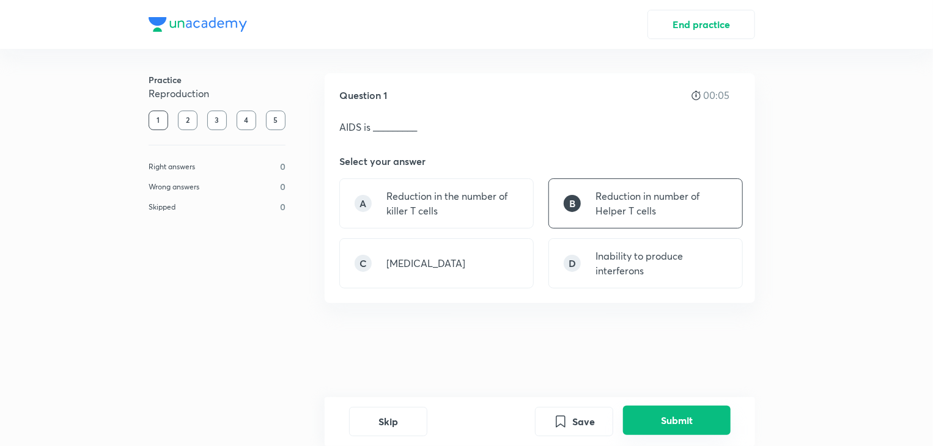
click at [691, 420] on button "Submit" at bounding box center [677, 420] width 108 height 29
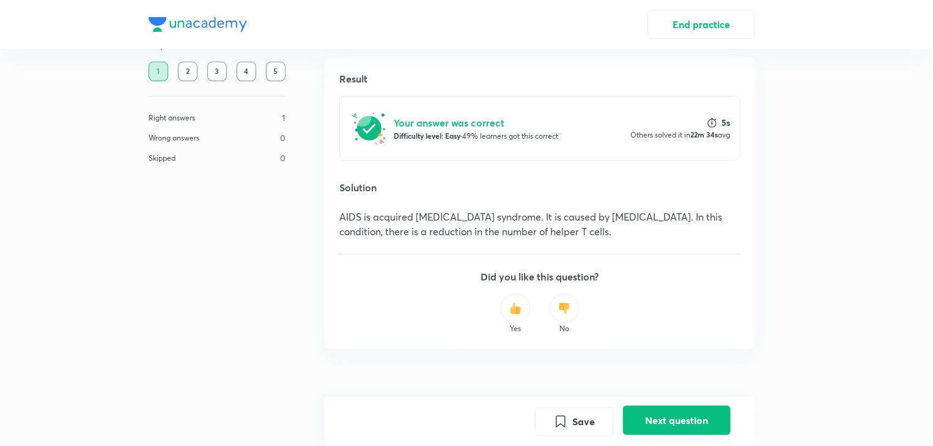
click at [681, 427] on button "Next question" at bounding box center [677, 420] width 108 height 29
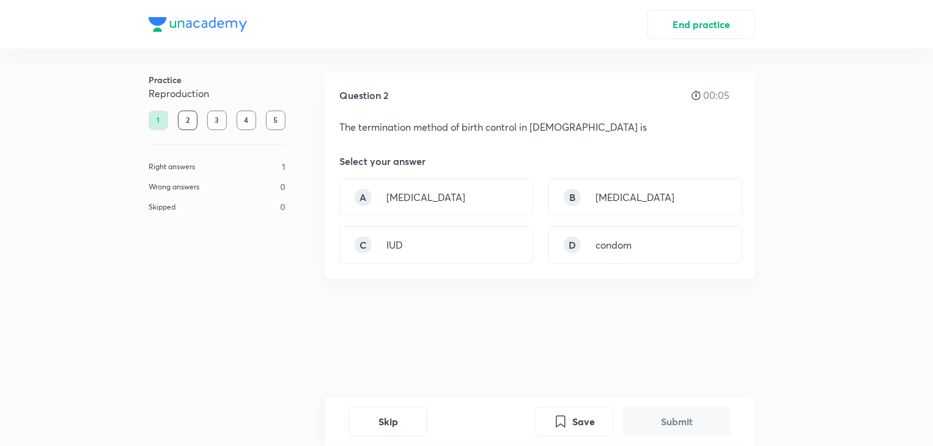
click at [521, 201] on div "A vasectomy" at bounding box center [436, 197] width 194 height 38
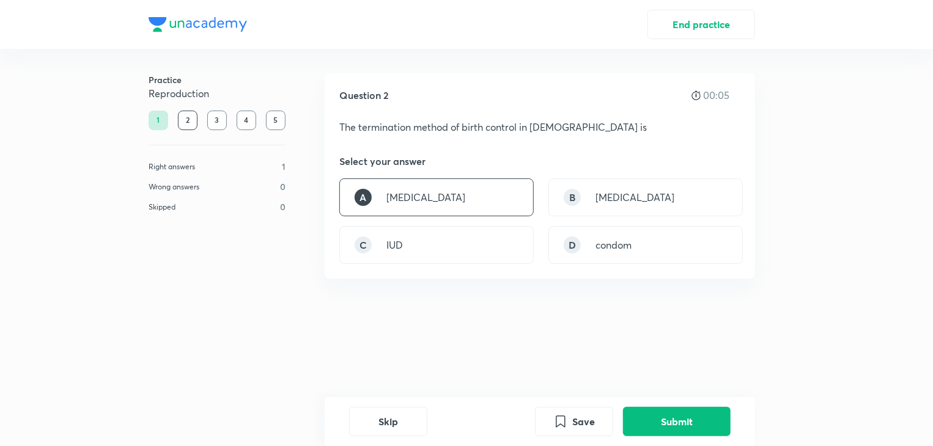
click at [699, 422] on button "Submit" at bounding box center [677, 421] width 108 height 29
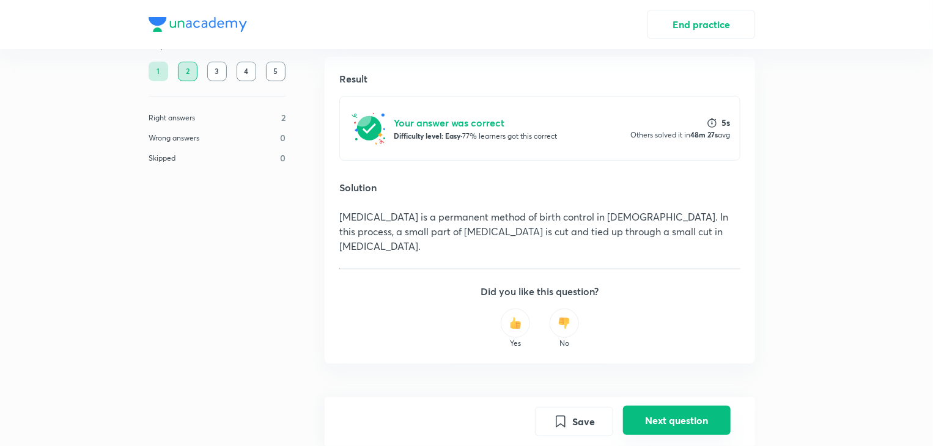
click at [671, 424] on button "Next question" at bounding box center [677, 420] width 108 height 29
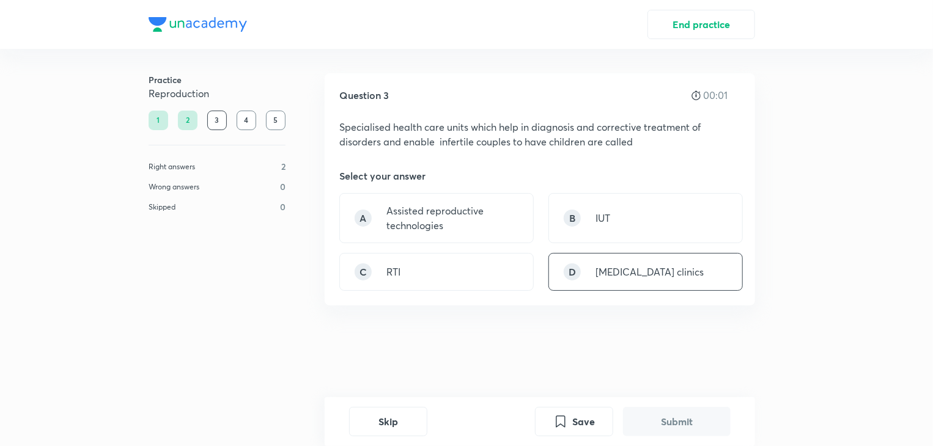
click at [646, 283] on div "D infertility clinics" at bounding box center [645, 272] width 194 height 38
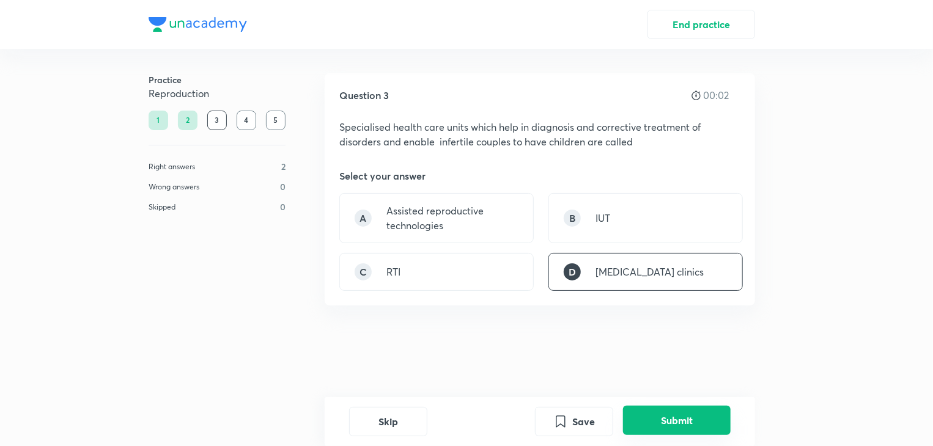
click at [677, 423] on button "Submit" at bounding box center [677, 420] width 108 height 29
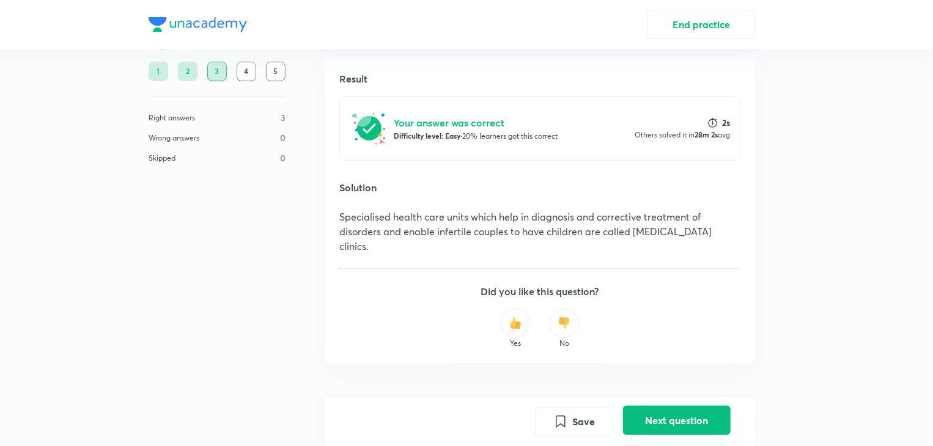
click at [682, 425] on button "Next question" at bounding box center [677, 420] width 108 height 29
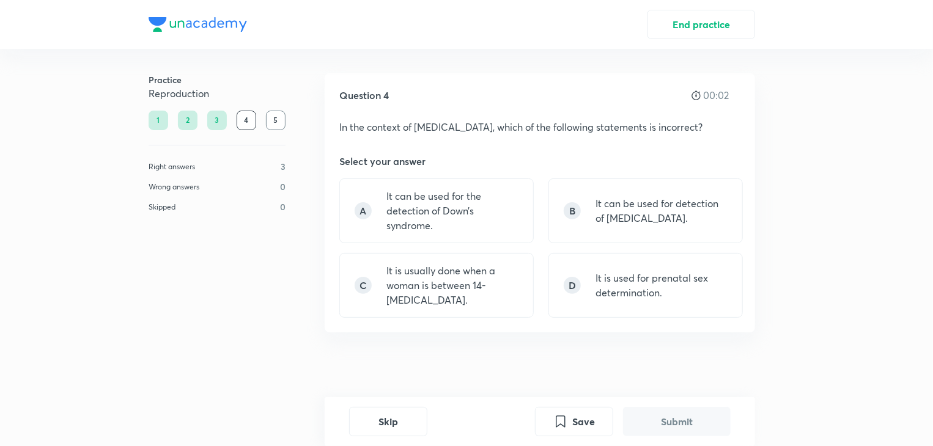
click at [471, 301] on p "It is usually done when a woman is between 14-16 weeks pregnant." at bounding box center [452, 285] width 132 height 44
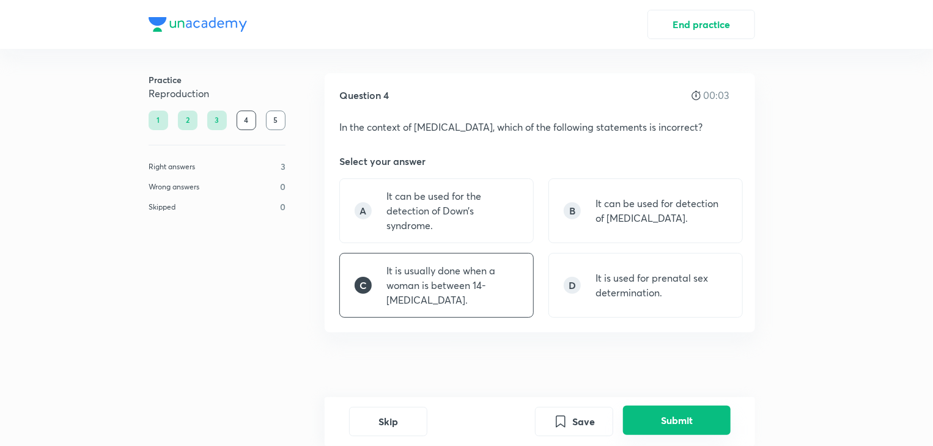
click at [696, 413] on button "Submit" at bounding box center [677, 420] width 108 height 29
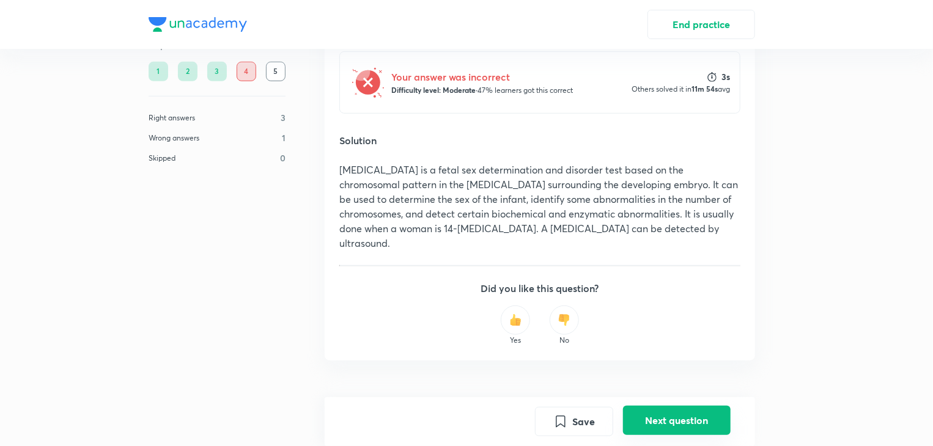
click at [683, 418] on button "Next question" at bounding box center [677, 420] width 108 height 29
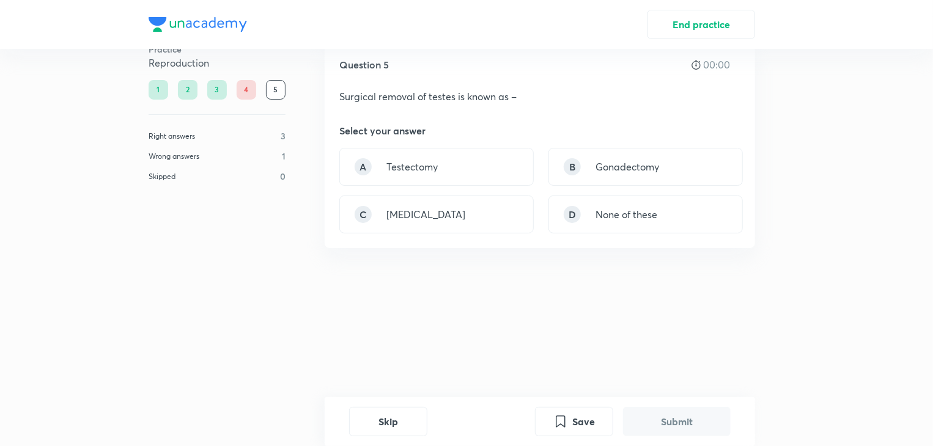
scroll to position [0, 0]
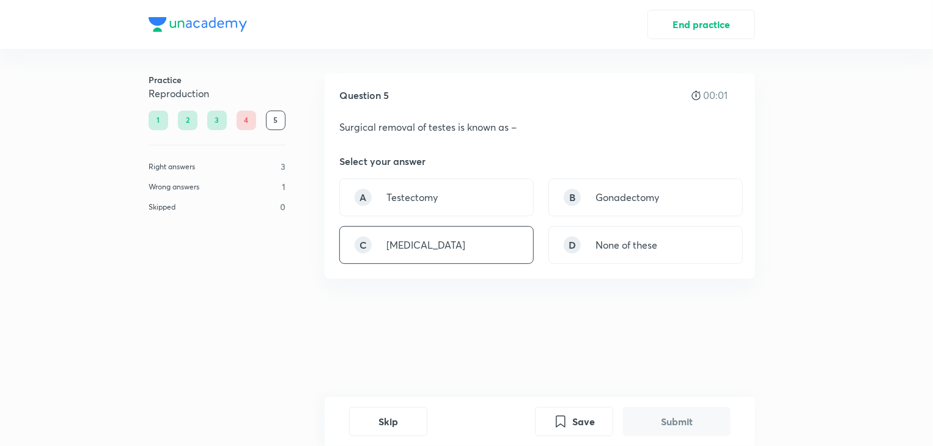
click at [496, 243] on div "C Castration" at bounding box center [436, 245] width 194 height 38
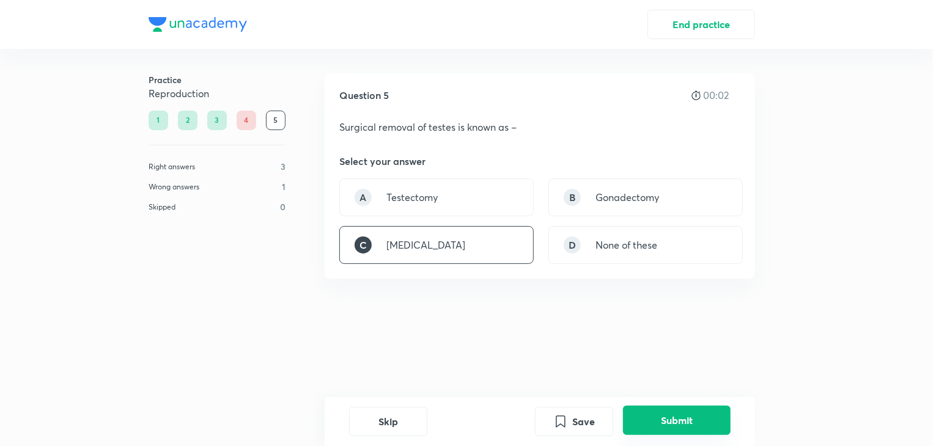
click at [697, 418] on button "Submit" at bounding box center [677, 420] width 108 height 29
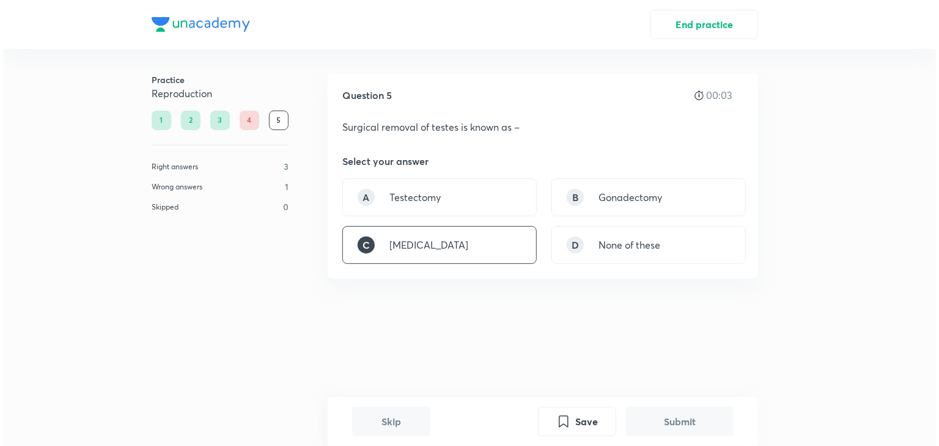
scroll to position [232, 0]
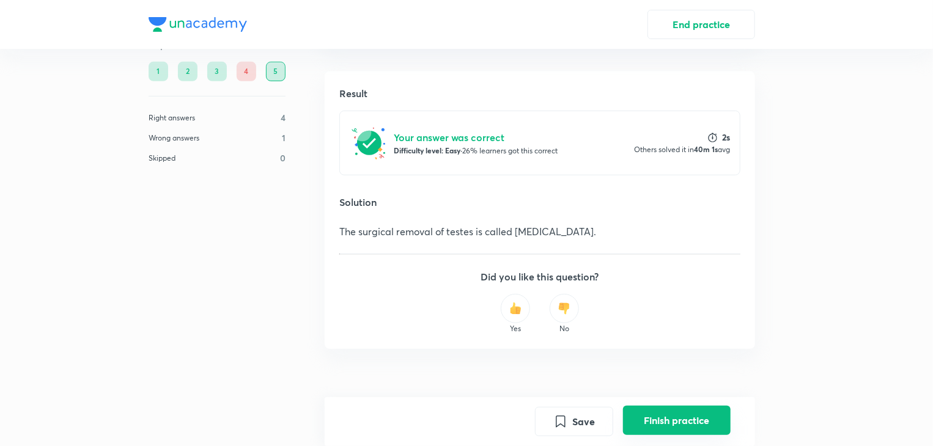
click at [692, 433] on button "Finish practice" at bounding box center [677, 420] width 108 height 29
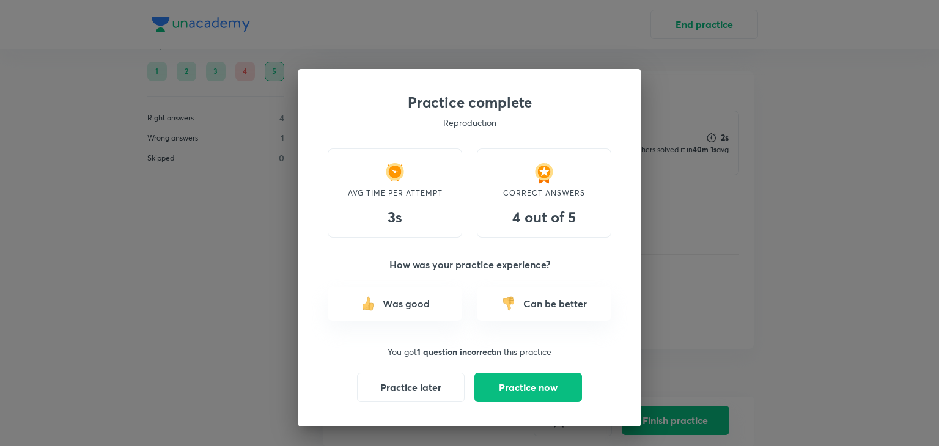
click at [765, 309] on div "Practice complete Reproduction AVG TIME PER ATTEMPT 3s CORRECT ANSWERS 4 out of…" at bounding box center [469, 223] width 939 height 446
click at [807, 279] on div "Practice complete Reproduction AVG TIME PER ATTEMPT 3s CORRECT ANSWERS 4 out of…" at bounding box center [469, 223] width 939 height 446
click at [540, 384] on button "Practice now" at bounding box center [528, 386] width 108 height 29
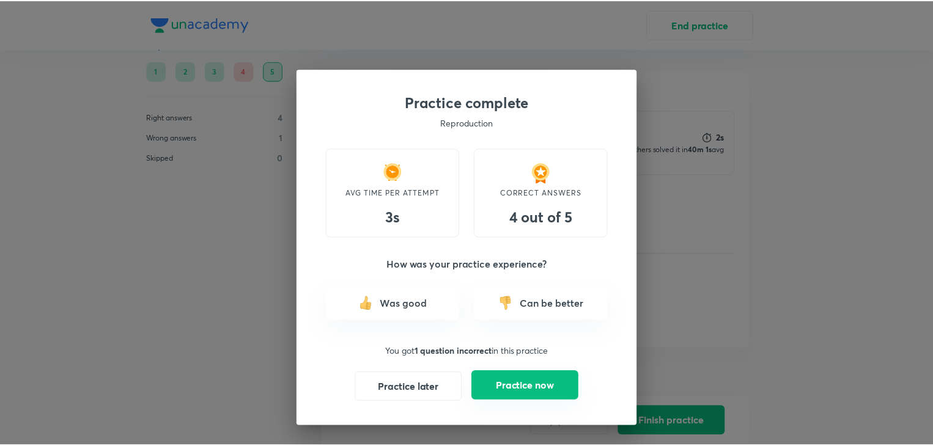
scroll to position [0, 0]
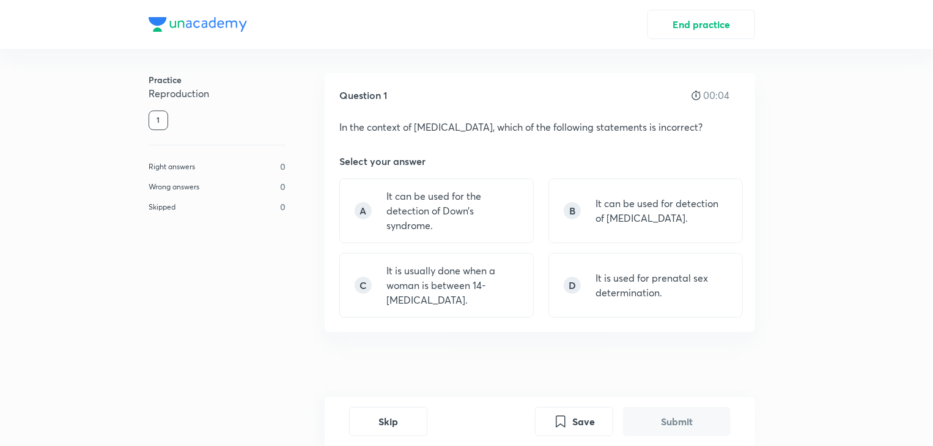
click at [689, 215] on p "It can be used for detection of cleft palate." at bounding box center [661, 210] width 132 height 29
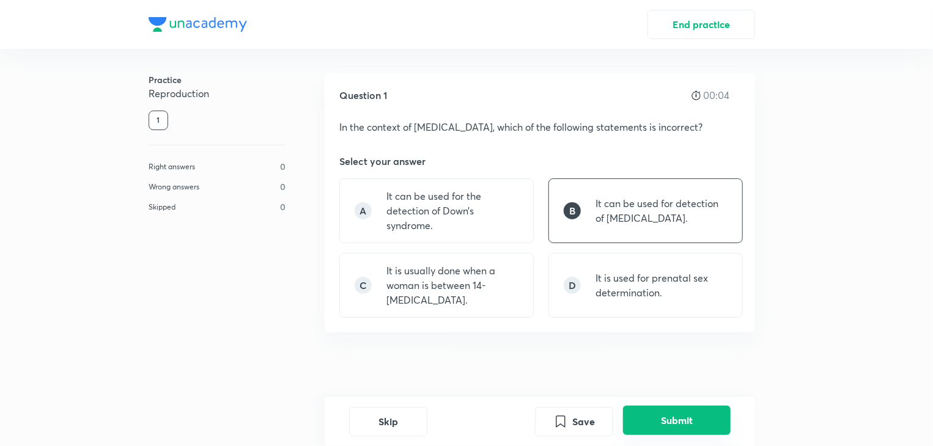
click at [692, 428] on button "Submit" at bounding box center [677, 420] width 108 height 29
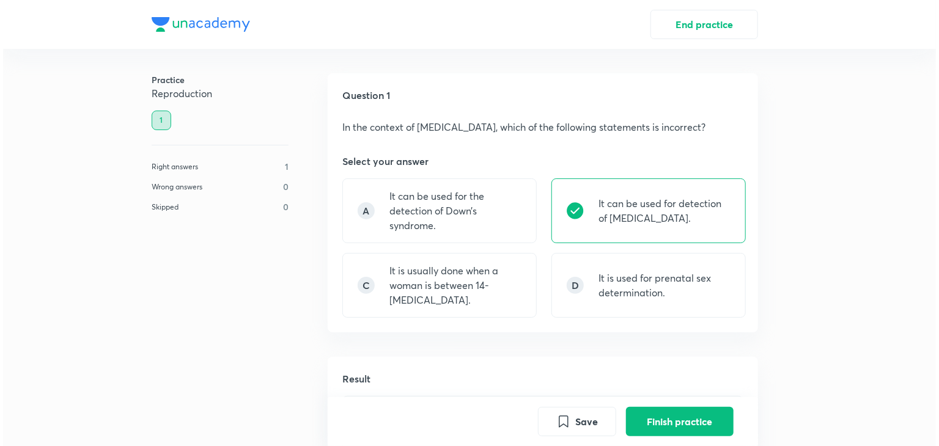
scroll to position [356, 0]
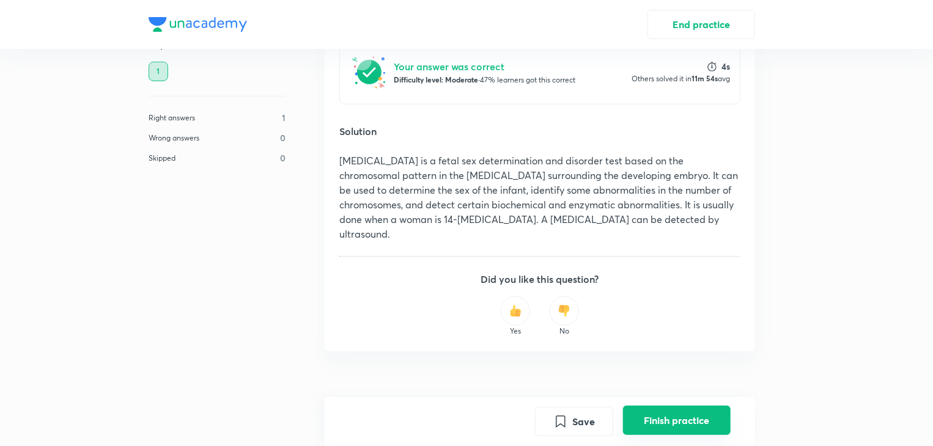
click at [687, 420] on button "Finish practice" at bounding box center [677, 420] width 108 height 29
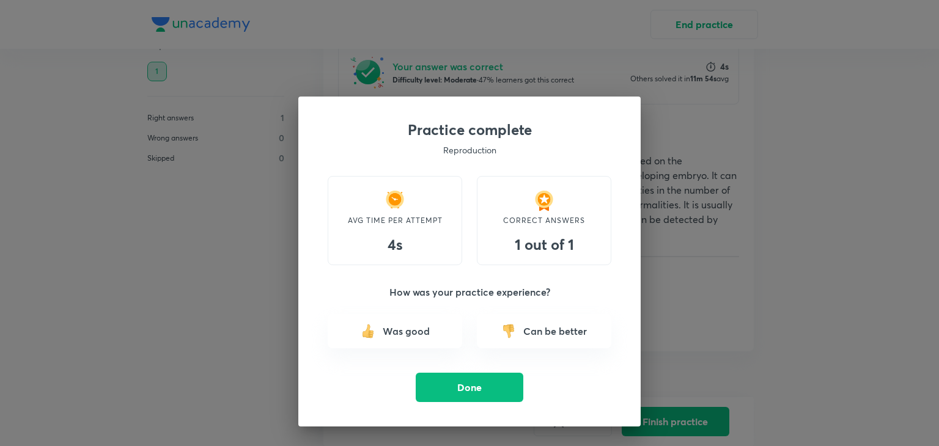
click at [553, 336] on p "Can be better" at bounding box center [555, 331] width 64 height 15
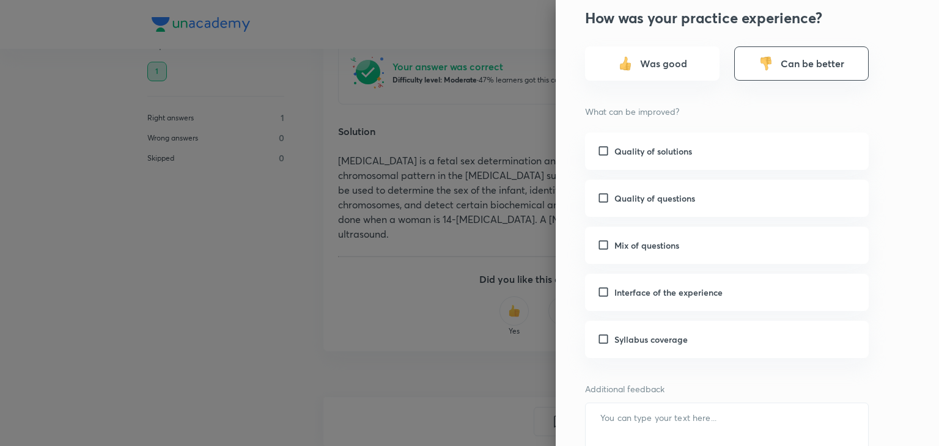
scroll to position [32, 0]
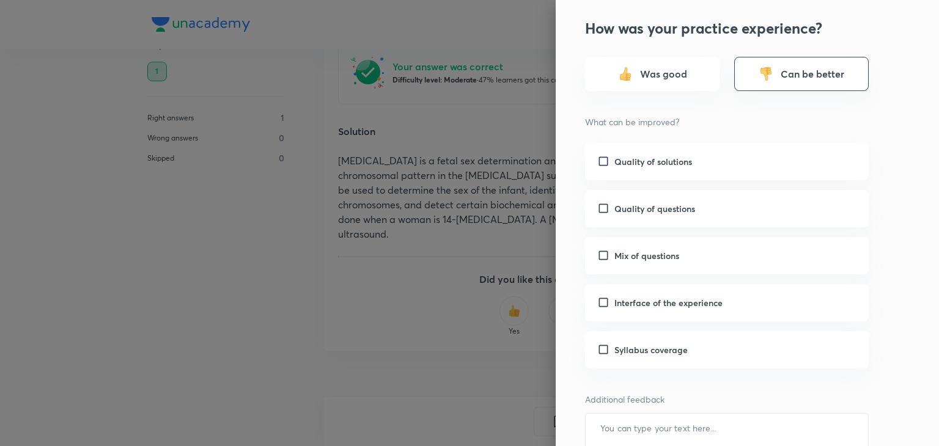
click at [788, 211] on div "Quality of questions" at bounding box center [727, 208] width 284 height 37
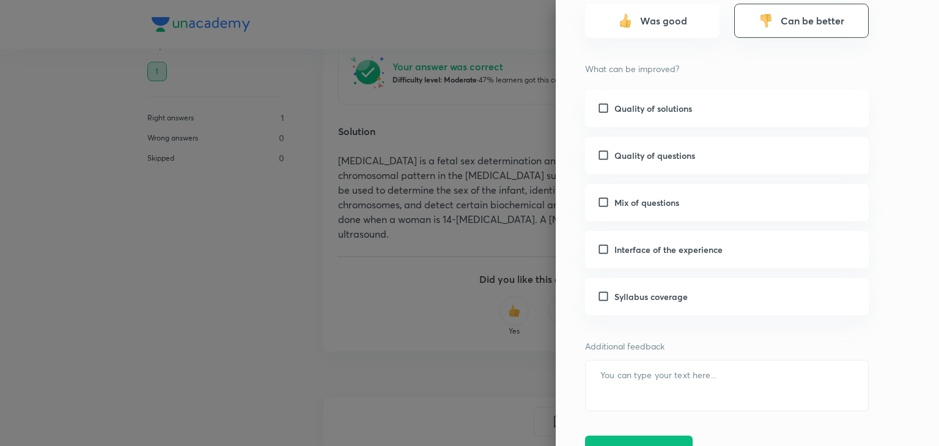
scroll to position [103, 0]
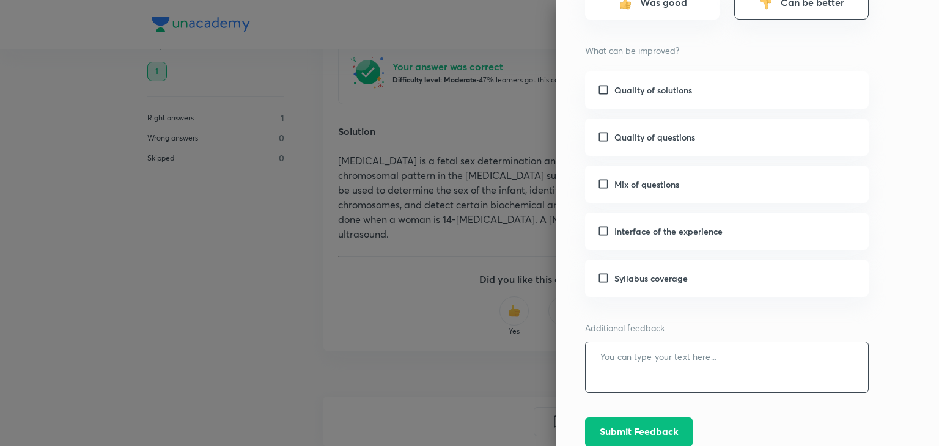
click at [722, 354] on textarea at bounding box center [726, 367] width 282 height 50
type textarea "more difficult questions"
click at [650, 433] on button "Submit Feedback" at bounding box center [639, 430] width 108 height 29
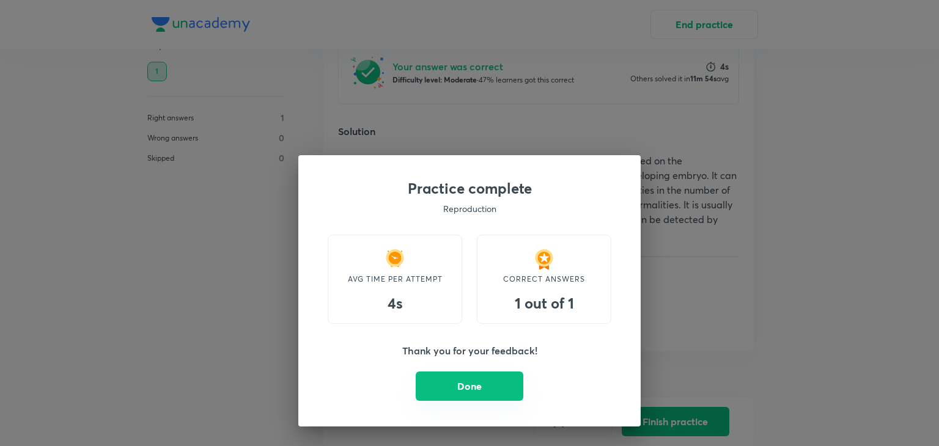
click at [469, 384] on button "Done" at bounding box center [470, 386] width 108 height 29
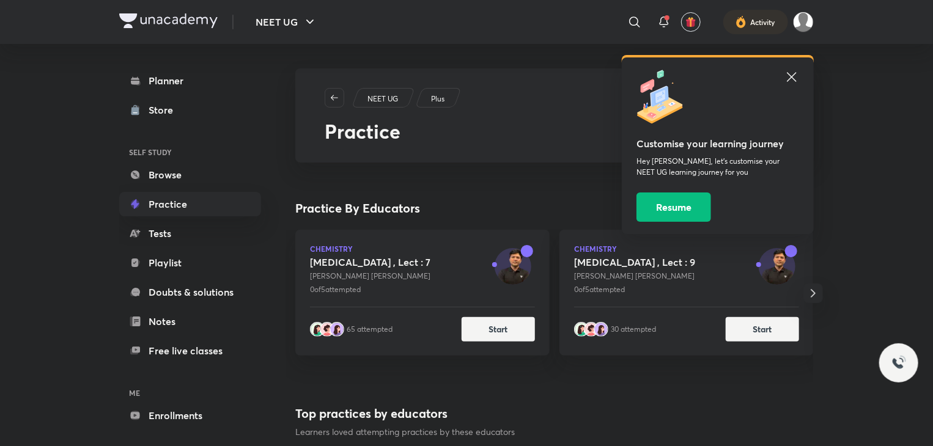
click at [791, 75] on icon at bounding box center [791, 77] width 15 height 15
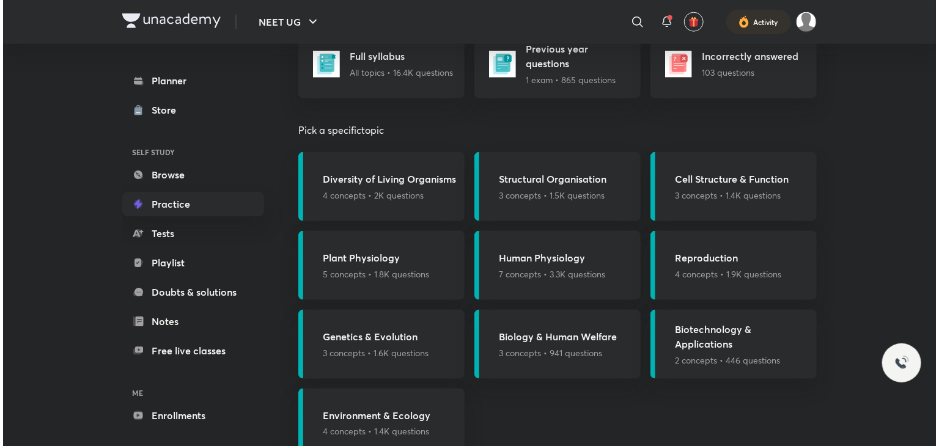
scroll to position [719, 0]
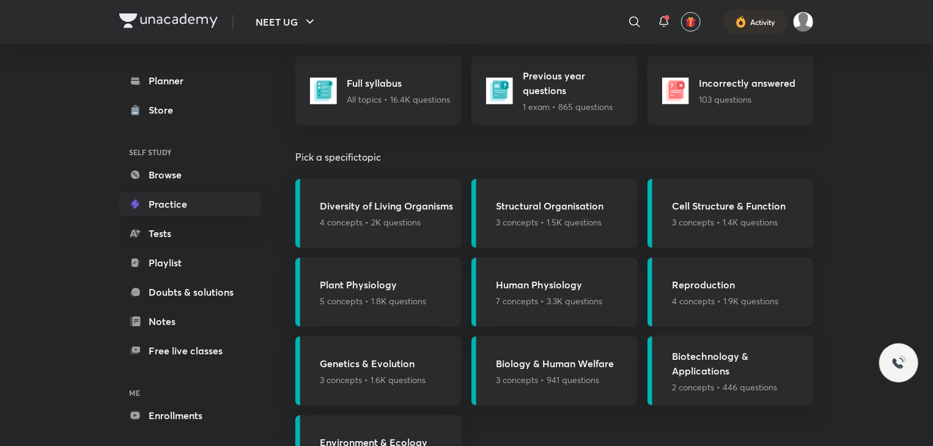
click at [756, 296] on p "4 concepts • 1.9K questions" at bounding box center [725, 301] width 106 height 13
